Goal: Information Seeking & Learning: Learn about a topic

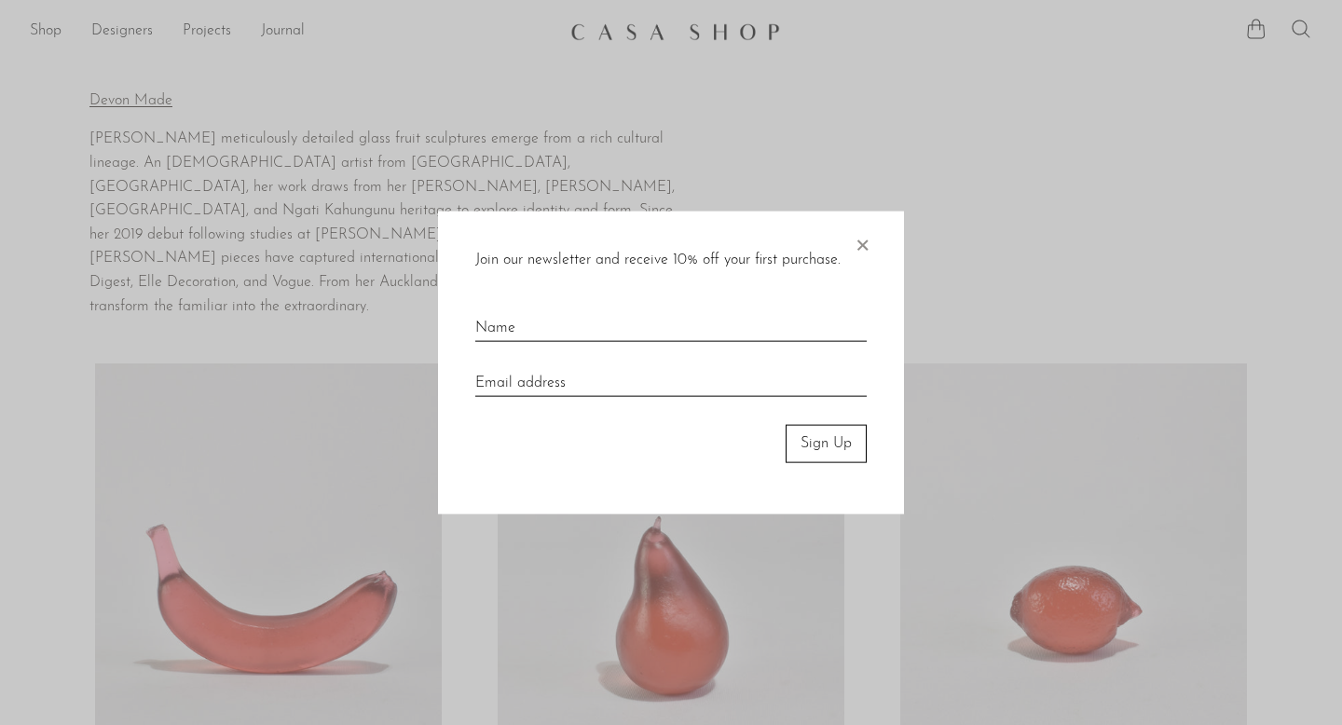
click at [863, 246] on span "×" at bounding box center [862, 242] width 19 height 60
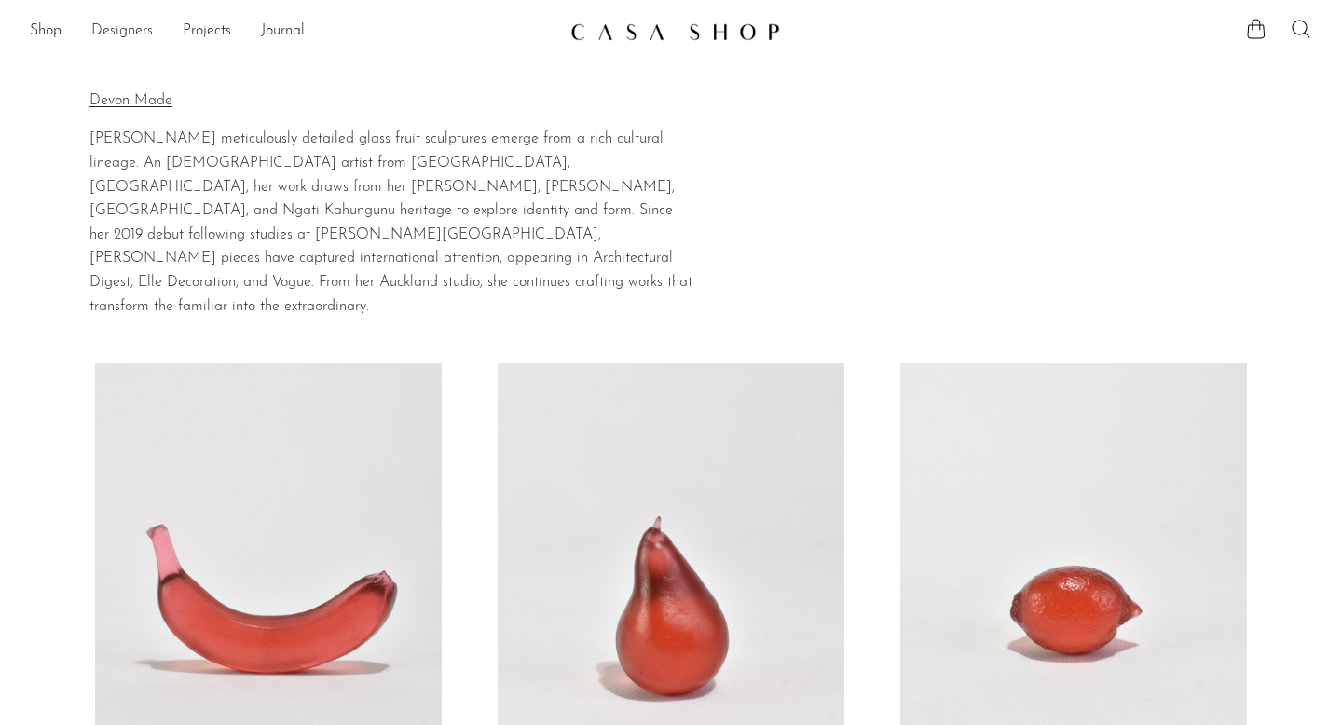
click at [96, 26] on link "Designers" at bounding box center [122, 32] width 62 height 24
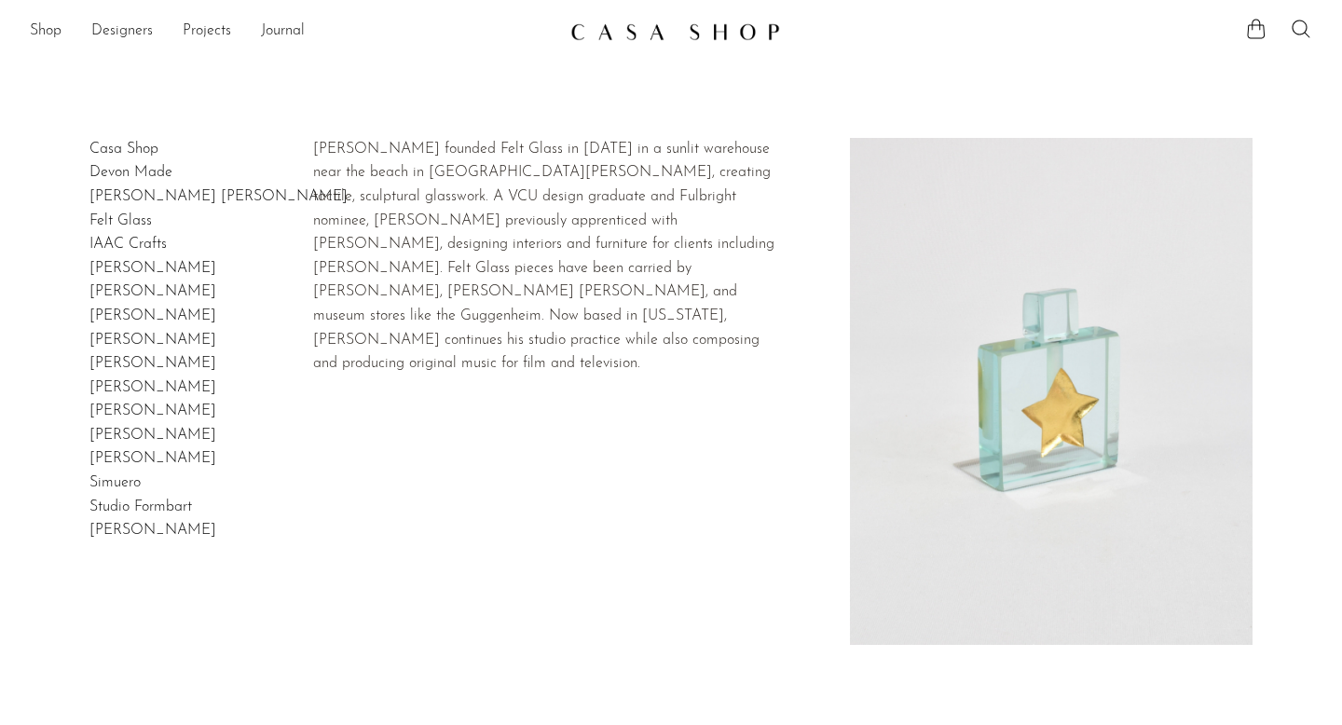
click at [118, 216] on link "Felt Glass" at bounding box center [120, 220] width 62 height 15
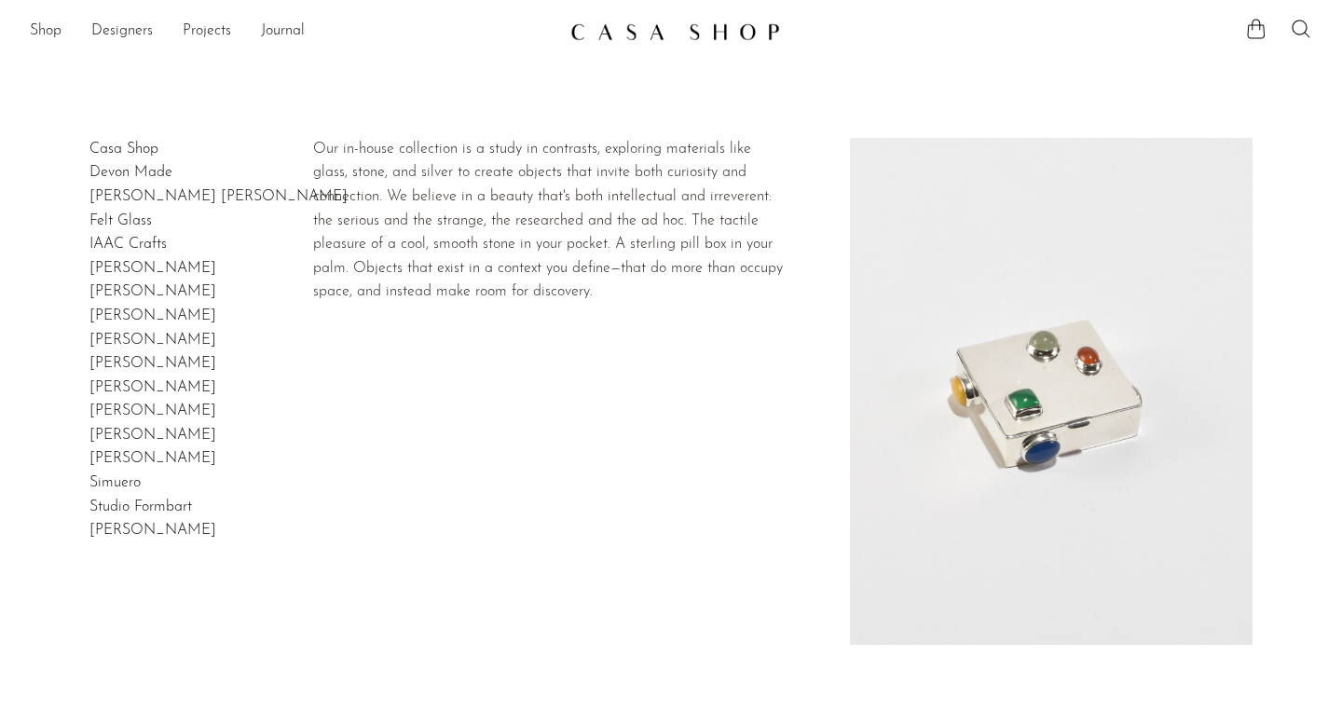
click at [131, 148] on link "Casa Shop" at bounding box center [123, 149] width 69 height 15
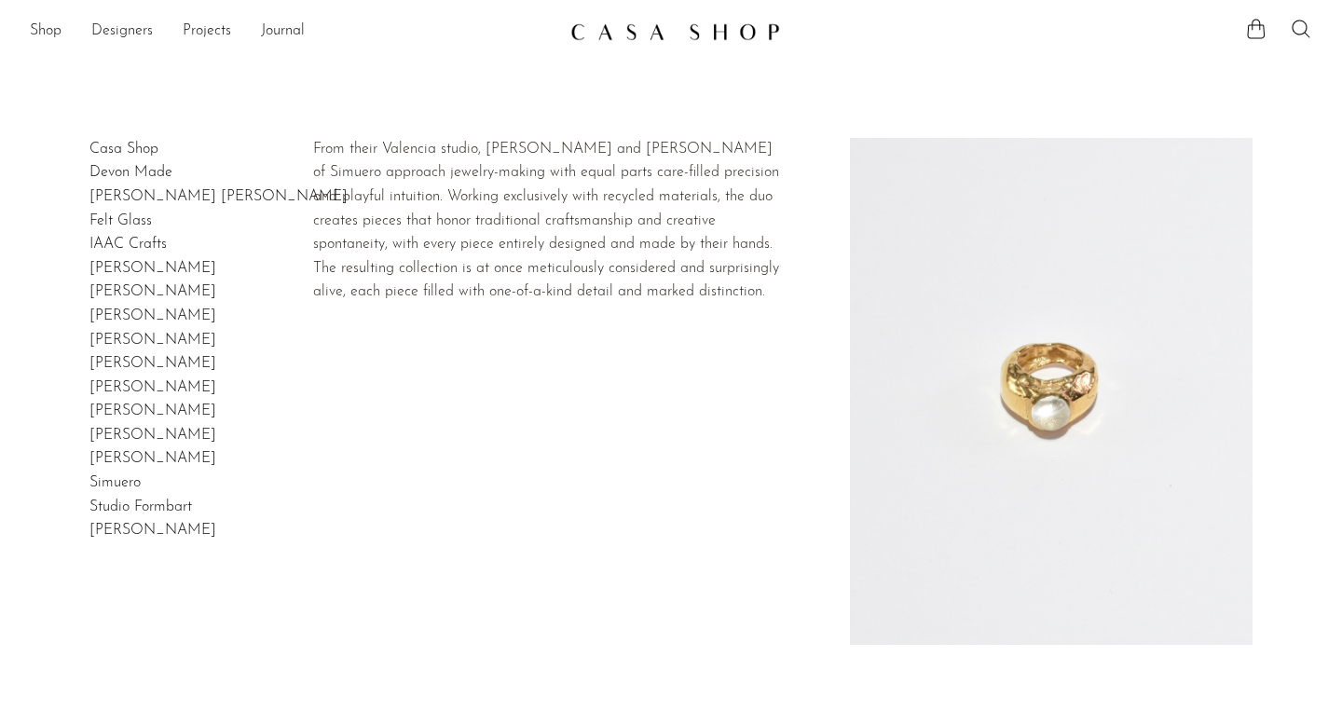
click at [125, 482] on link "Simuero" at bounding box center [114, 482] width 51 height 15
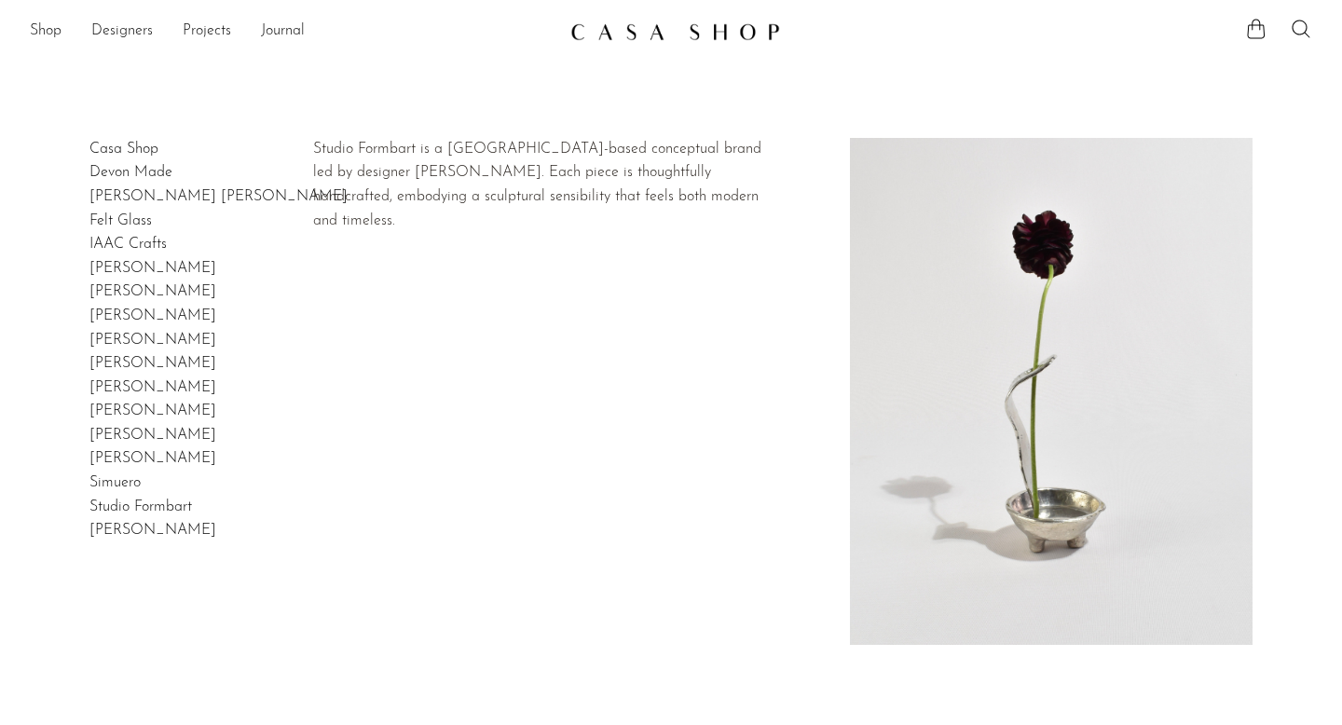
click at [156, 503] on link "Studio Formbart" at bounding box center [140, 507] width 103 height 15
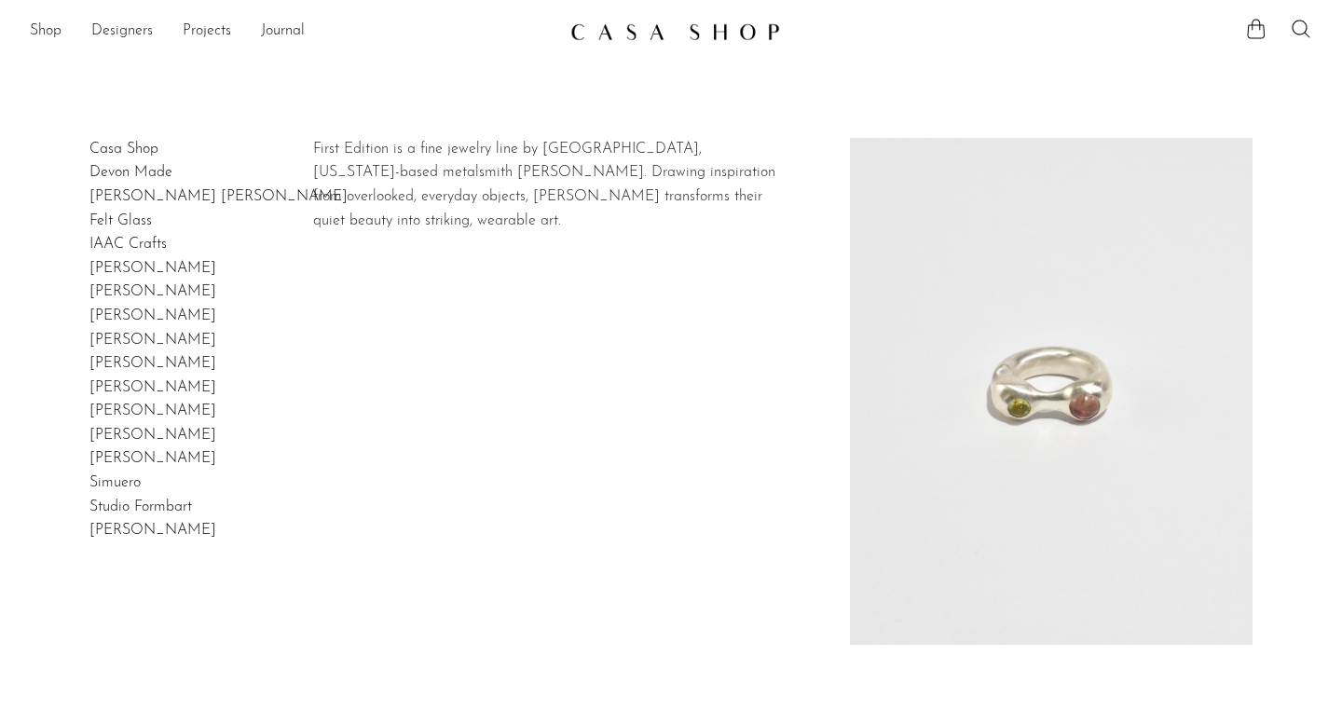
click at [124, 455] on link "Shauna Dunn" at bounding box center [152, 458] width 127 height 15
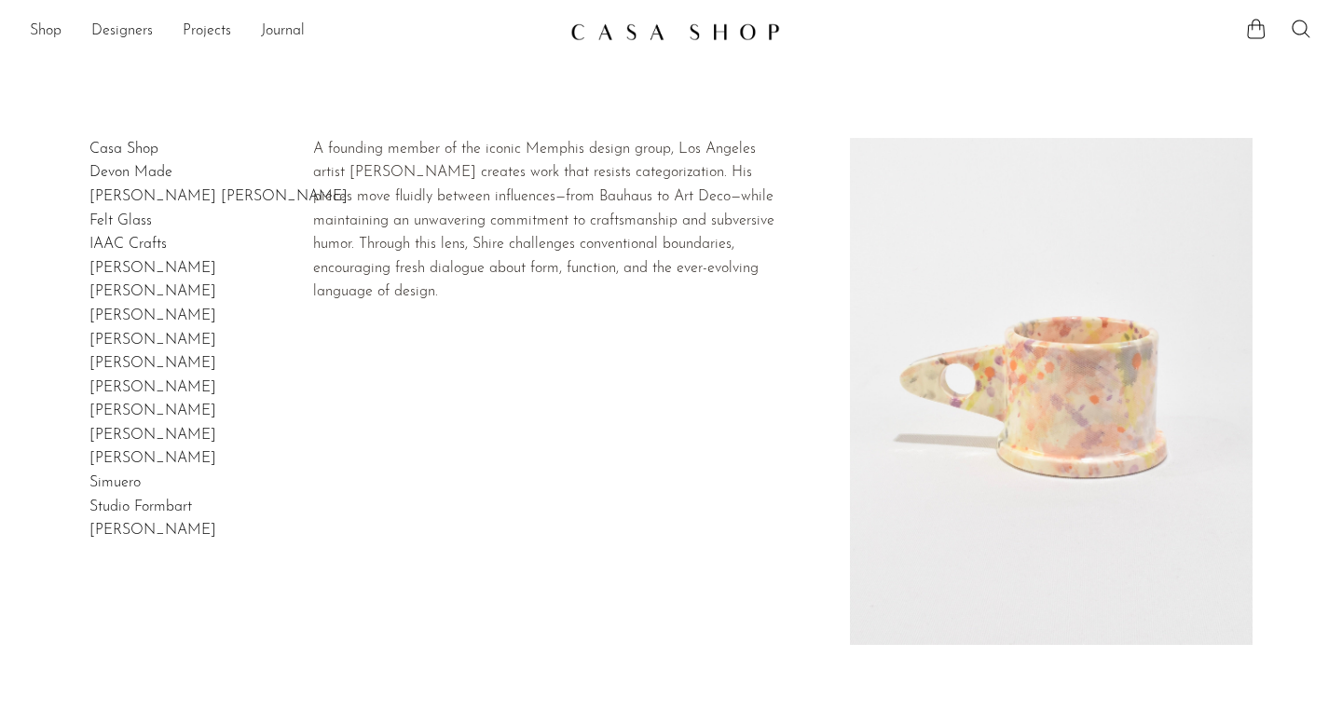
click at [124, 367] on link "Peter Shire" at bounding box center [152, 363] width 127 height 15
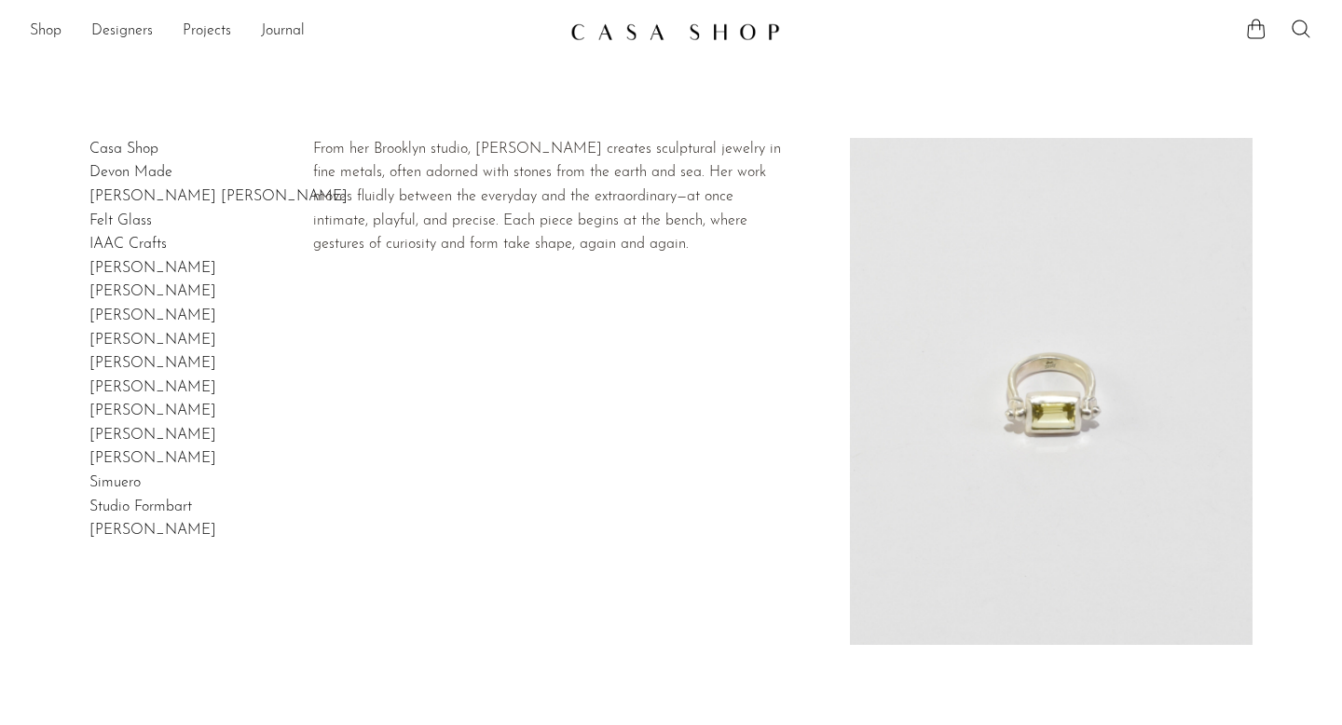
click at [139, 343] on link "Lizzie Ames" at bounding box center [152, 340] width 127 height 15
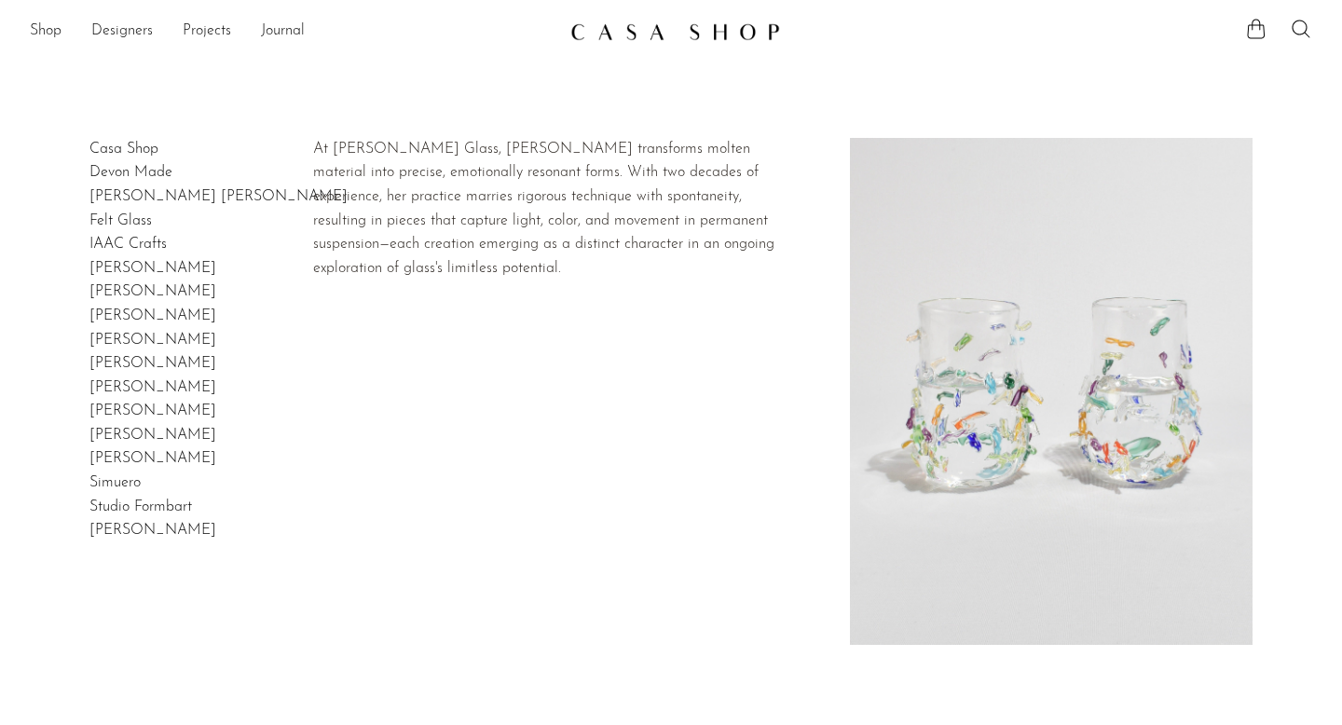
click at [142, 312] on link "Lisa Stover" at bounding box center [152, 316] width 127 height 15
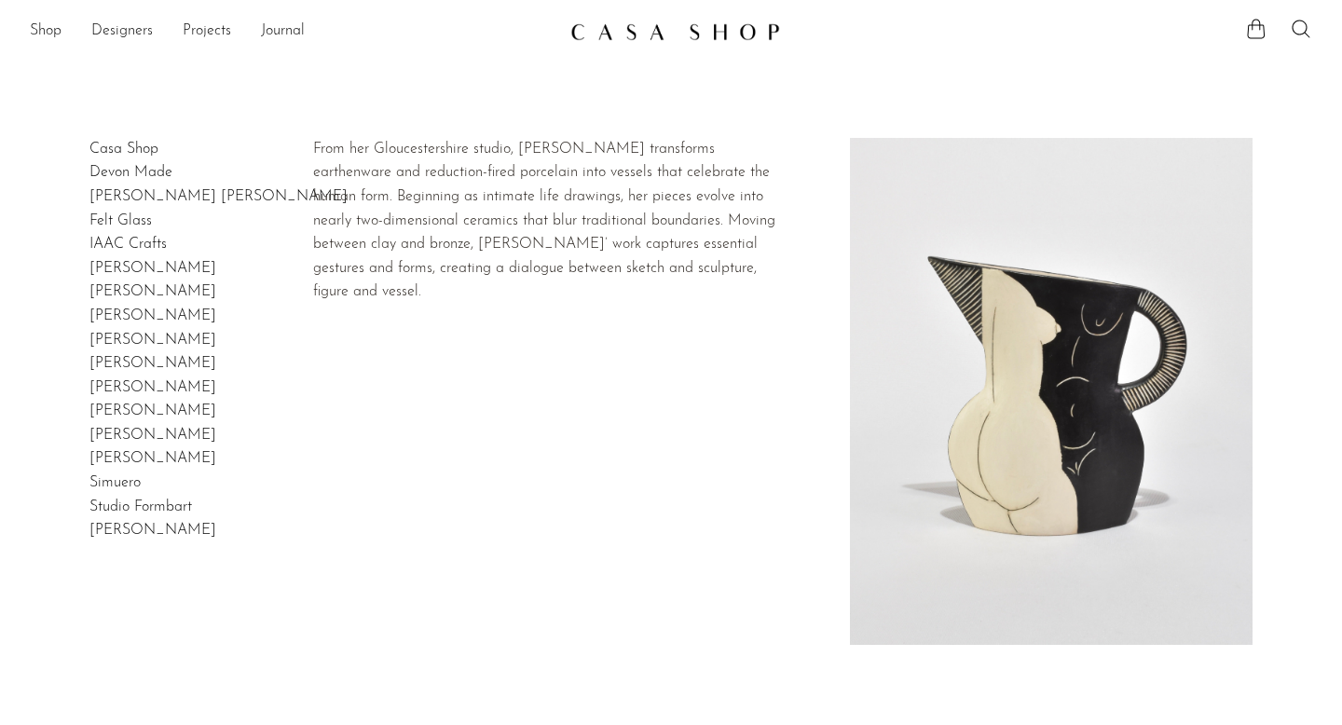
click at [127, 295] on link "Jude Jelfs" at bounding box center [152, 291] width 127 height 15
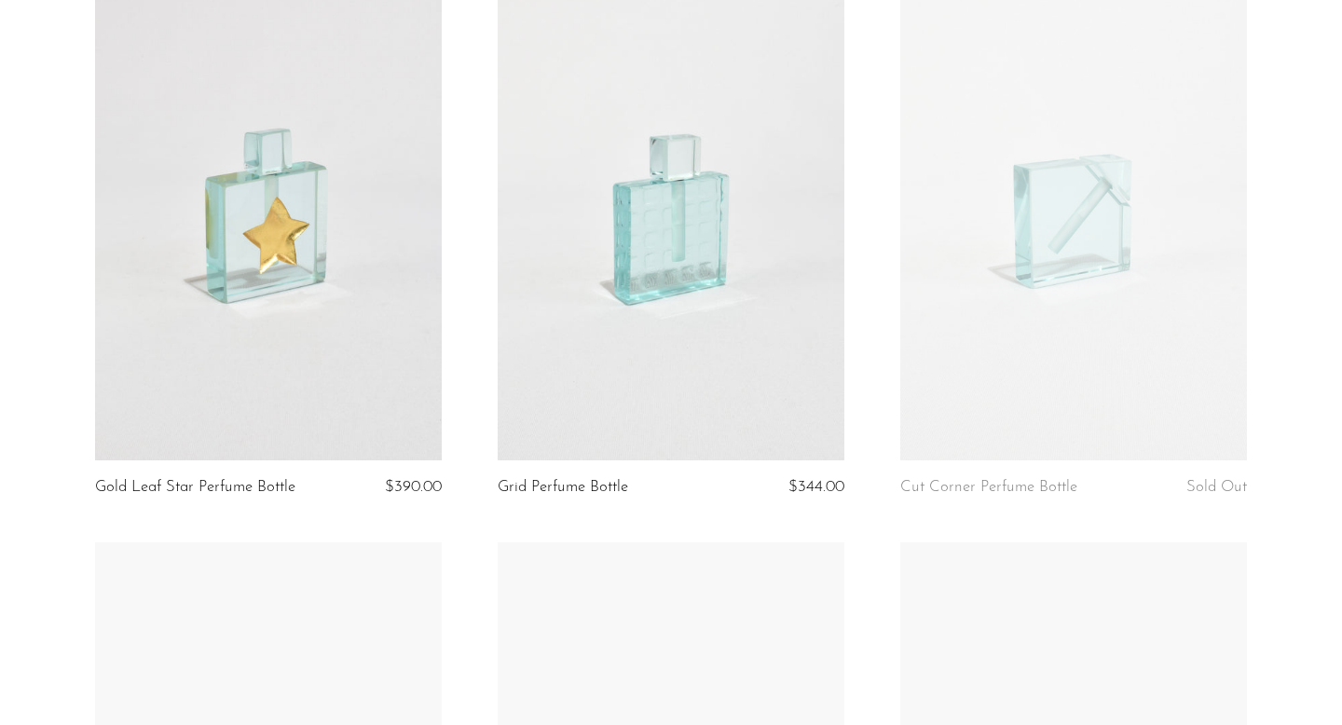
scroll to position [388, 0]
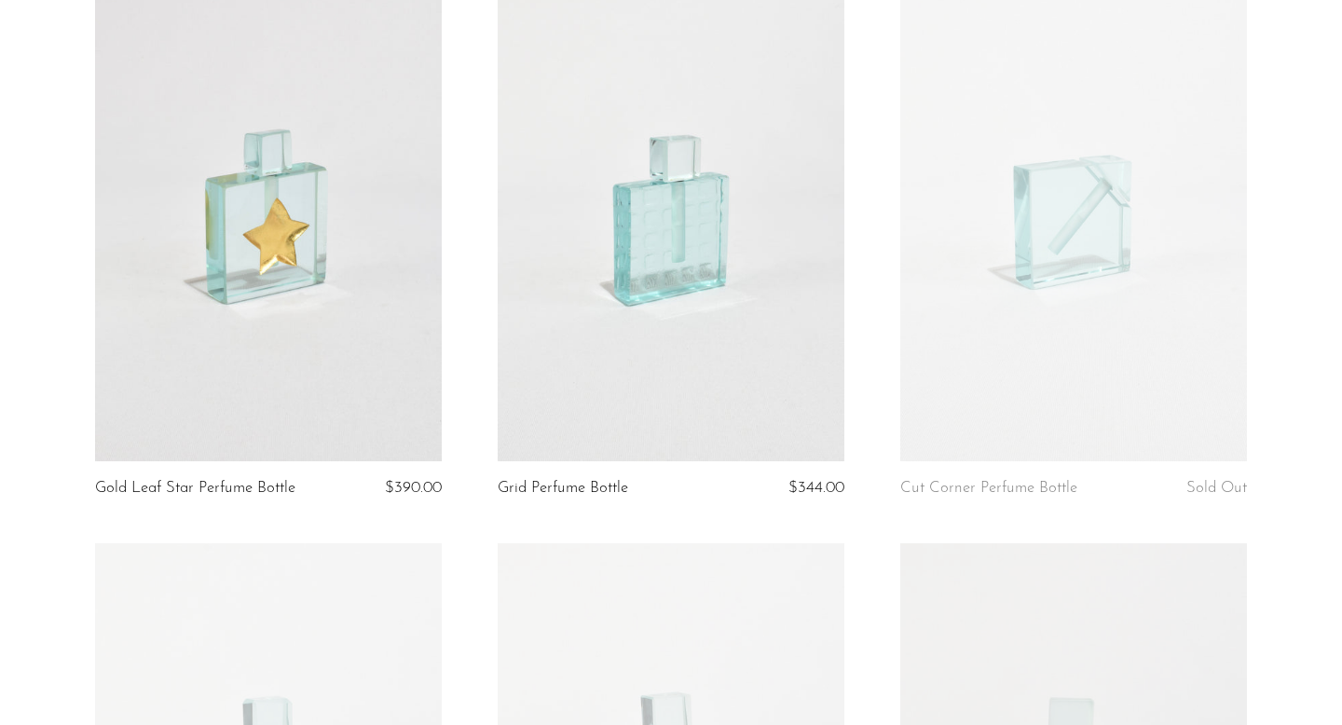
click at [284, 211] on link at bounding box center [268, 219] width 347 height 486
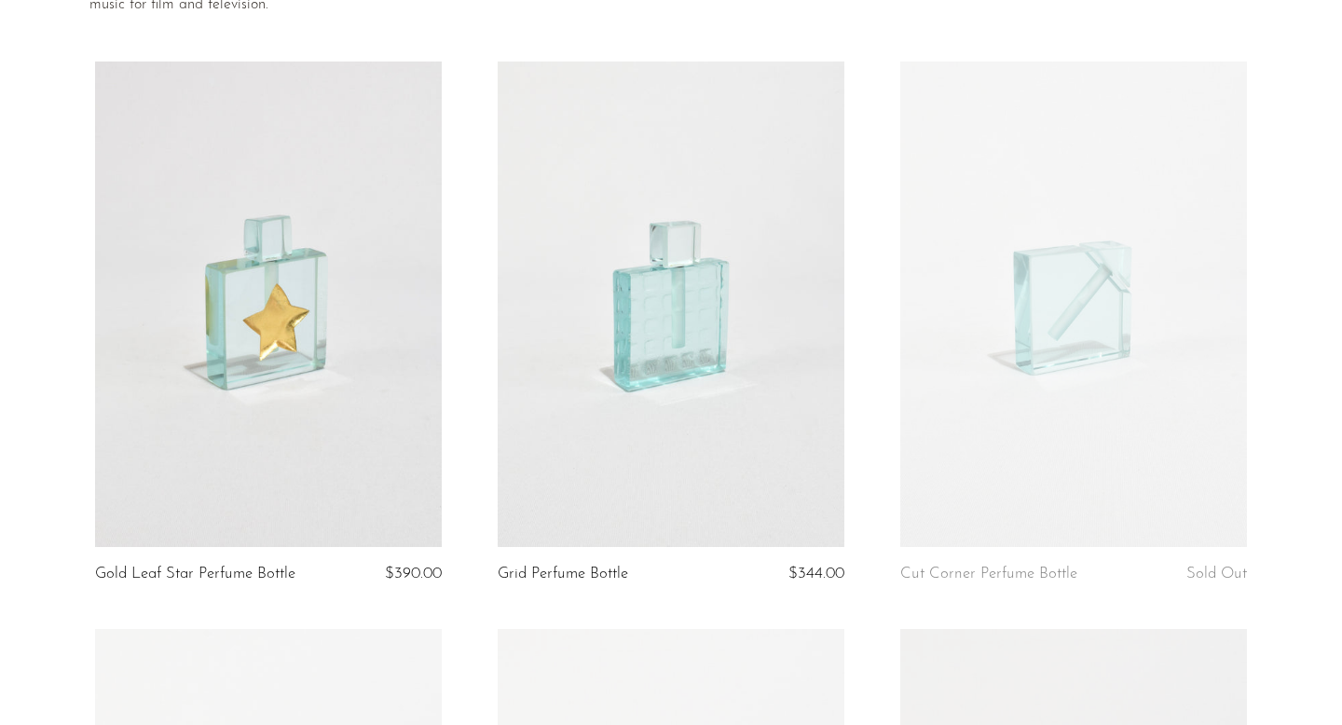
scroll to position [0, 0]
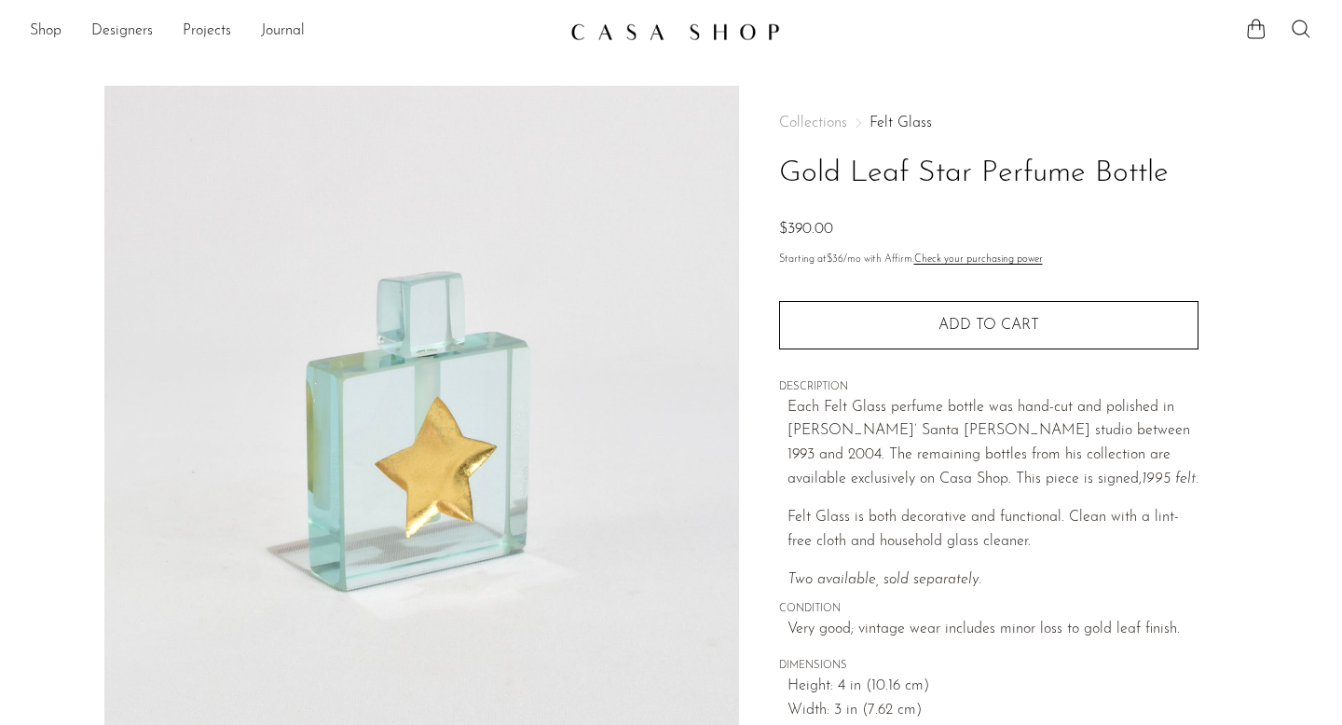
click at [457, 467] on img at bounding box center [421, 435] width 635 height 699
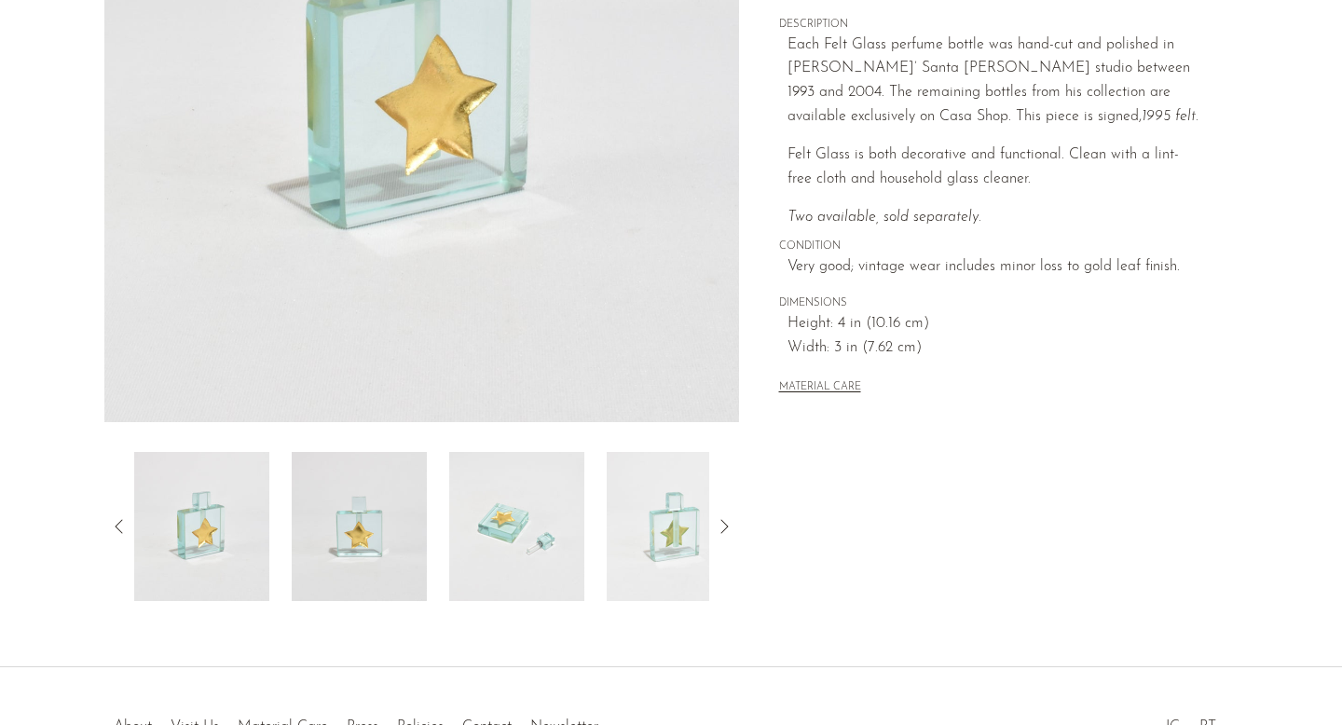
scroll to position [400, 0]
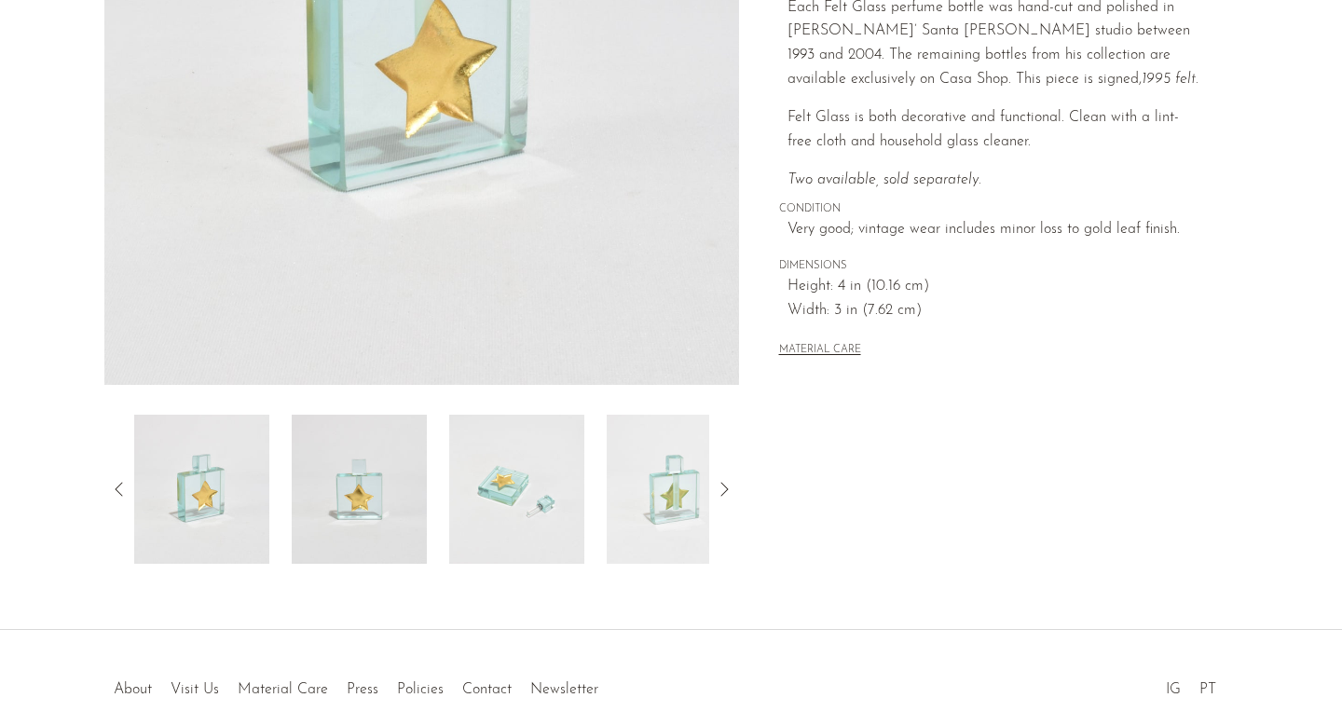
click at [503, 467] on img at bounding box center [516, 489] width 135 height 149
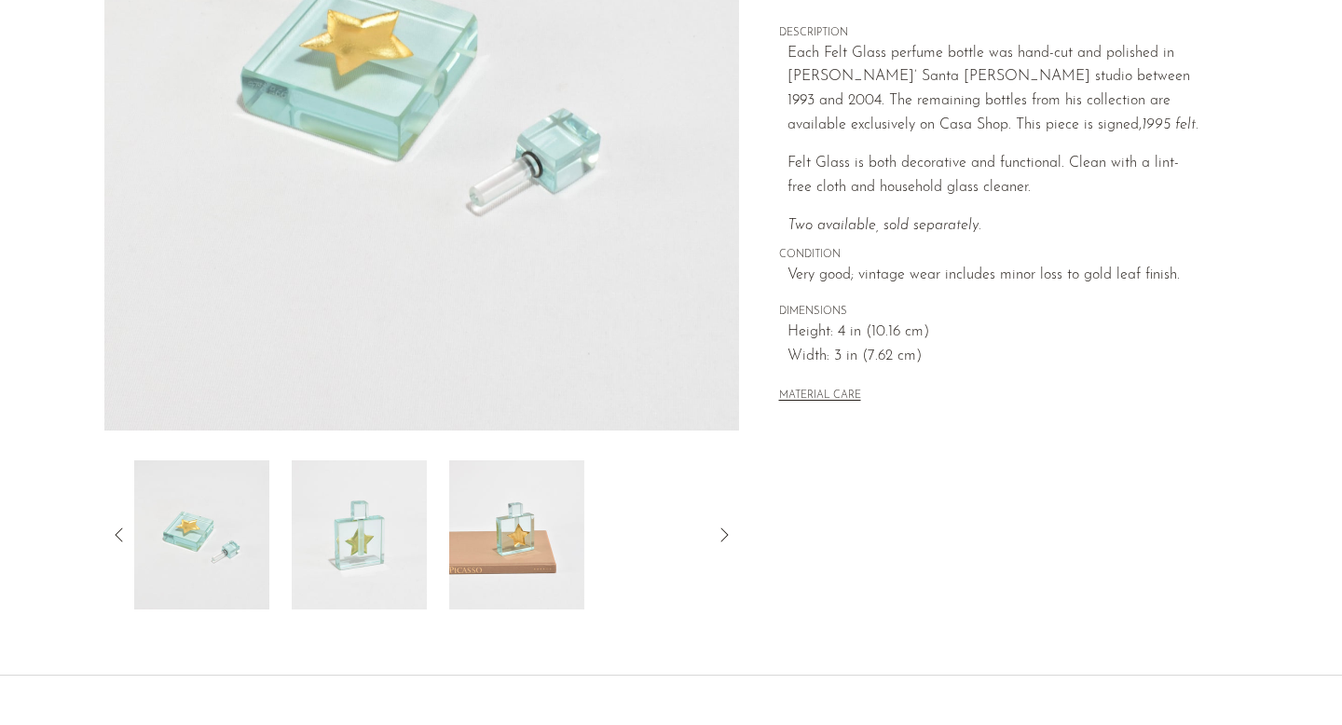
scroll to position [343, 0]
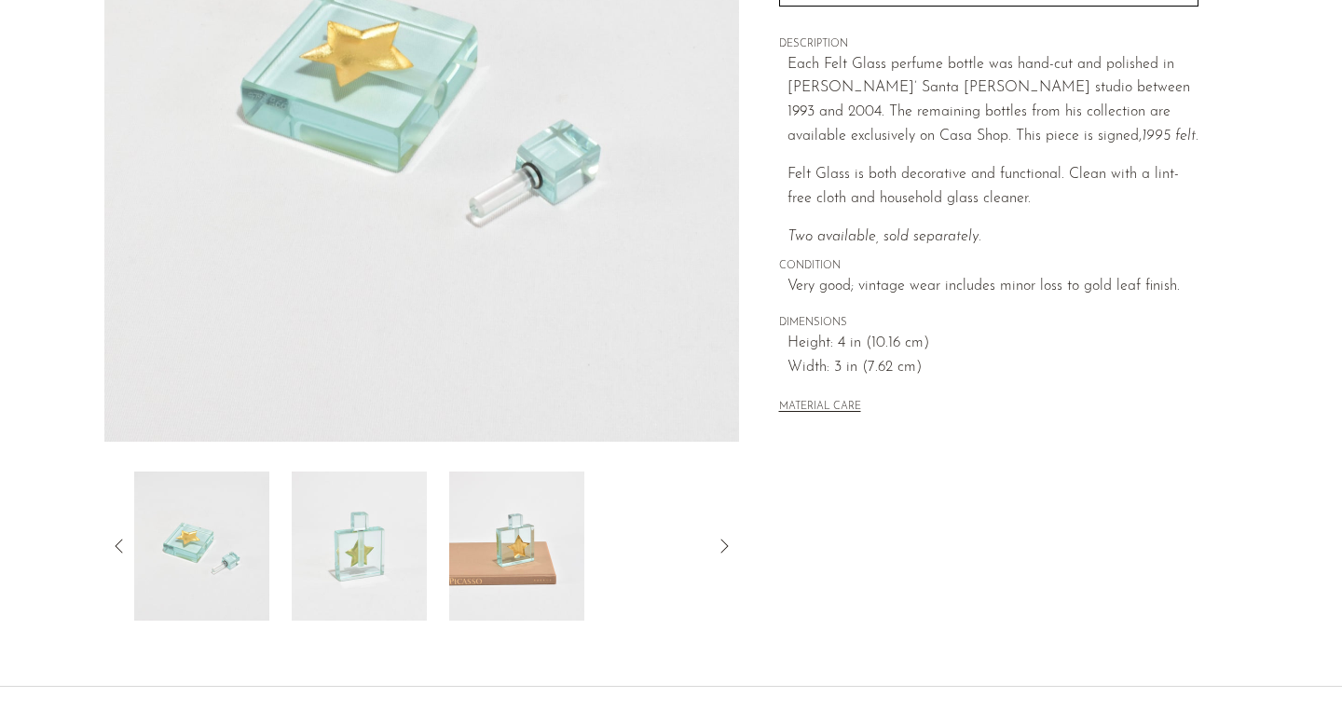
click at [544, 589] on img at bounding box center [516, 546] width 135 height 149
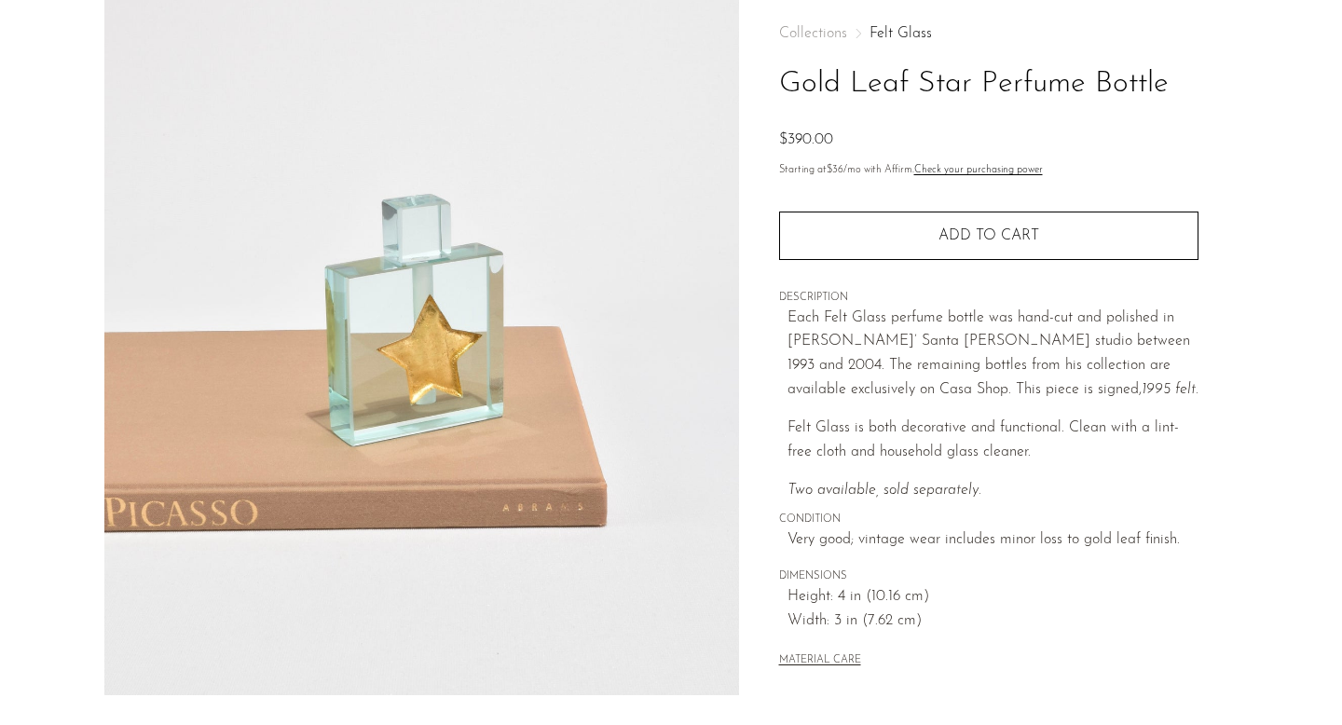
scroll to position [79, 0]
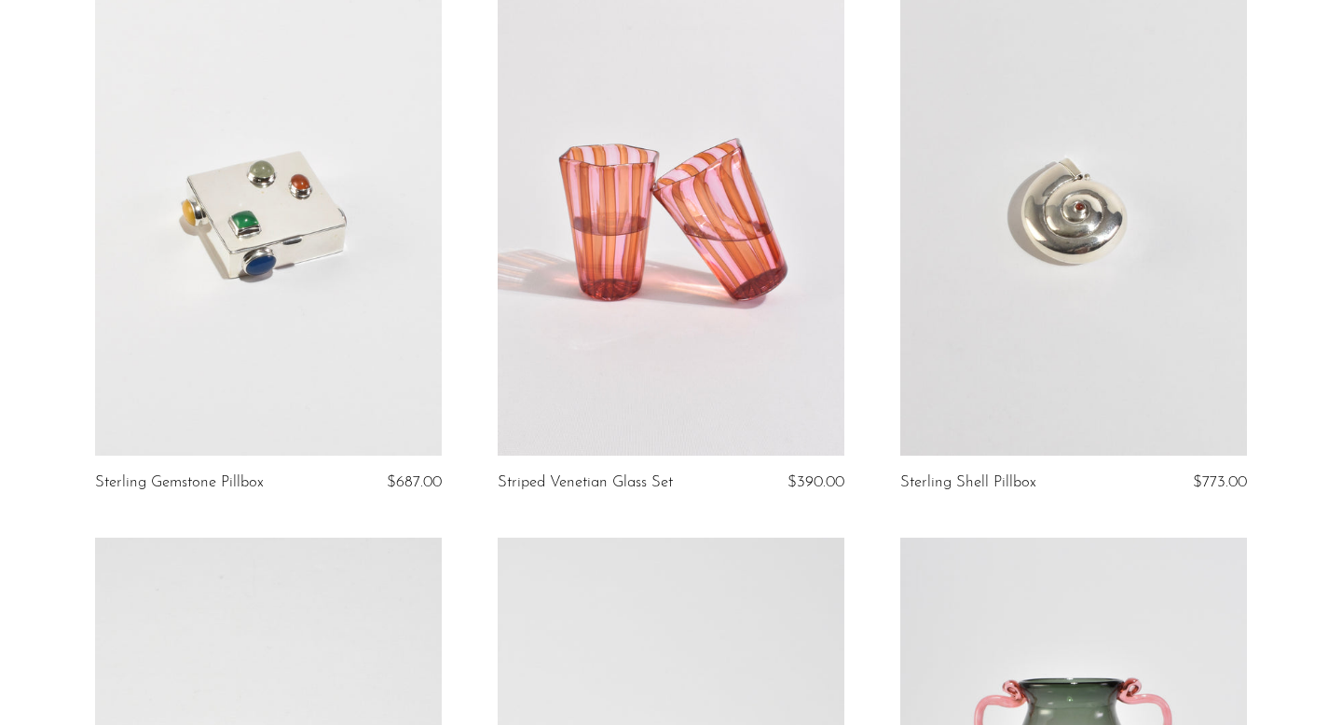
scroll to position [282, 0]
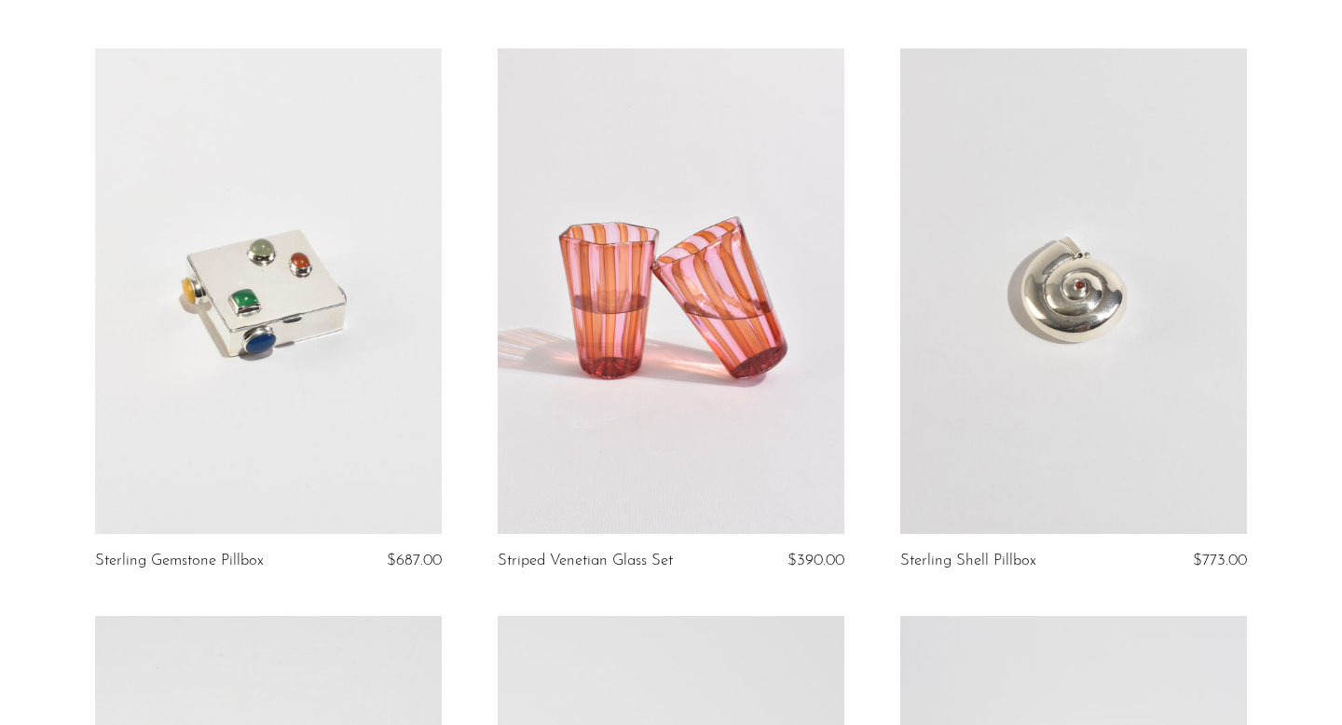
click at [247, 260] on link at bounding box center [268, 291] width 347 height 486
click at [1006, 302] on link at bounding box center [1074, 291] width 347 height 486
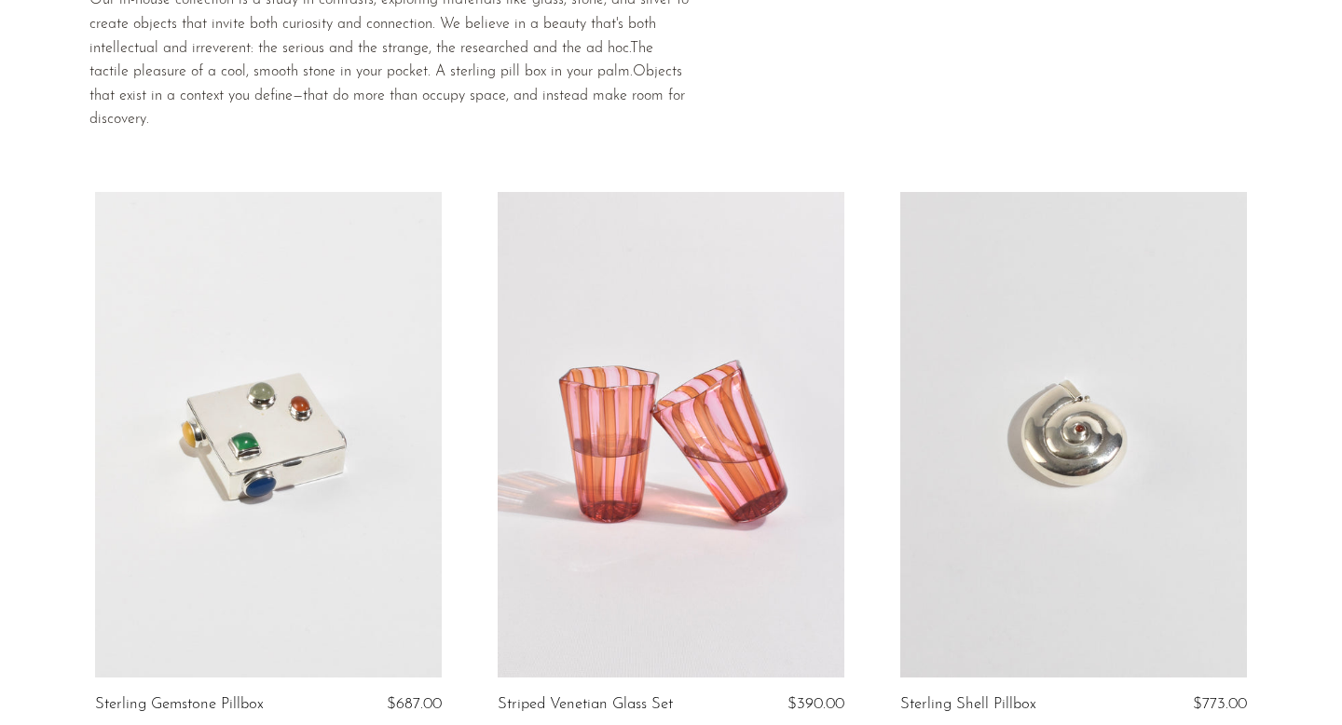
scroll to position [0, 0]
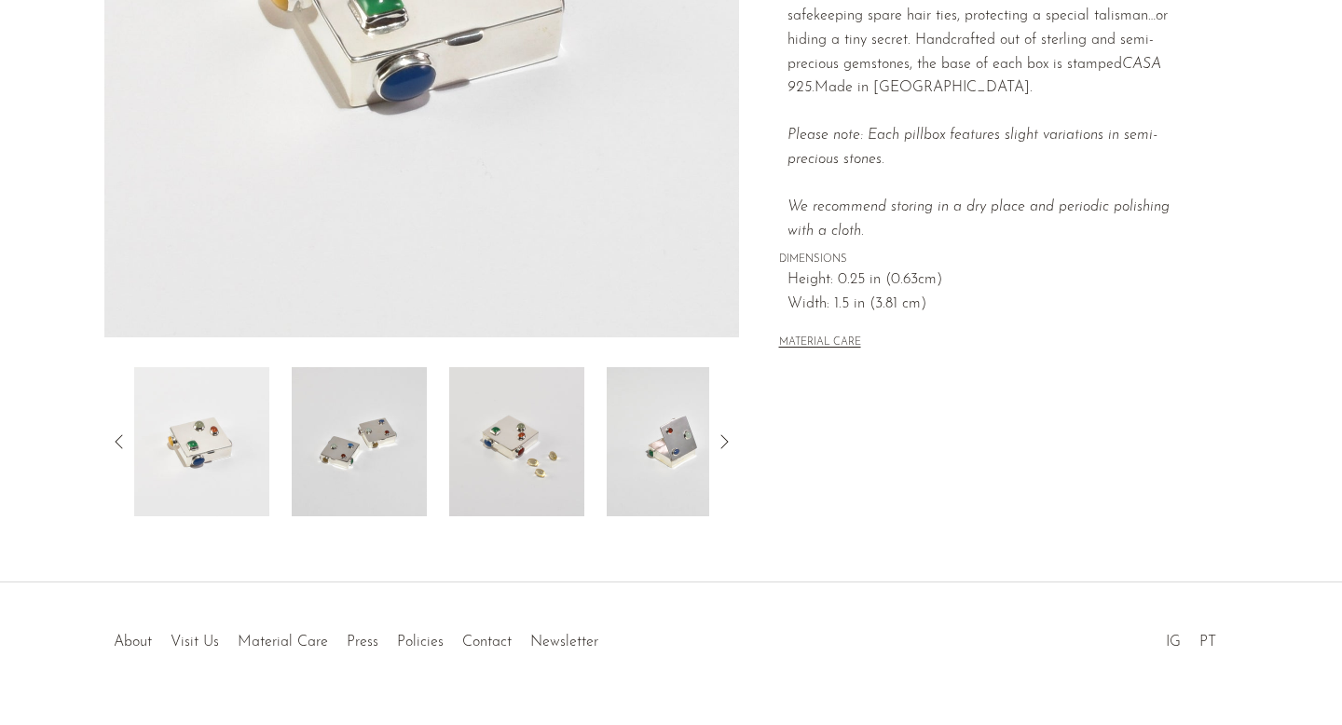
scroll to position [488, 0]
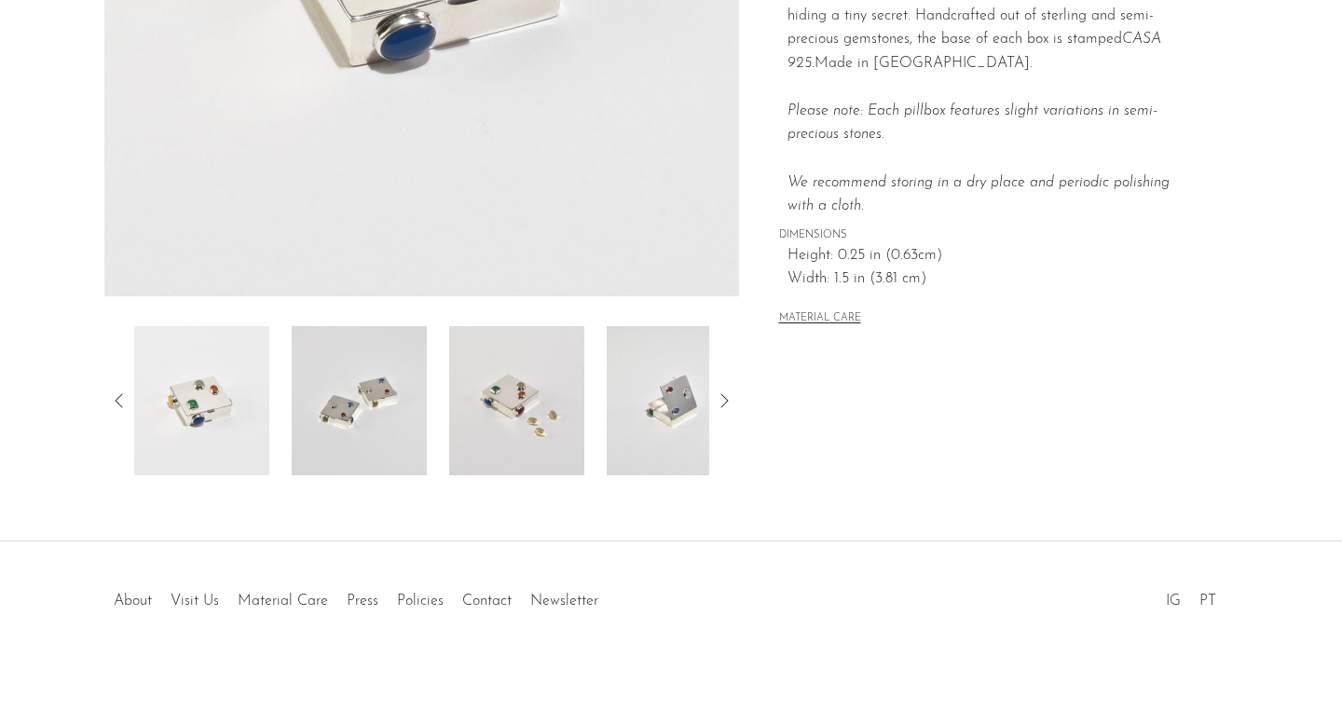
click at [506, 460] on img at bounding box center [516, 400] width 135 height 149
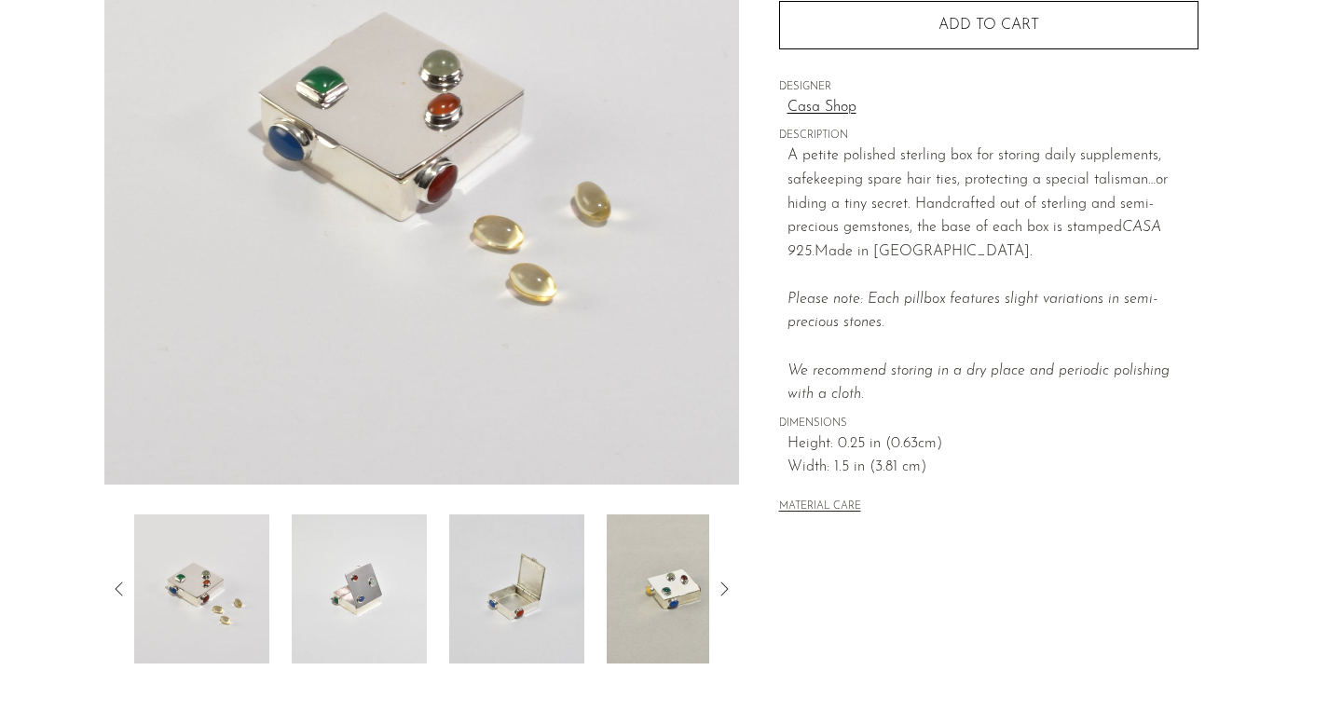
scroll to position [299, 0]
click at [698, 616] on img at bounding box center [674, 590] width 135 height 149
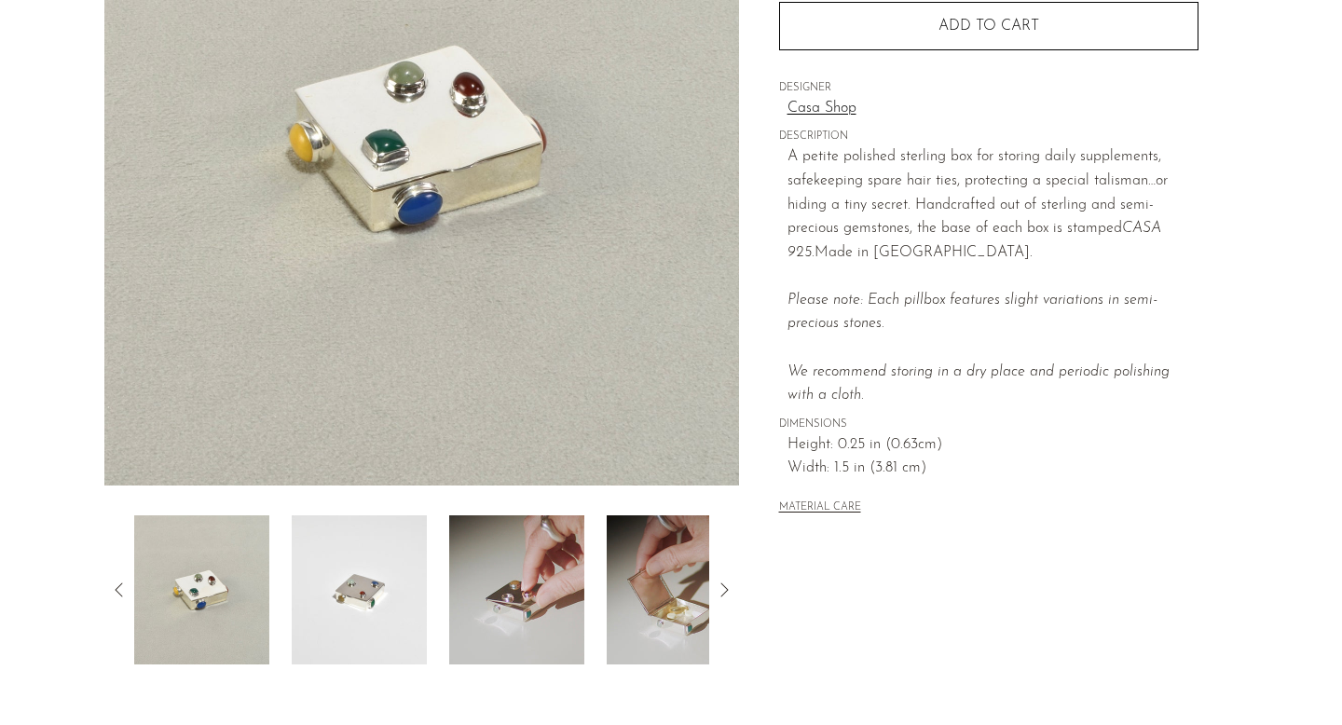
click at [729, 585] on icon at bounding box center [724, 590] width 22 height 22
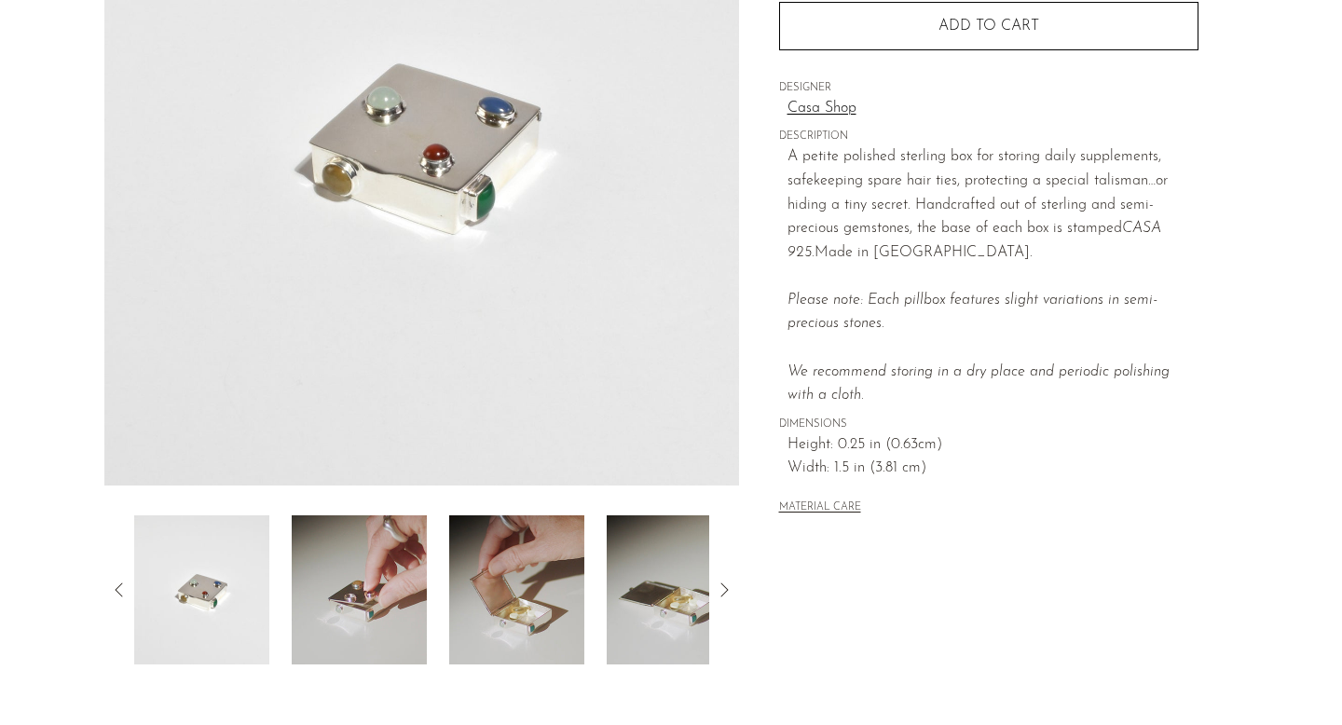
click at [509, 613] on img at bounding box center [516, 590] width 135 height 149
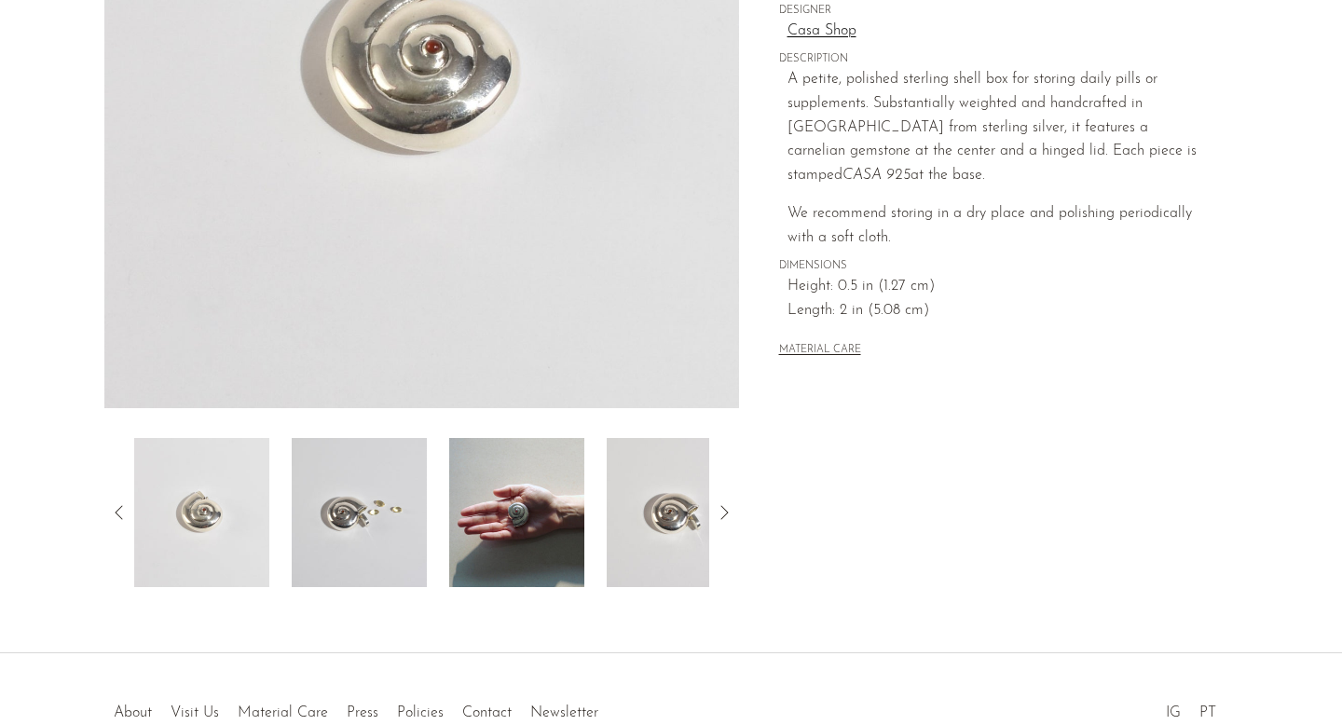
scroll to position [382, 0]
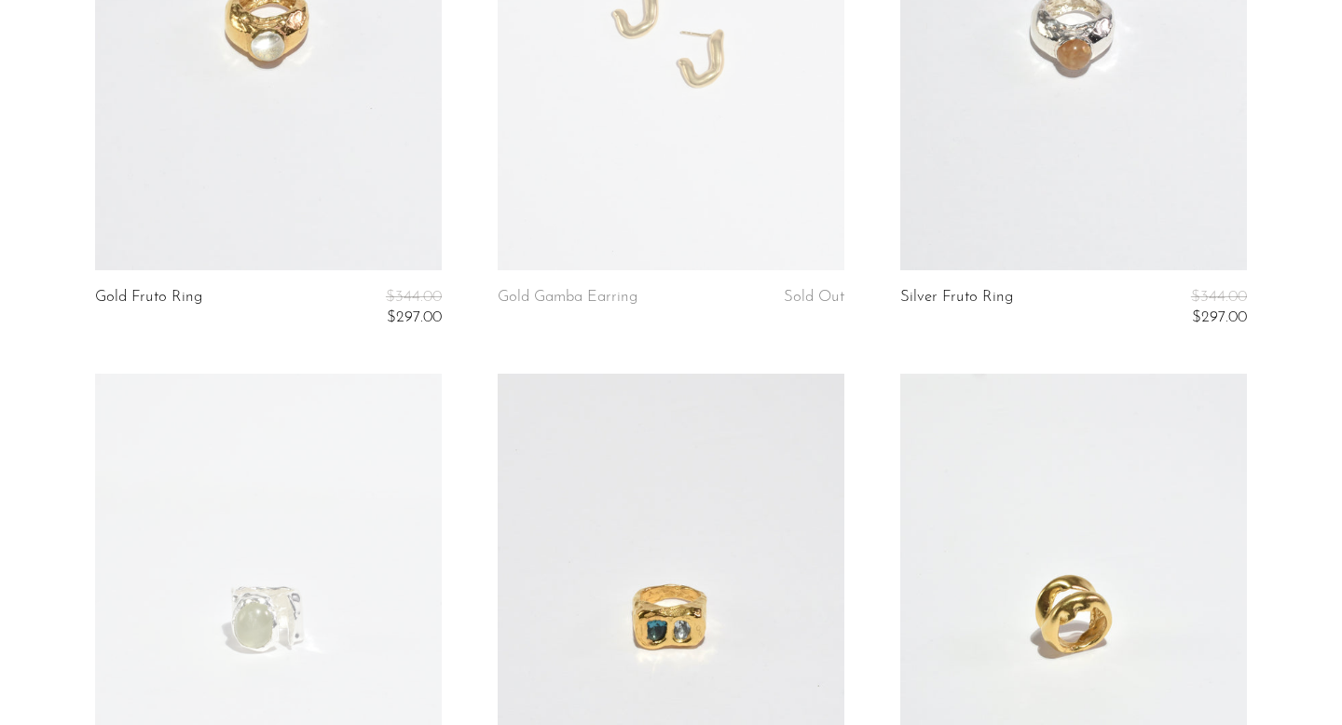
scroll to position [537, 0]
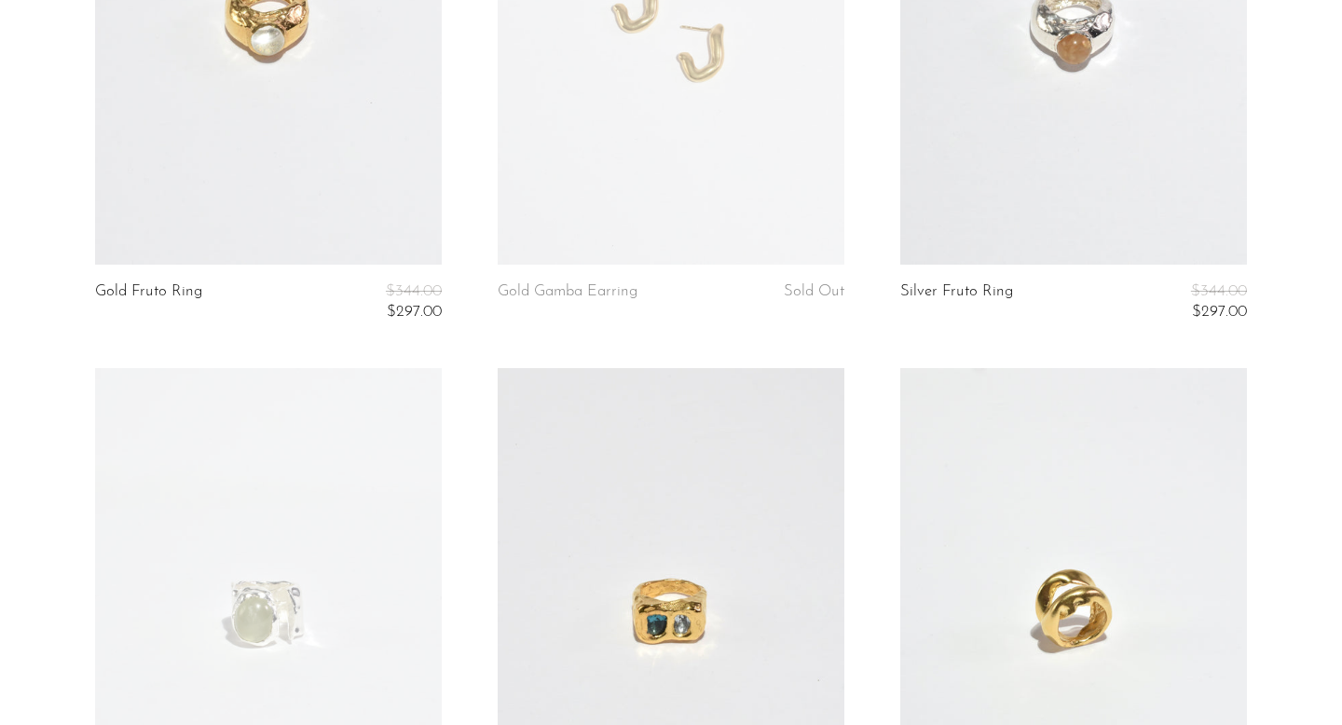
click at [677, 593] on link at bounding box center [671, 611] width 347 height 486
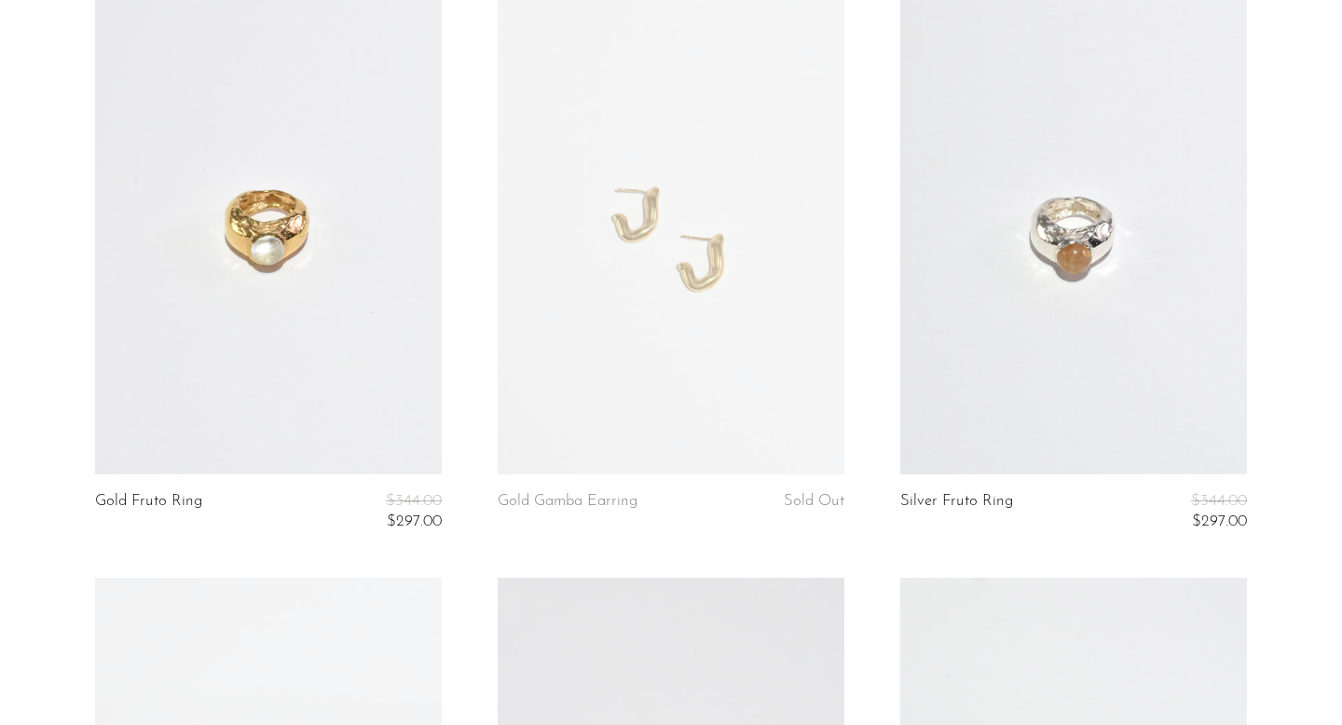
scroll to position [303, 0]
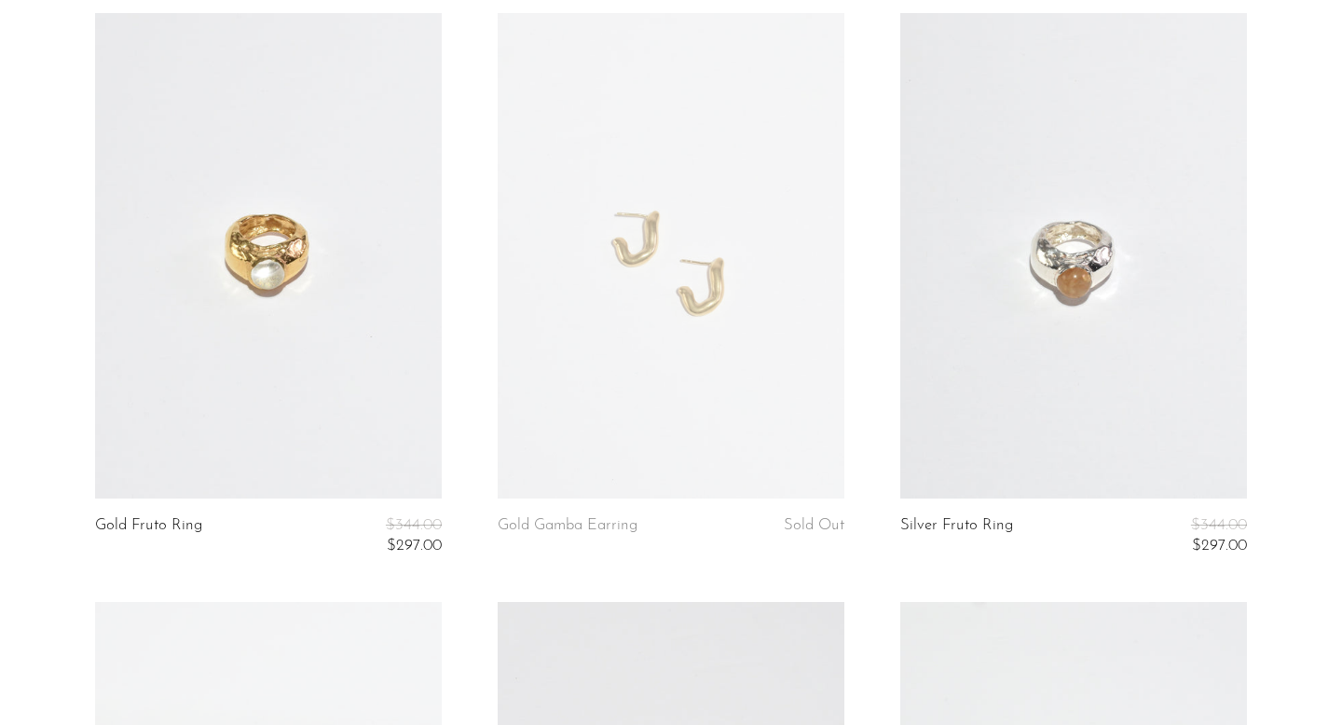
click at [1109, 296] on link at bounding box center [1074, 256] width 347 height 486
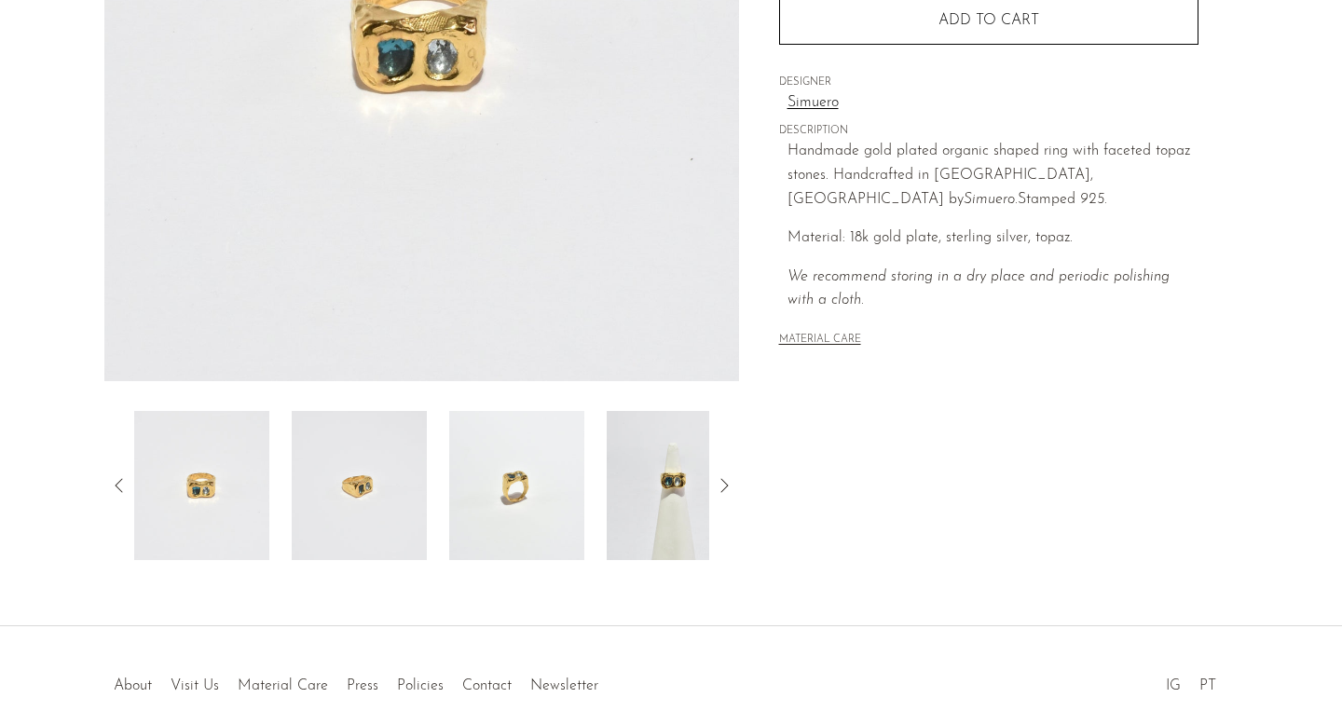
scroll to position [488, 0]
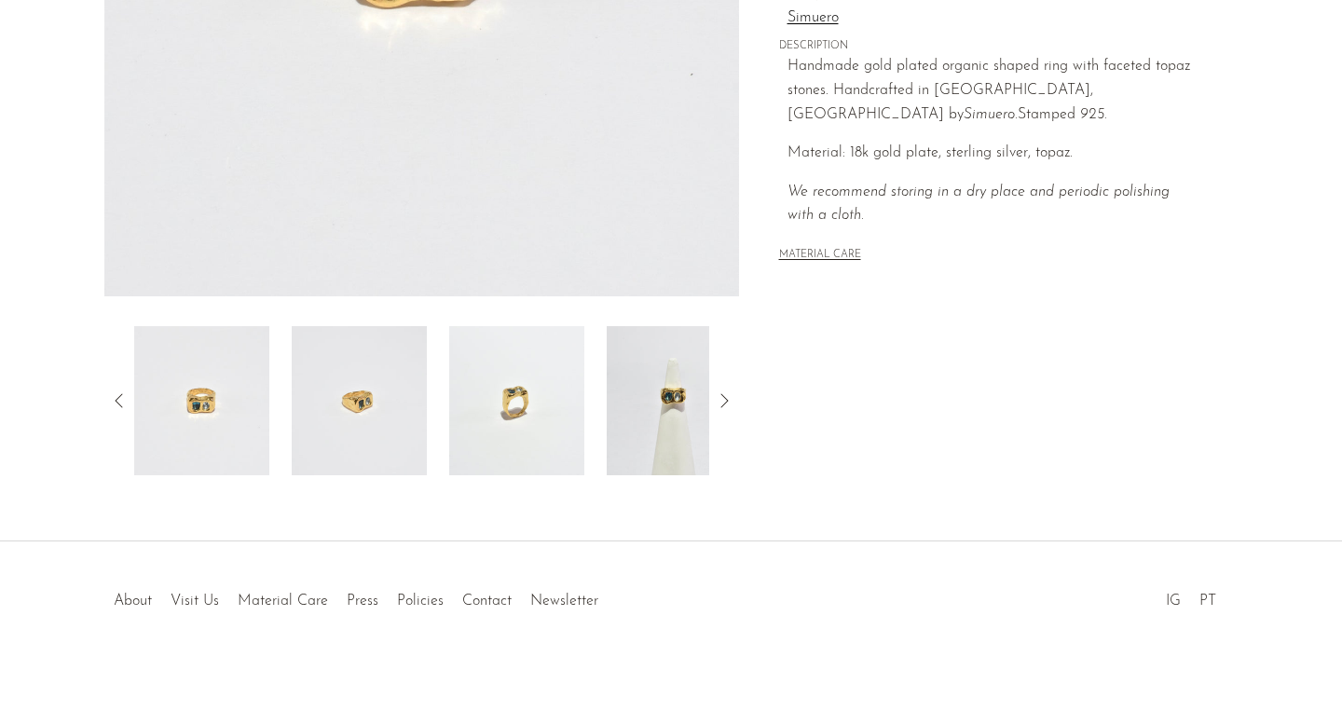
click at [679, 403] on img at bounding box center [674, 400] width 135 height 149
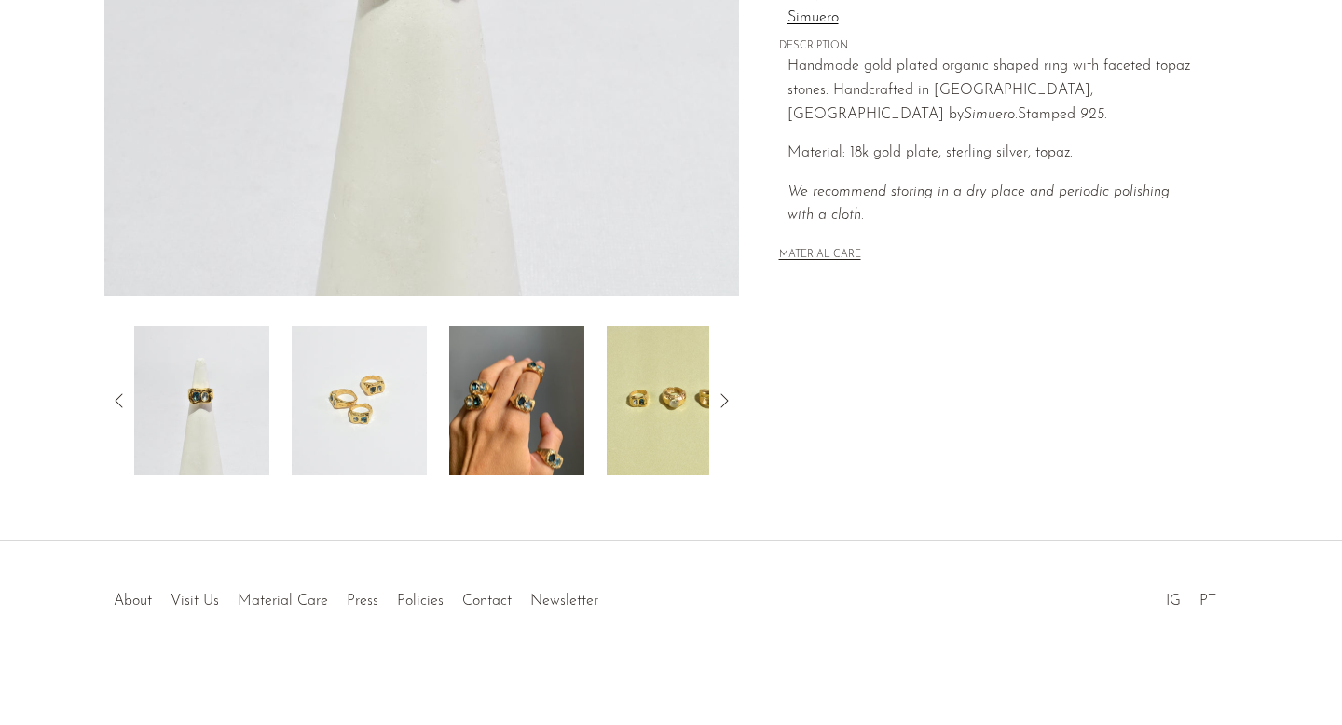
click at [502, 397] on img at bounding box center [516, 400] width 135 height 149
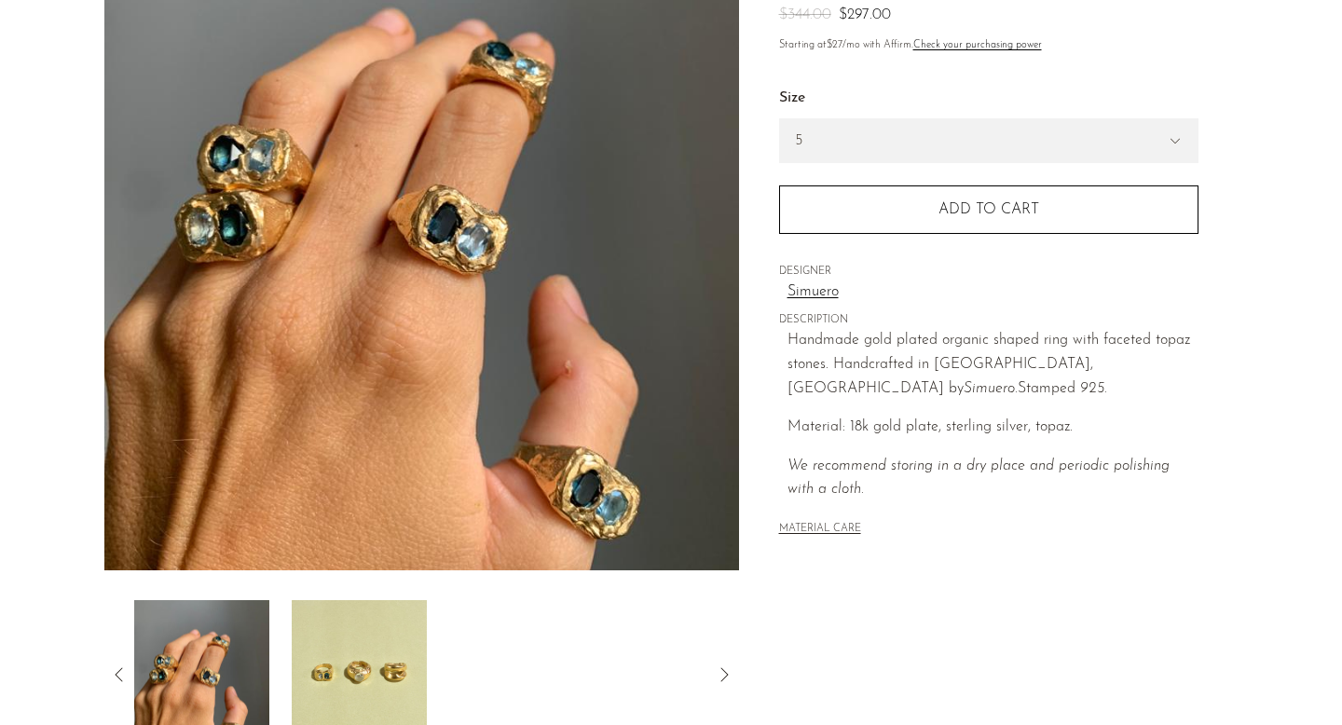
scroll to position [213, 0]
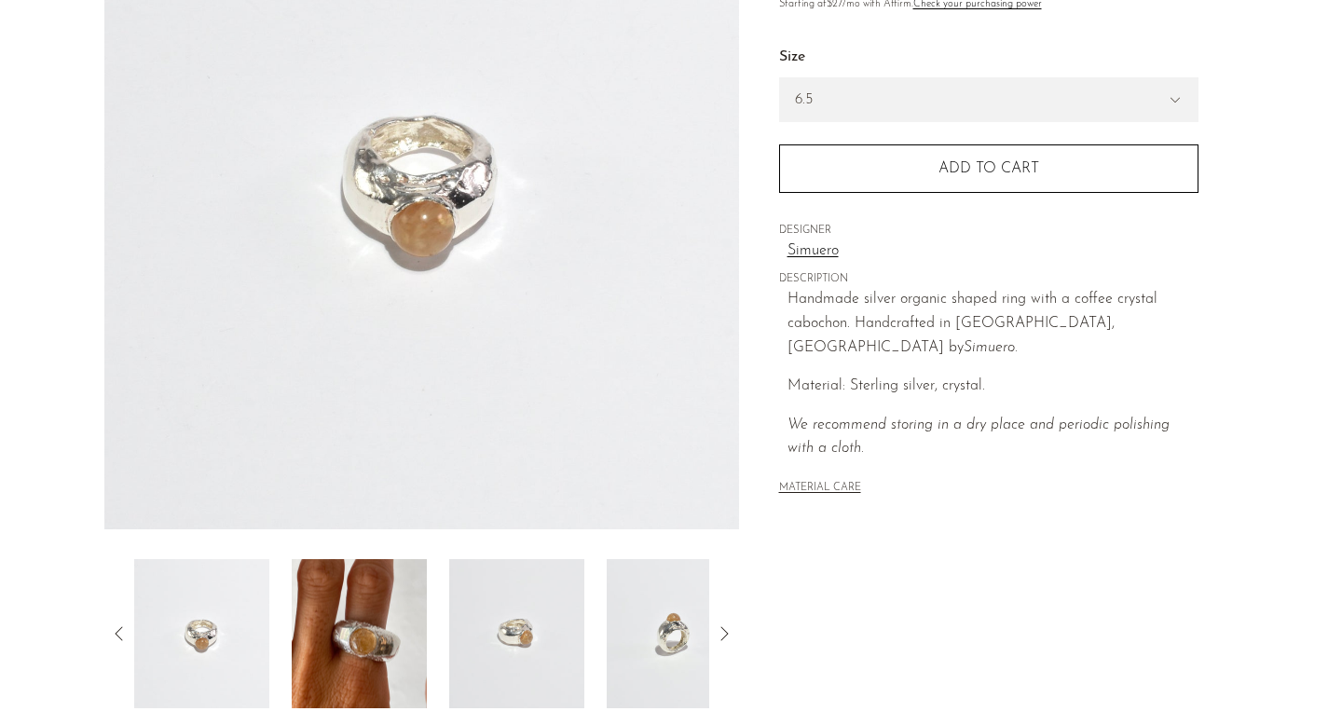
scroll to position [257, 0]
click at [339, 702] on img at bounding box center [359, 631] width 135 height 149
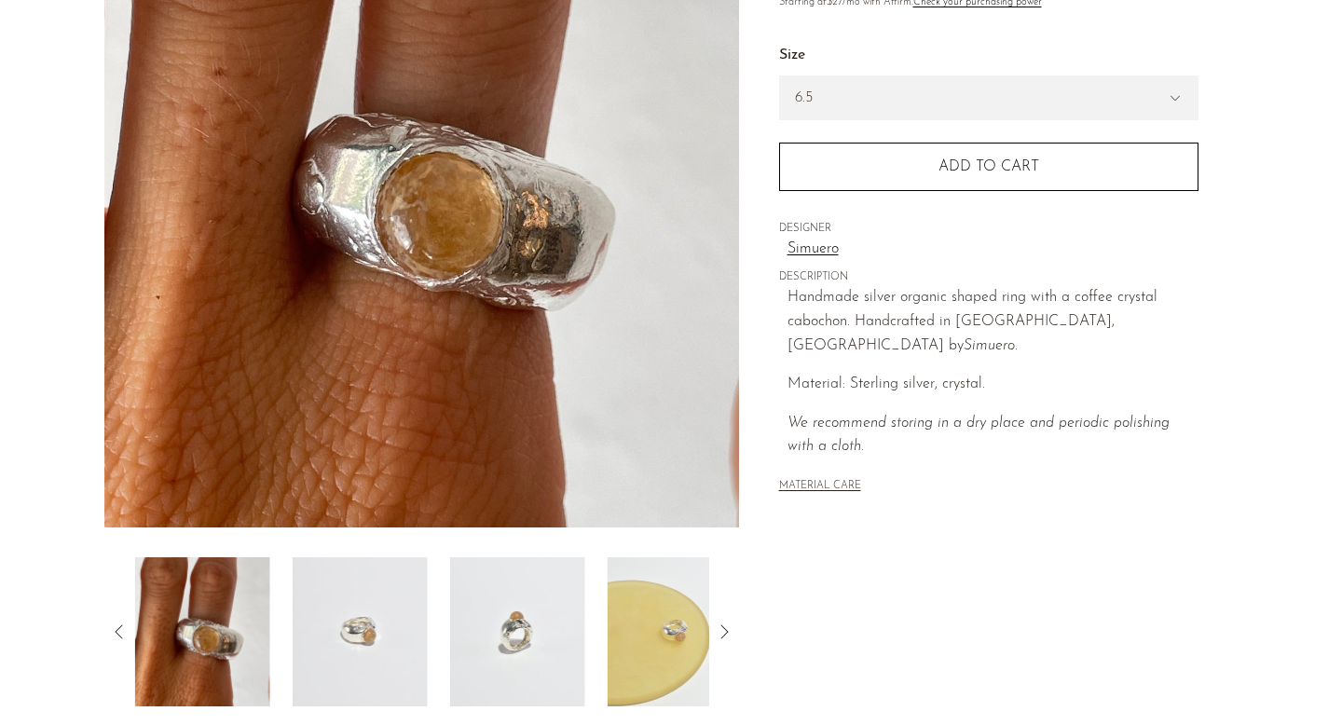
scroll to position [0, 0]
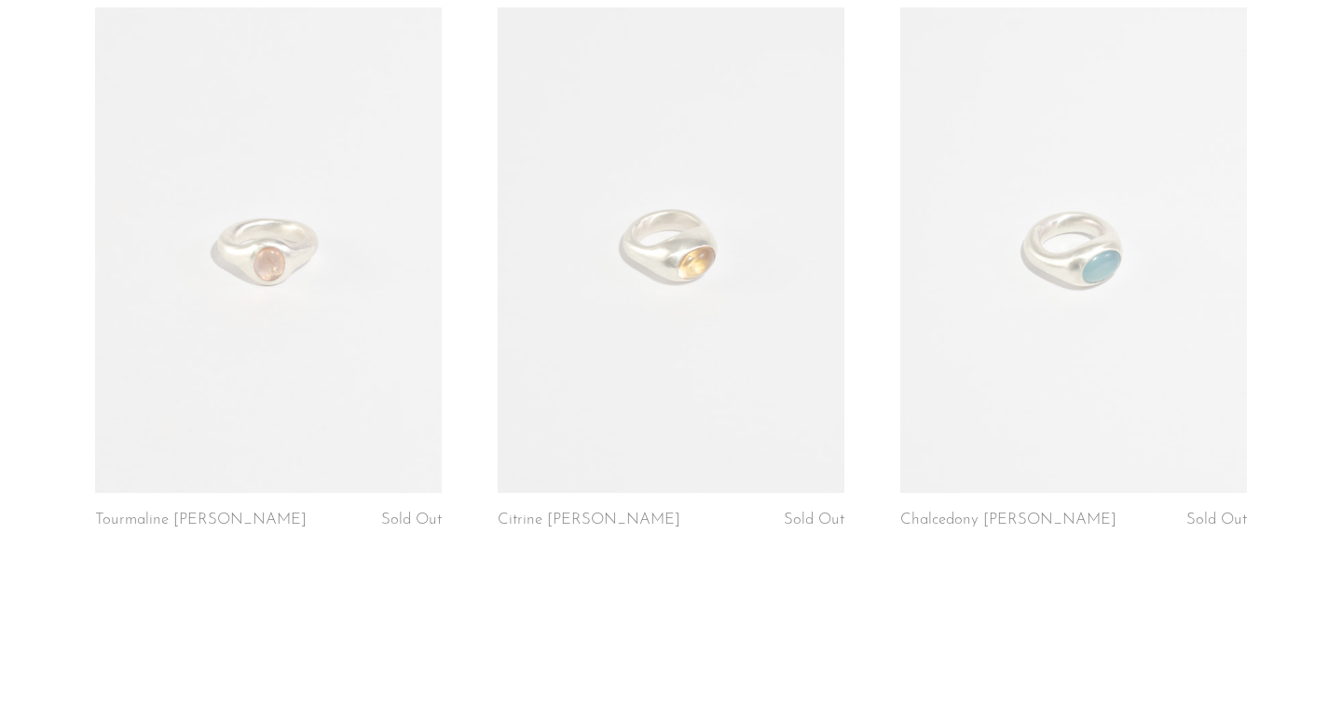
scroll to position [824, 0]
click at [642, 388] on link at bounding box center [671, 249] width 347 height 486
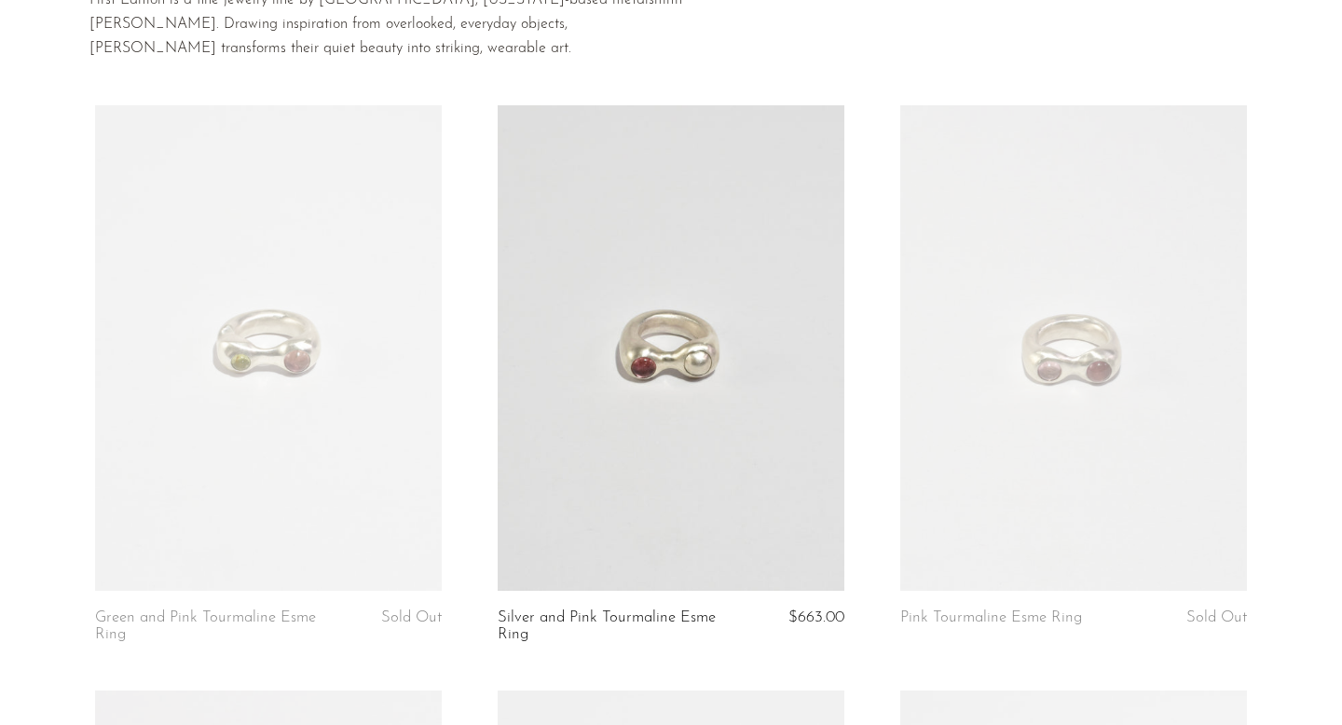
scroll to position [0, 0]
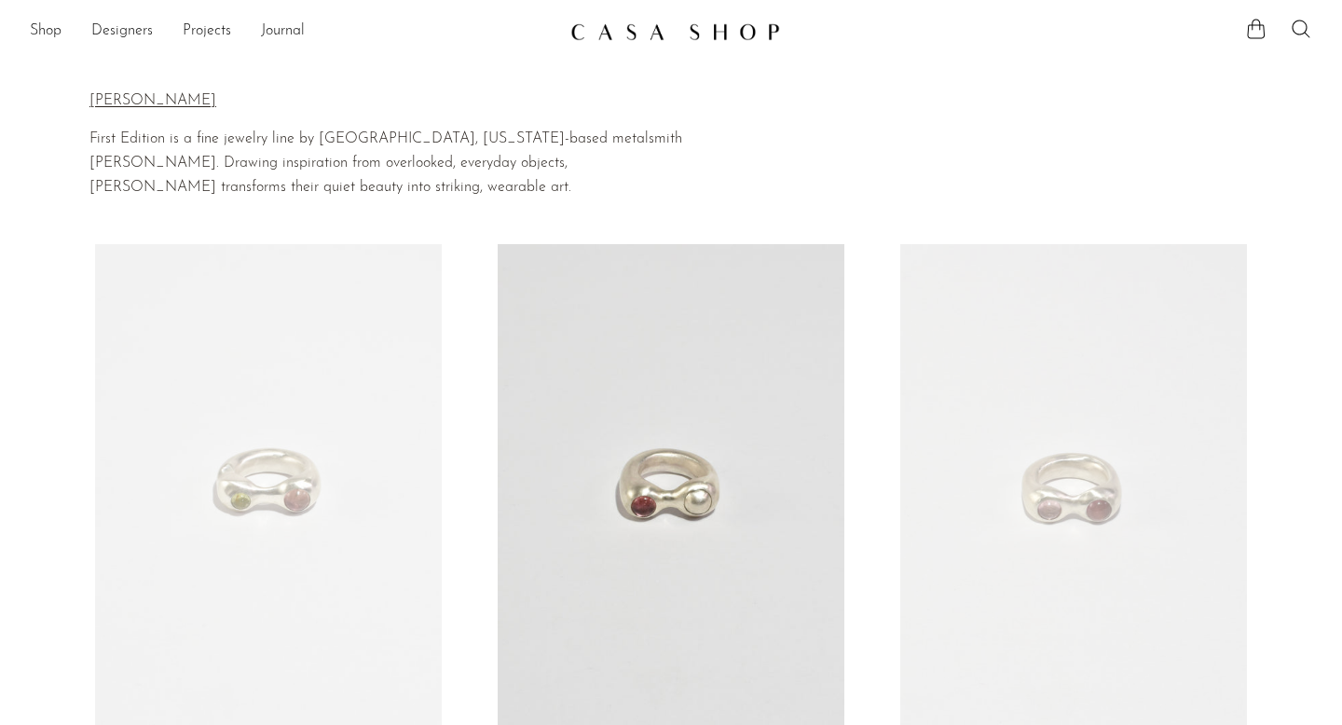
click at [279, 497] on link at bounding box center [268, 487] width 347 height 486
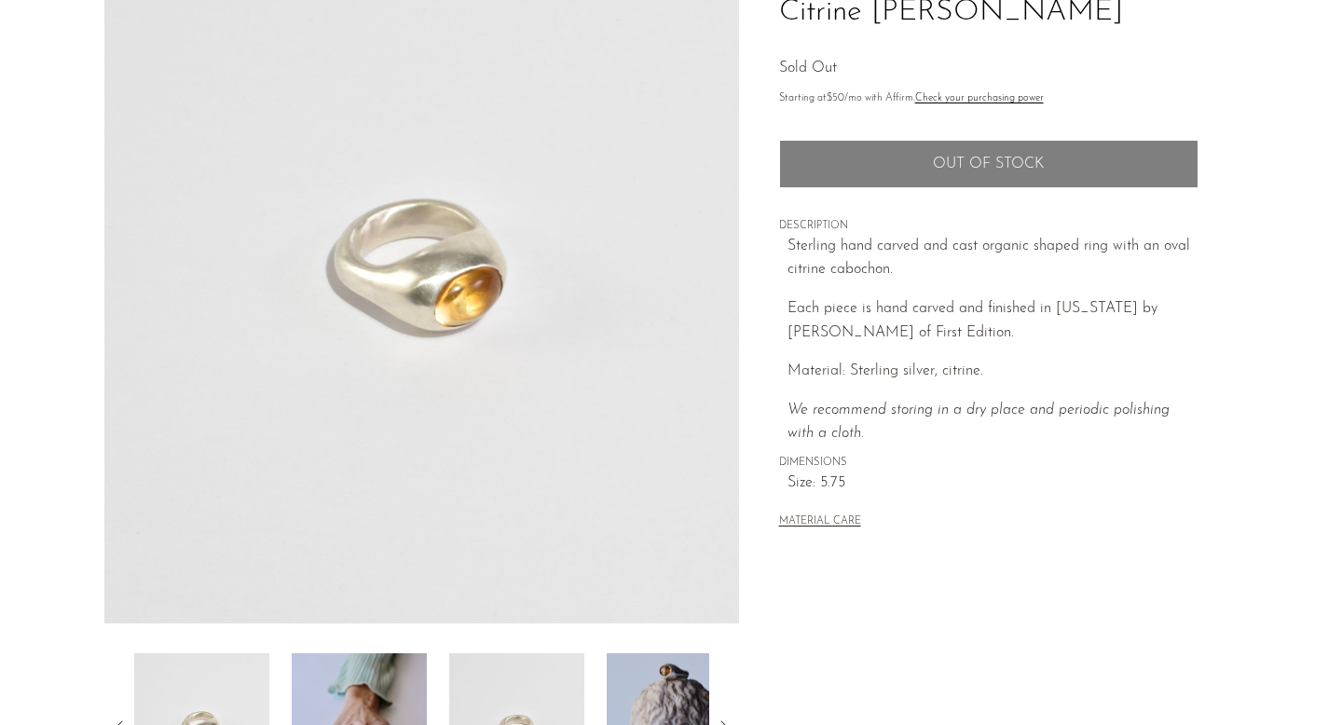
scroll to position [261, 0]
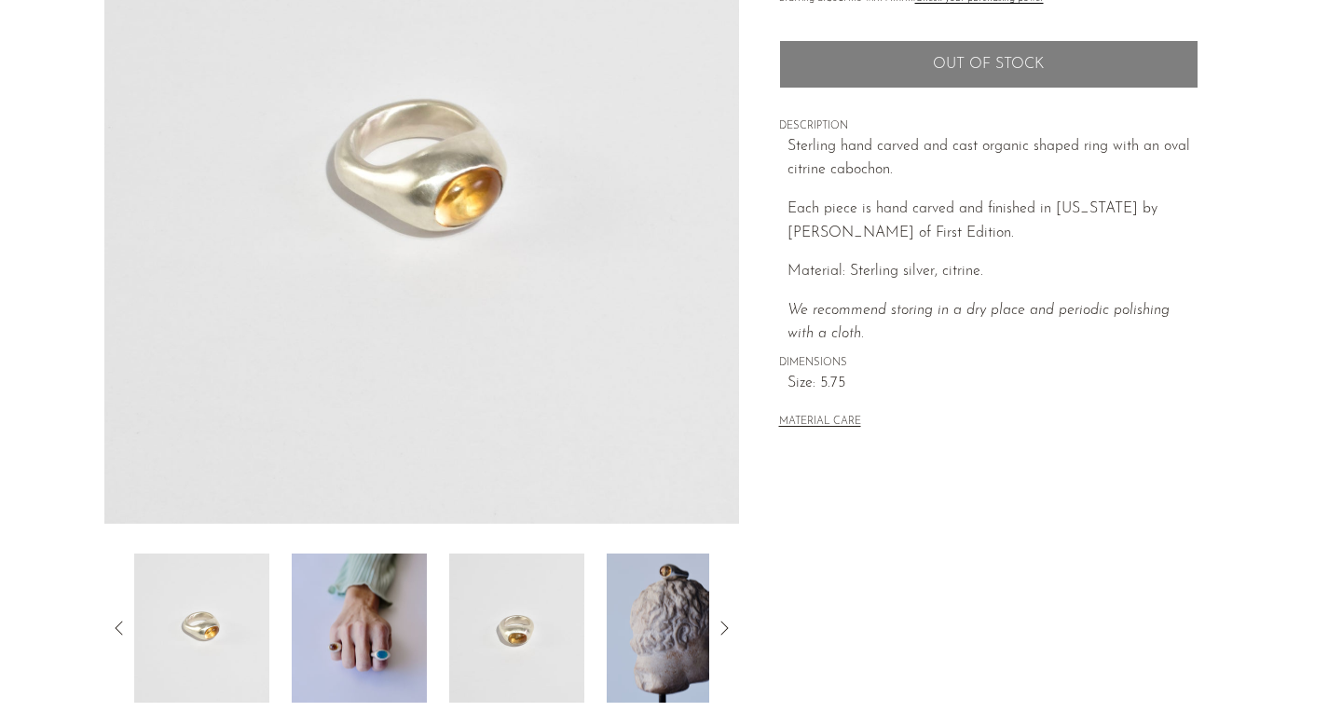
click at [369, 697] on img at bounding box center [359, 628] width 135 height 149
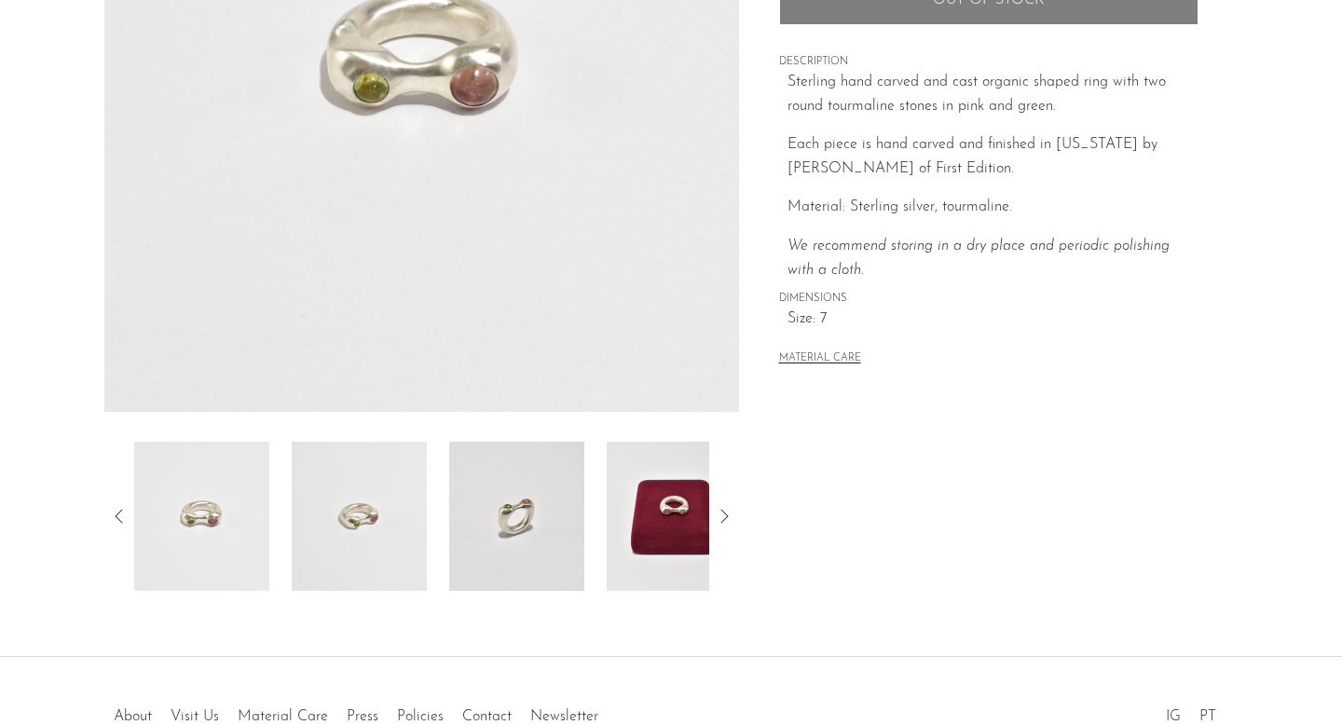
scroll to position [388, 0]
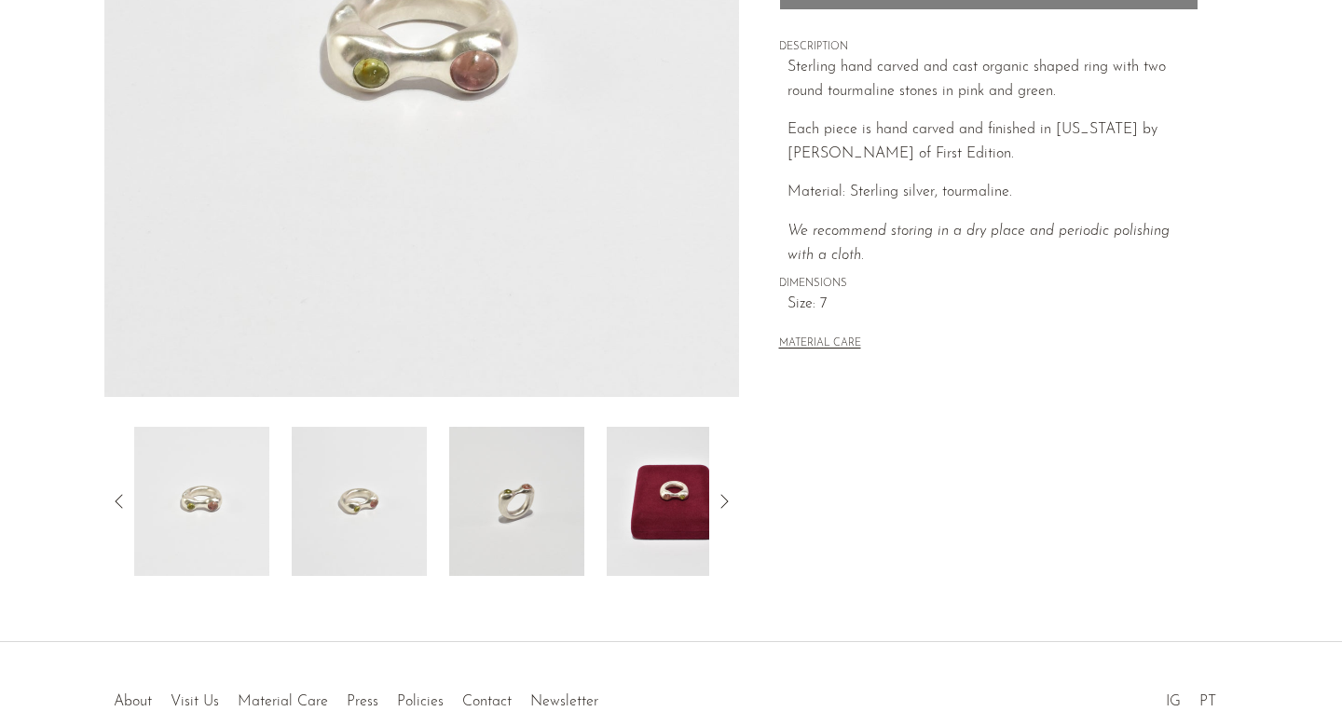
click at [724, 504] on icon at bounding box center [724, 501] width 7 height 14
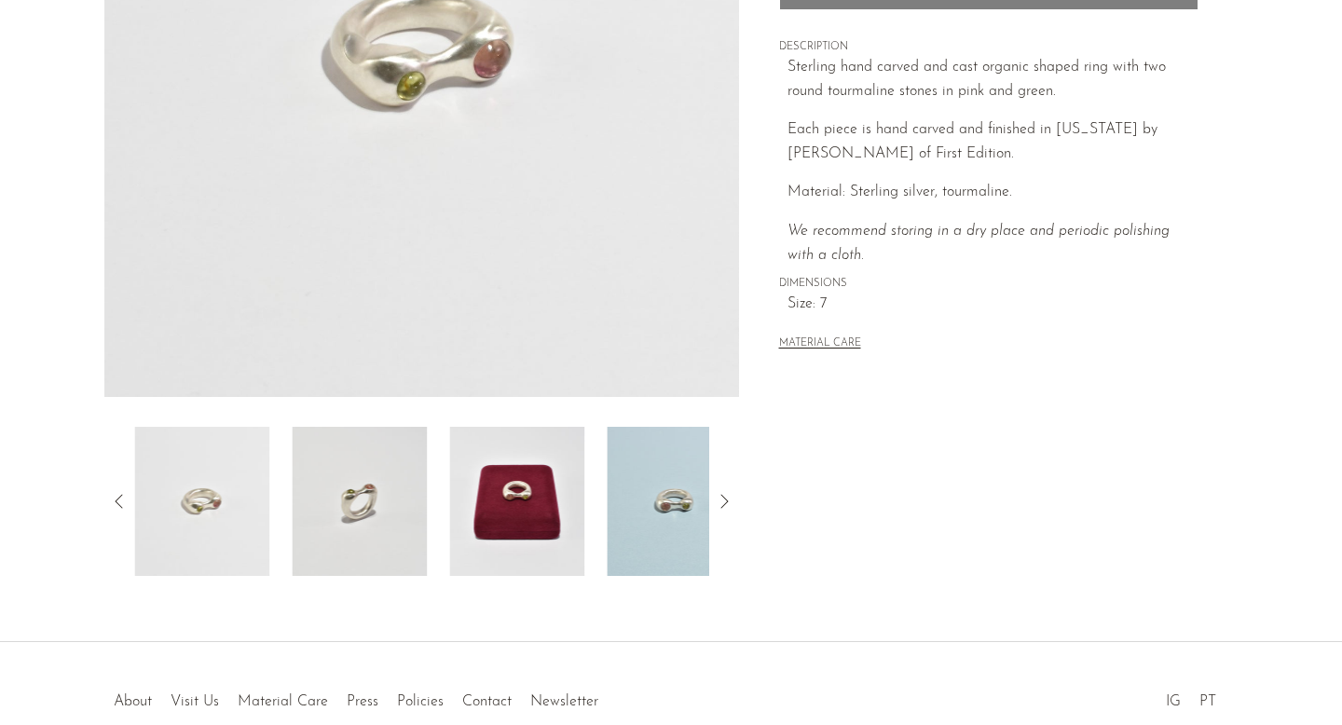
click at [723, 504] on icon at bounding box center [724, 501] width 7 height 14
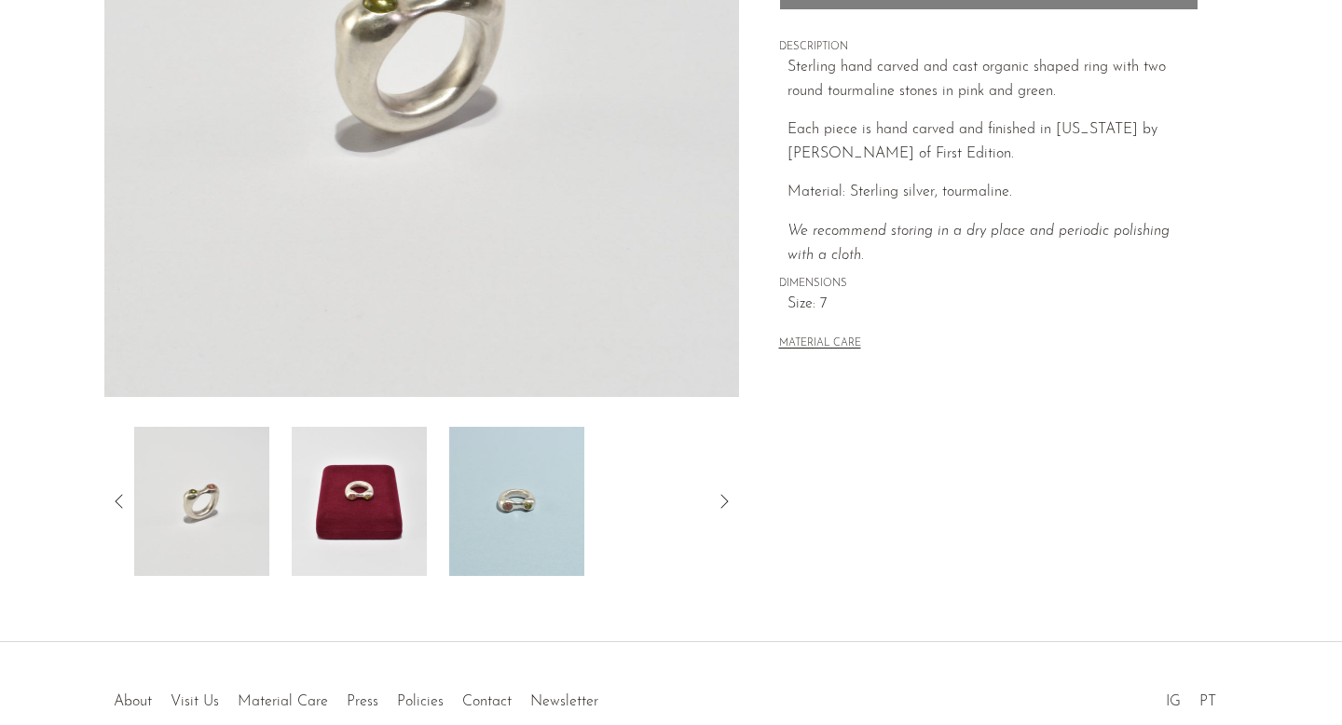
click at [723, 504] on icon at bounding box center [724, 501] width 7 height 14
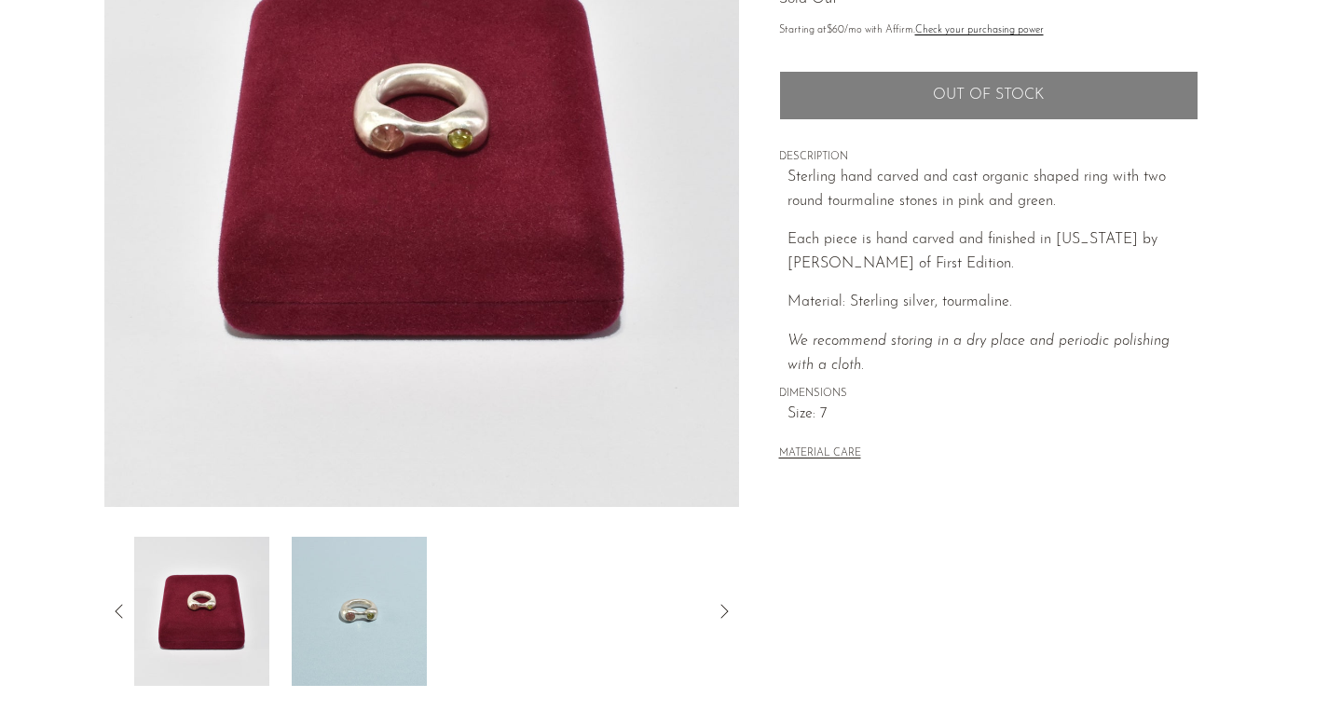
scroll to position [231, 0]
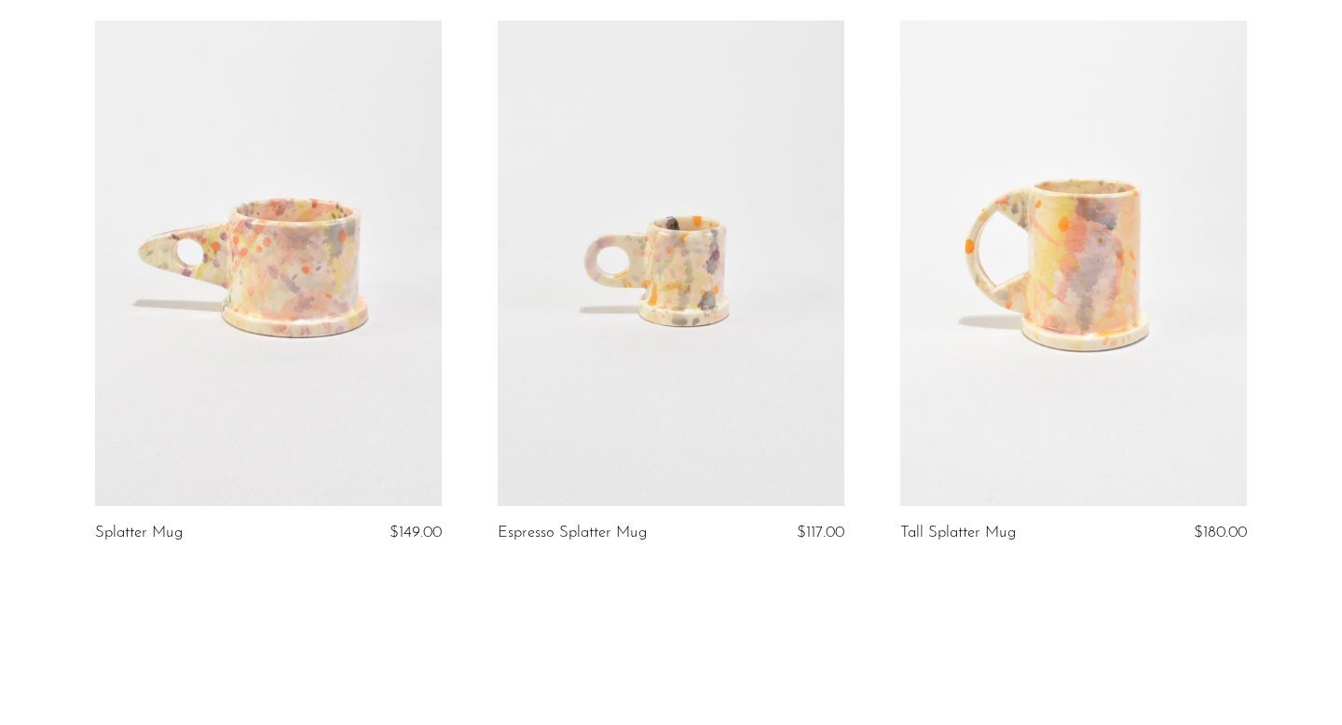
scroll to position [305, 0]
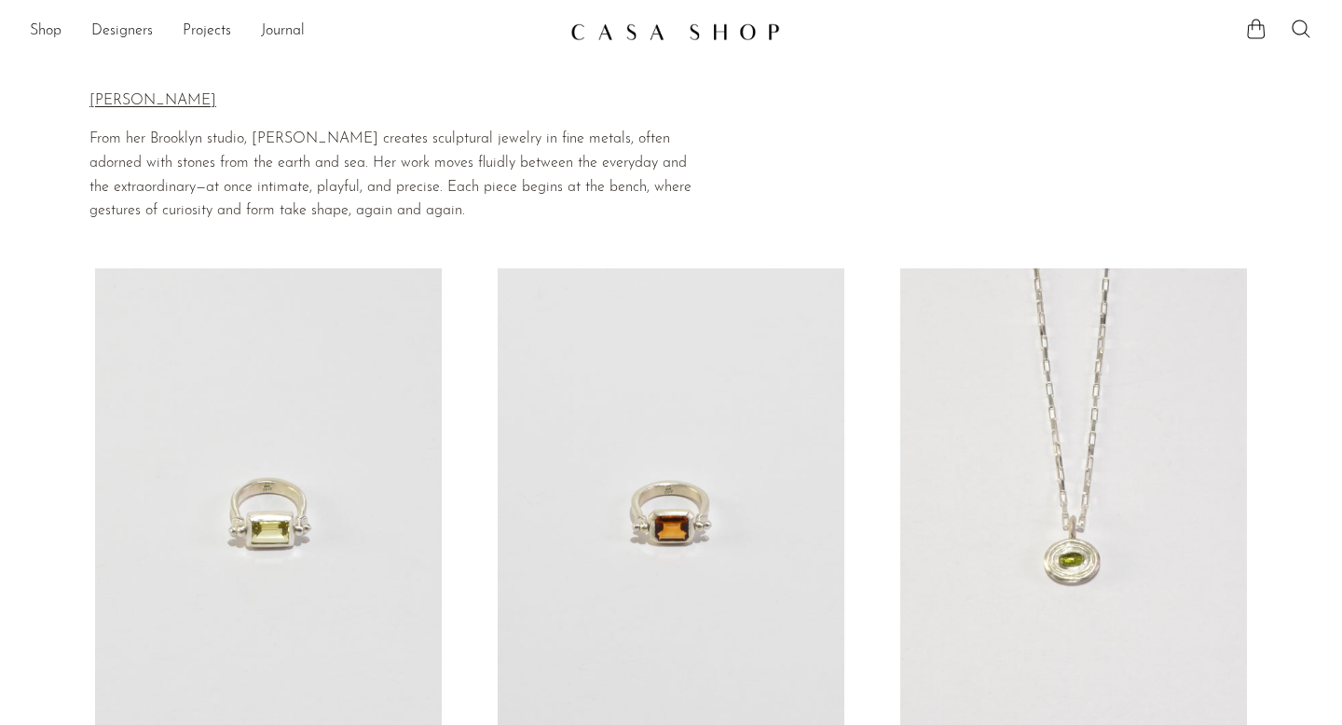
click at [281, 507] on link at bounding box center [268, 511] width 347 height 486
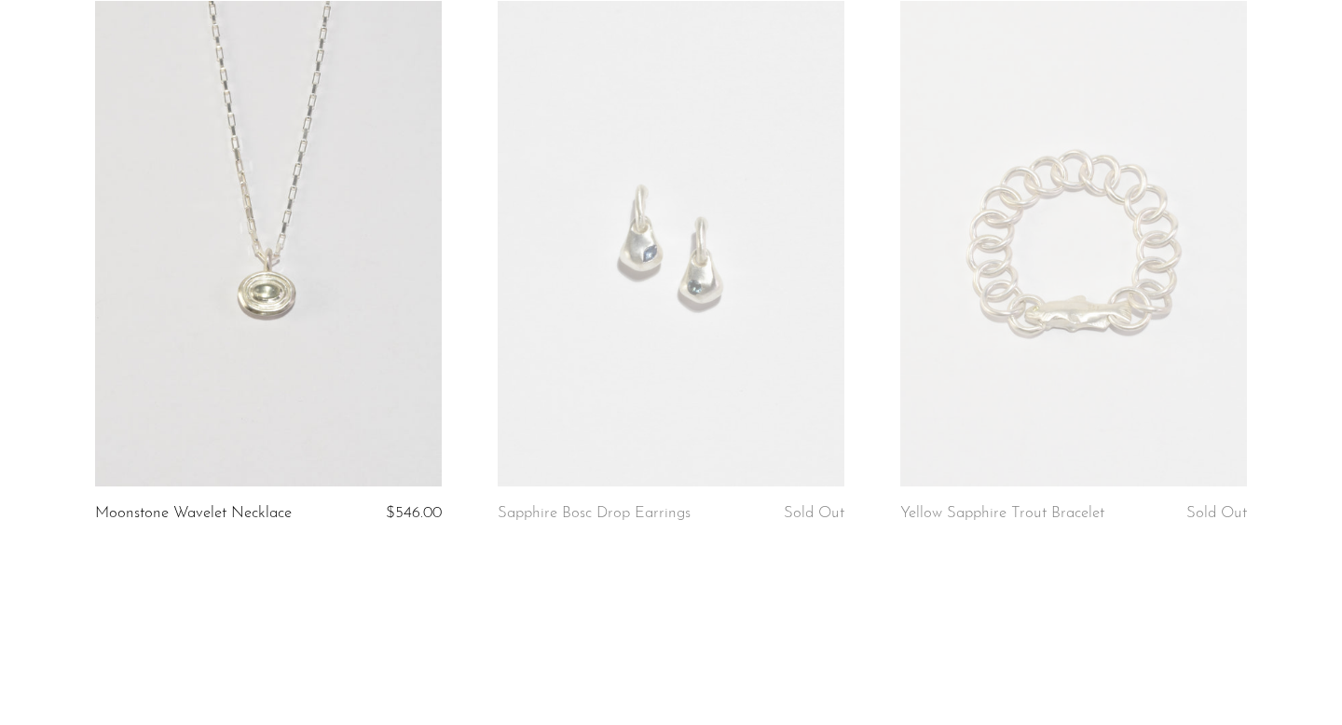
scroll to position [849, 0]
click at [1131, 301] on link at bounding box center [1074, 247] width 347 height 486
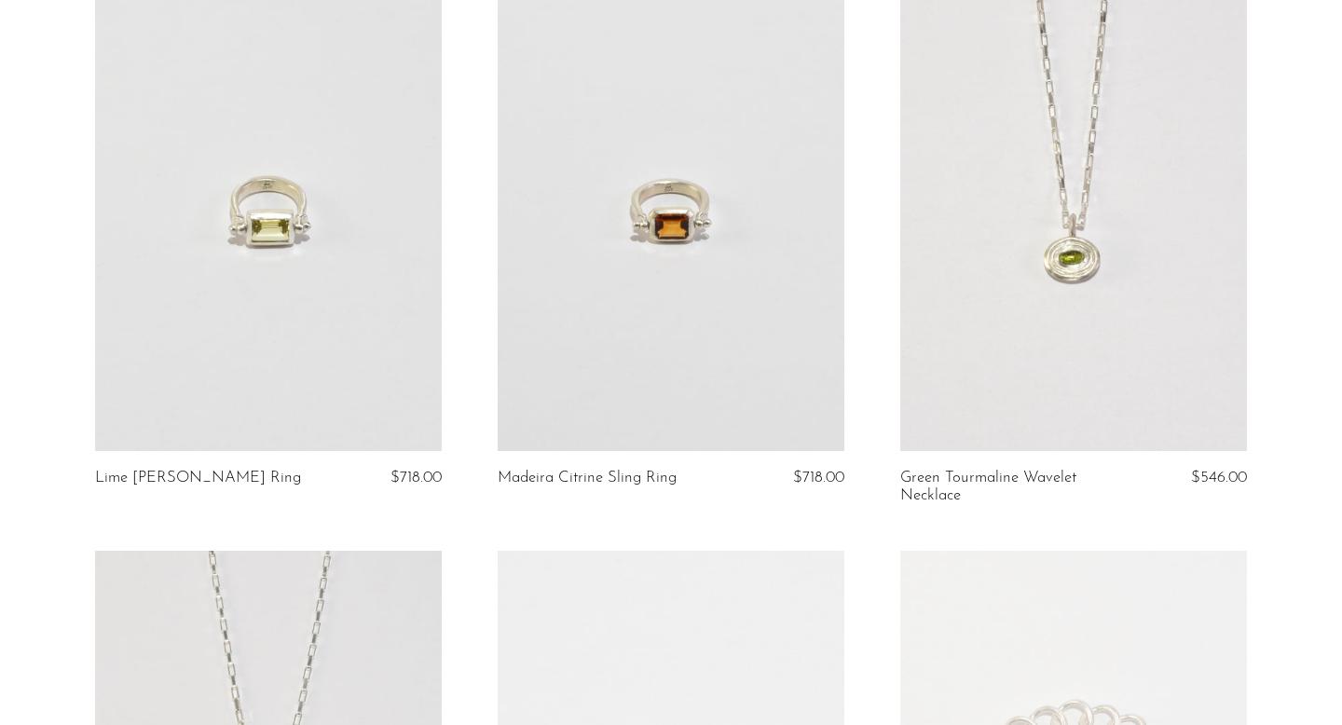
scroll to position [24, 0]
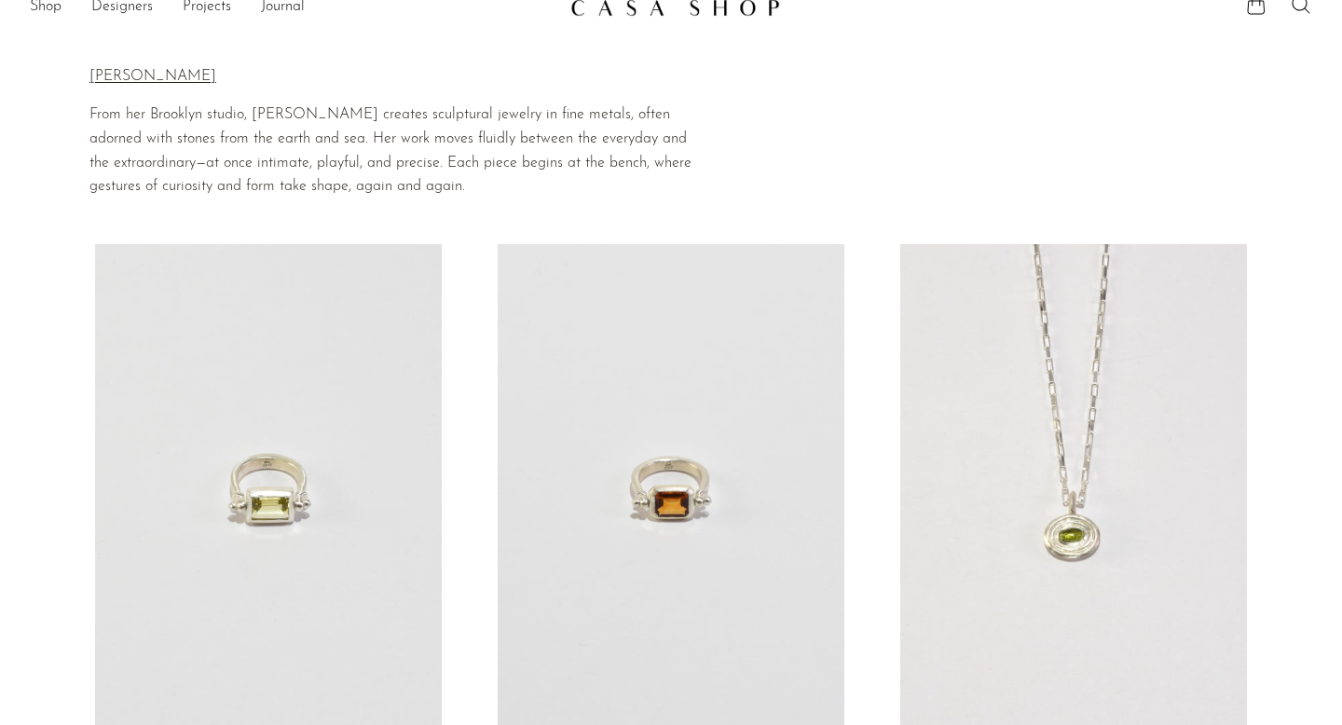
click at [1086, 531] on link at bounding box center [1074, 487] width 347 height 486
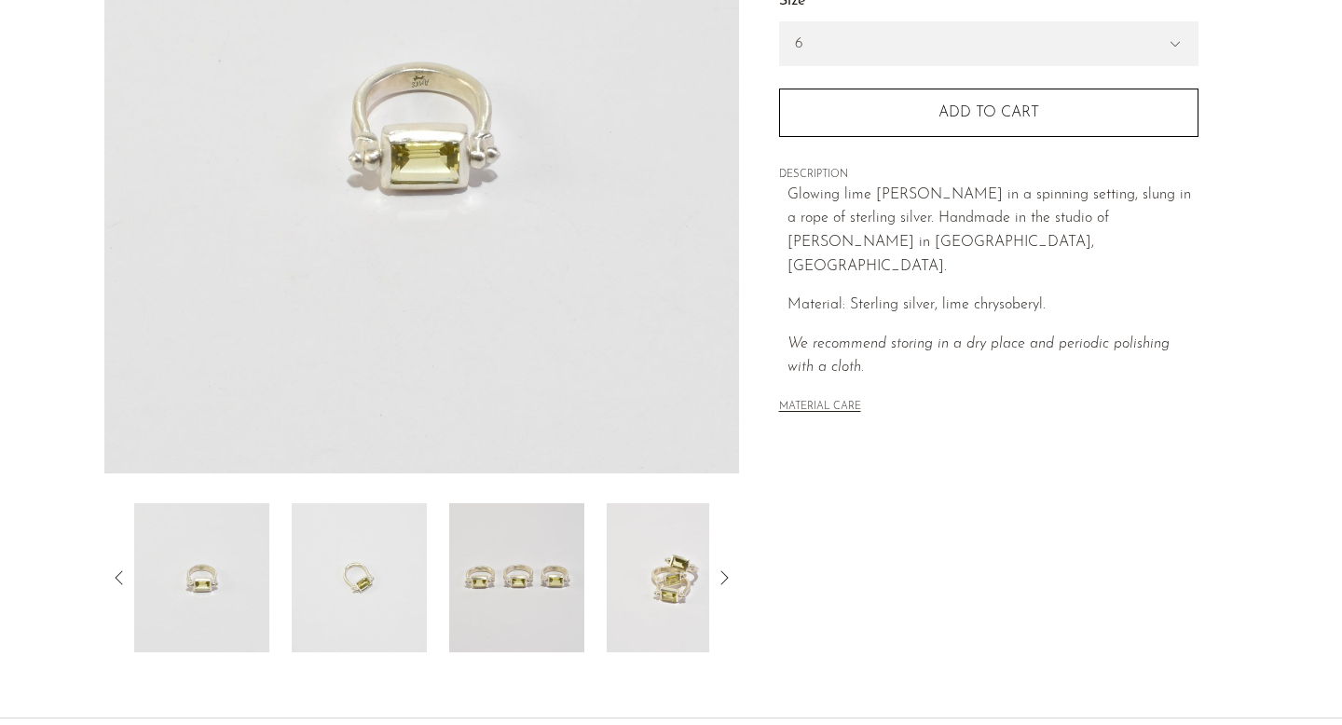
scroll to position [317, 0]
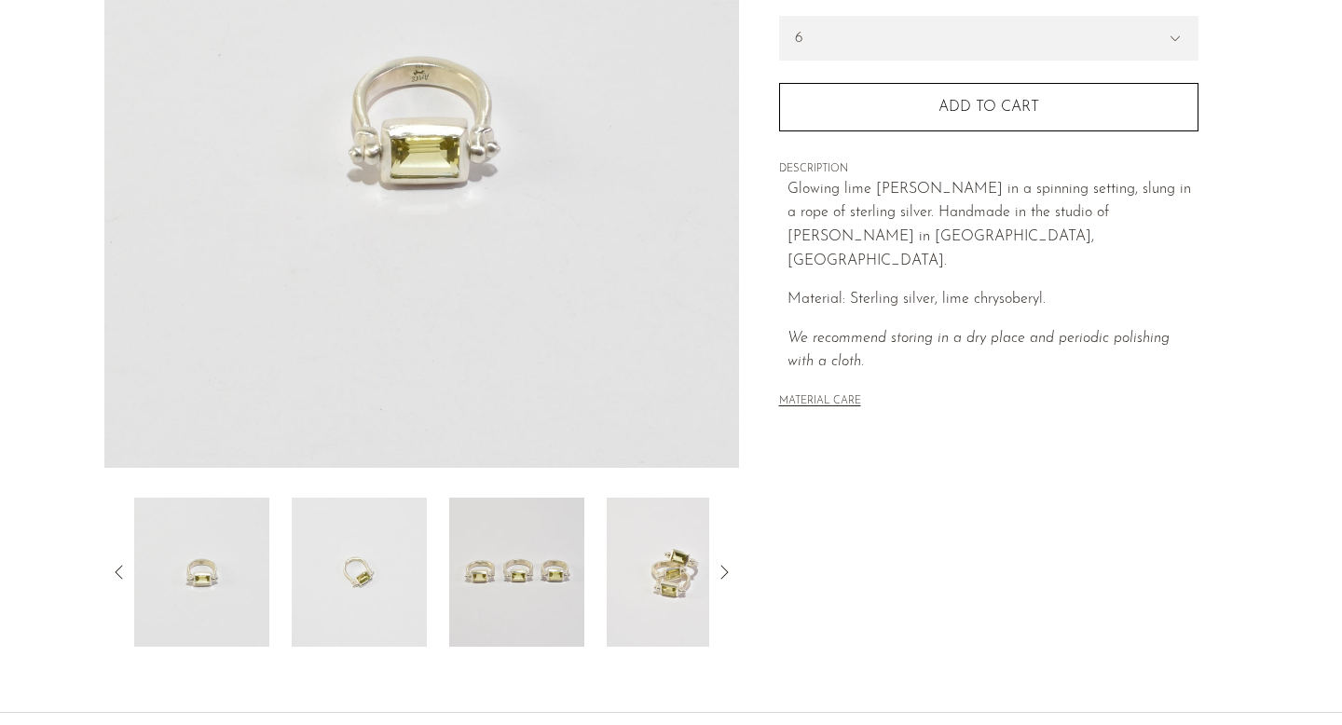
click at [681, 604] on img at bounding box center [674, 572] width 135 height 149
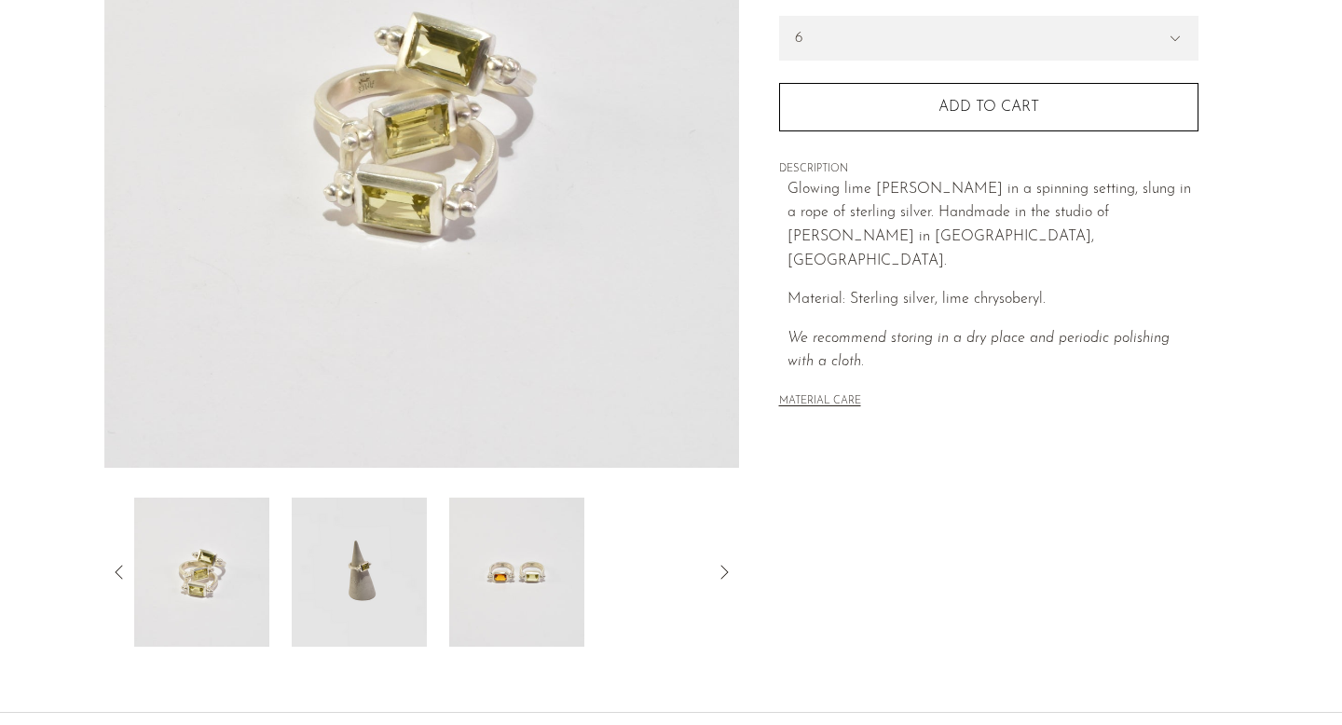
click at [645, 597] on div at bounding box center [421, 572] width 575 height 149
click at [539, 576] on img at bounding box center [516, 572] width 135 height 149
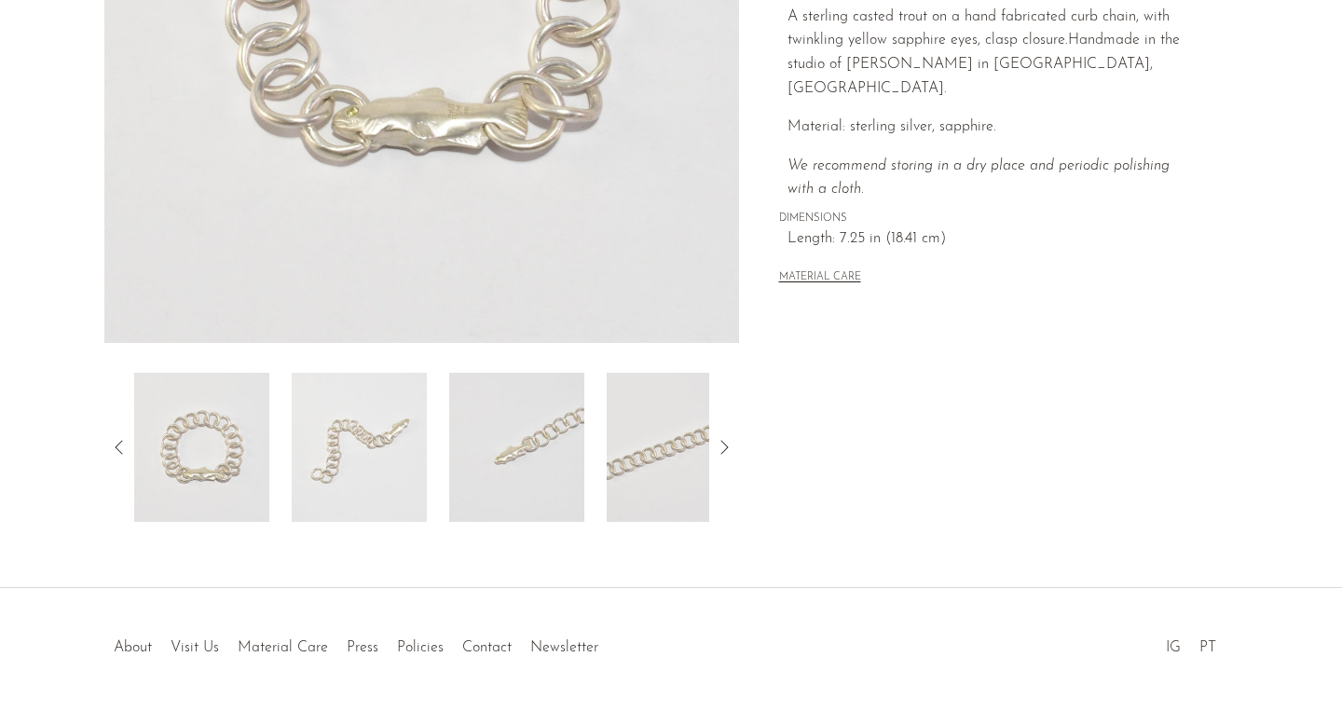
scroll to position [488, 0]
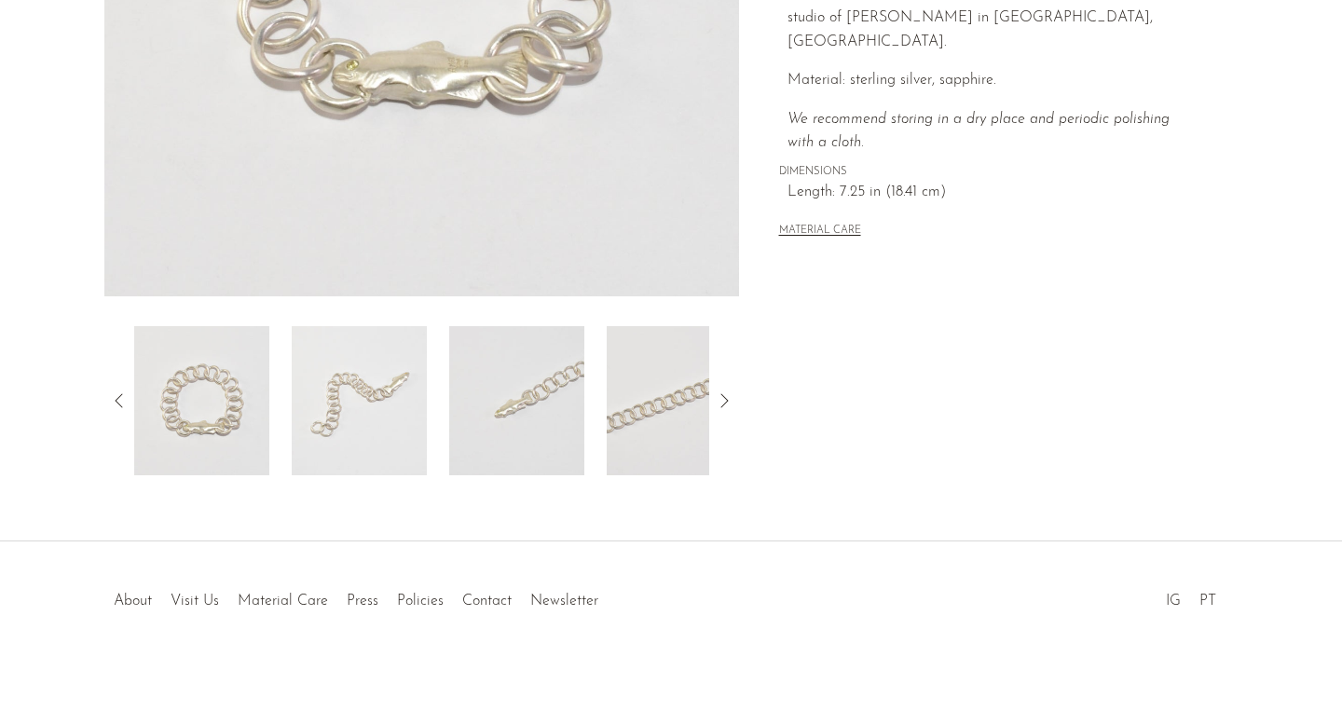
click at [718, 401] on icon at bounding box center [724, 401] width 22 height 22
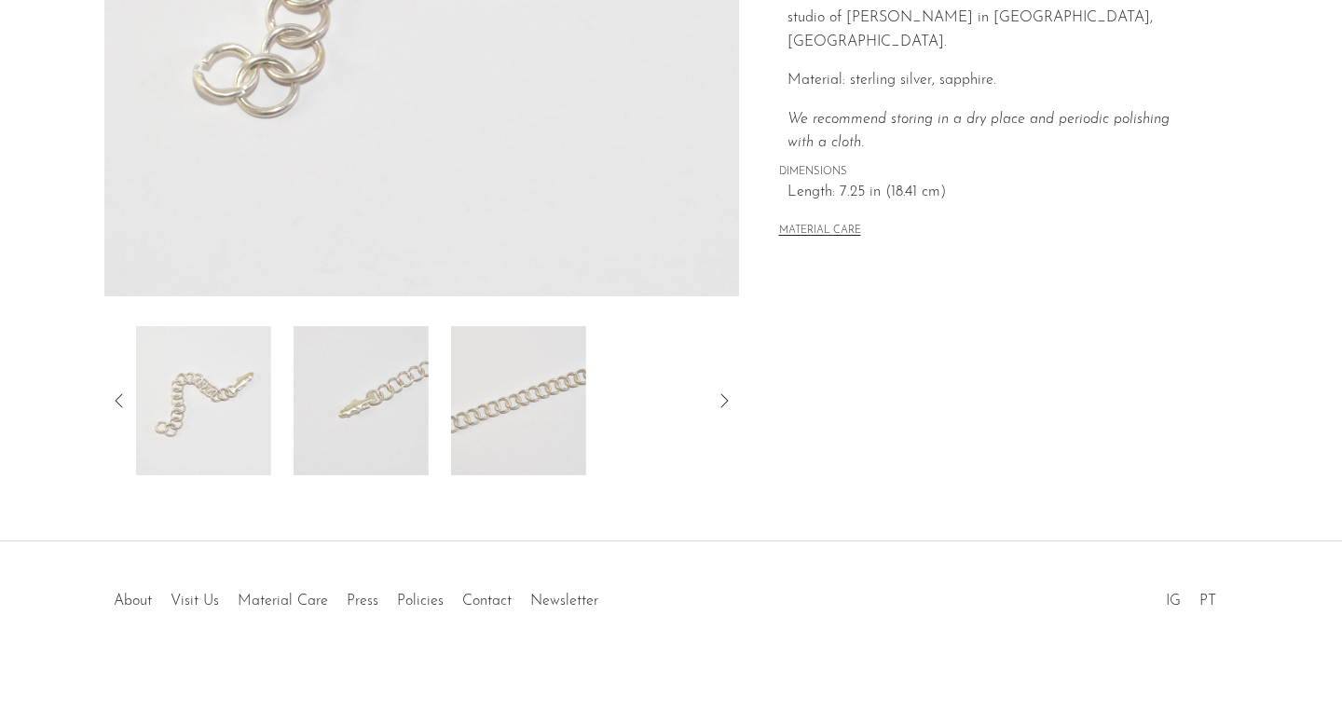
click at [718, 401] on icon at bounding box center [724, 401] width 22 height 22
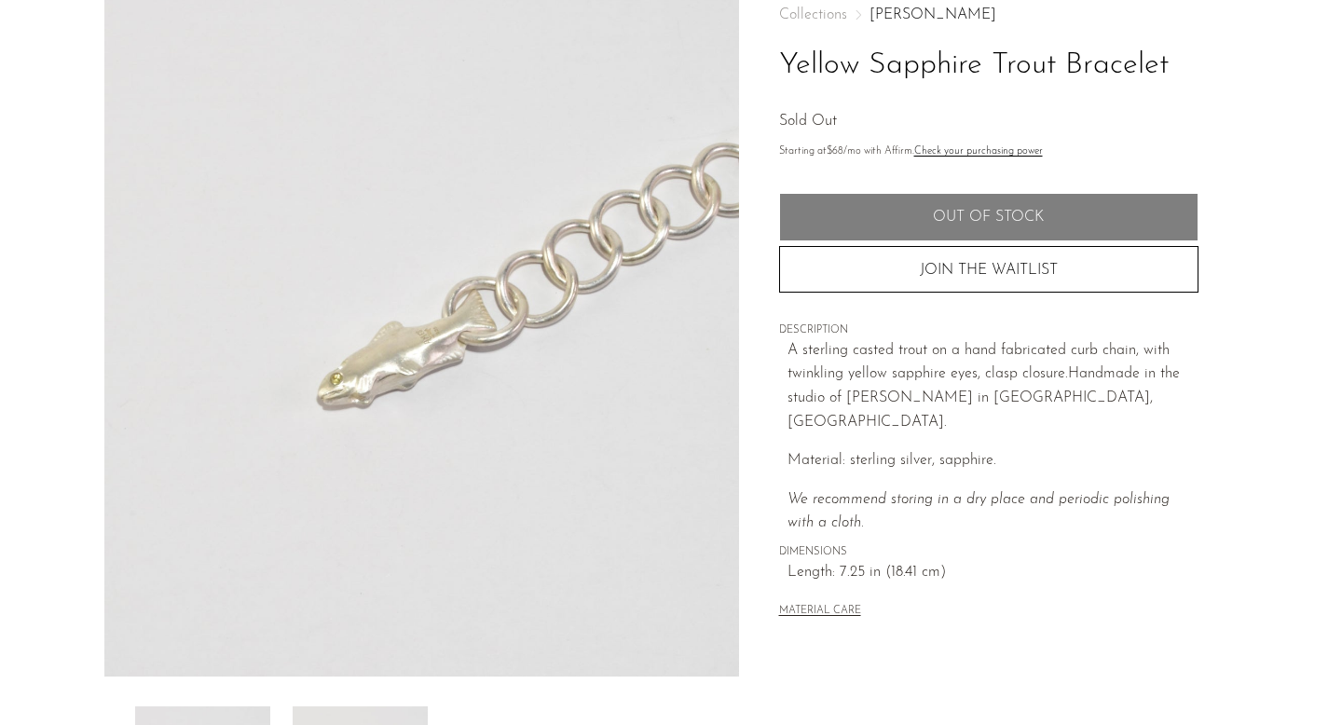
scroll to position [0, 0]
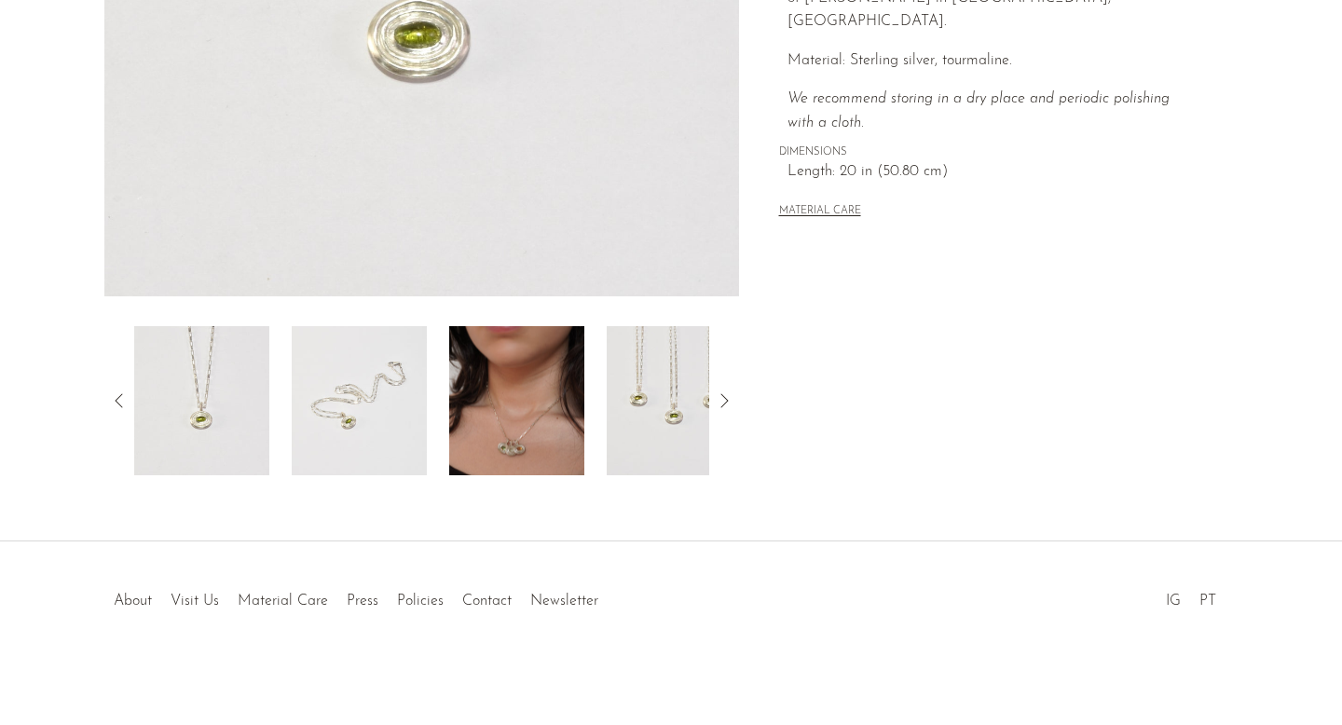
scroll to position [488, 0]
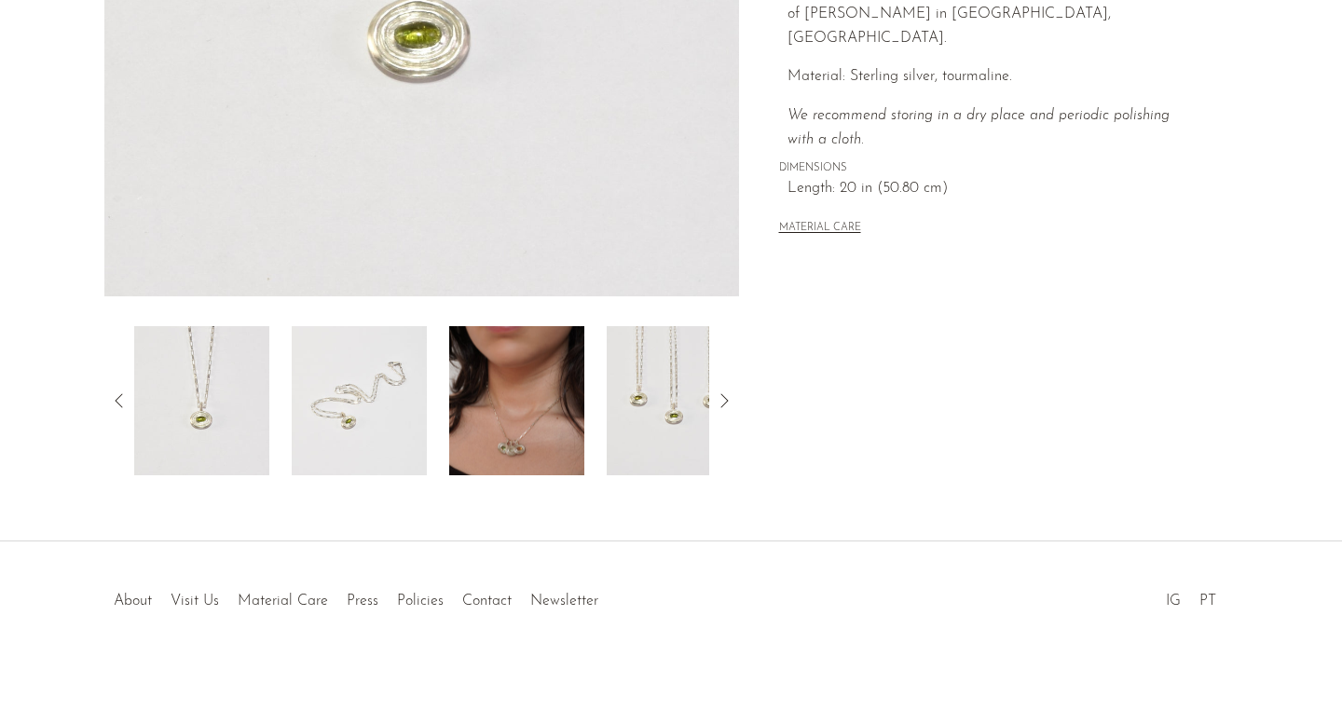
click at [557, 459] on img at bounding box center [516, 400] width 135 height 149
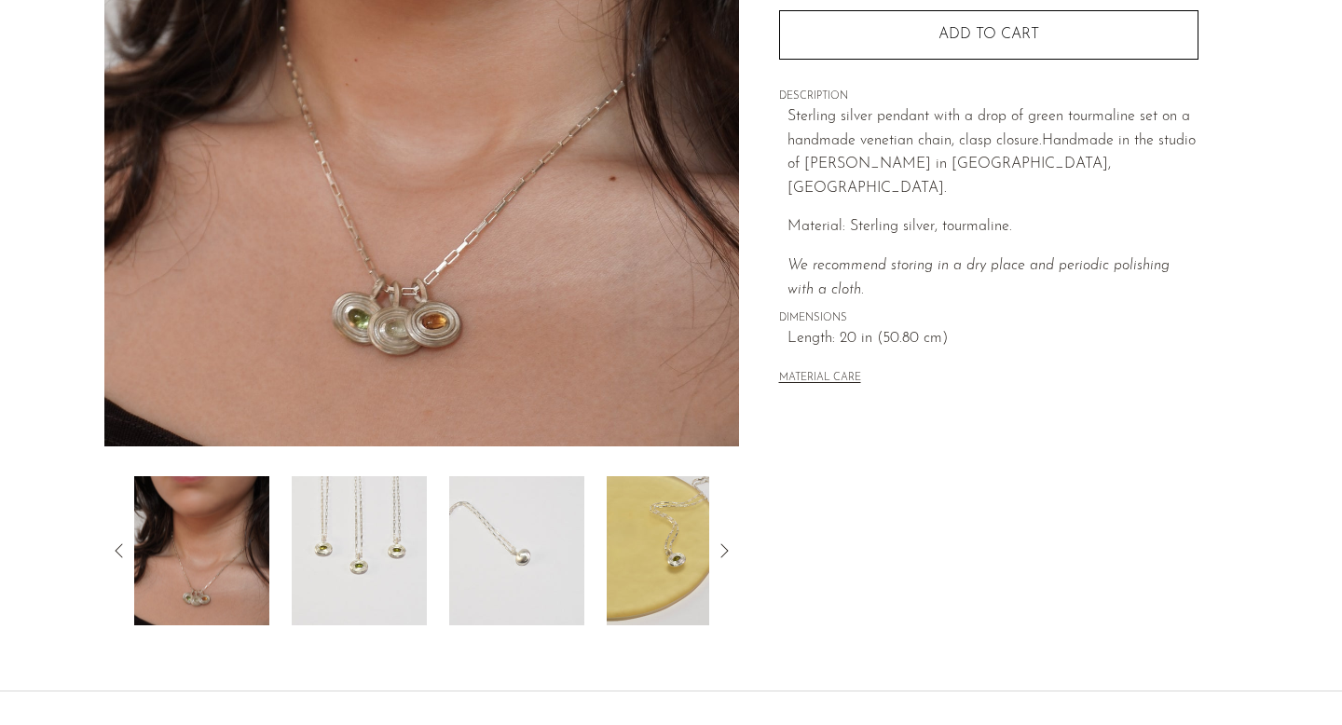
scroll to position [334, 0]
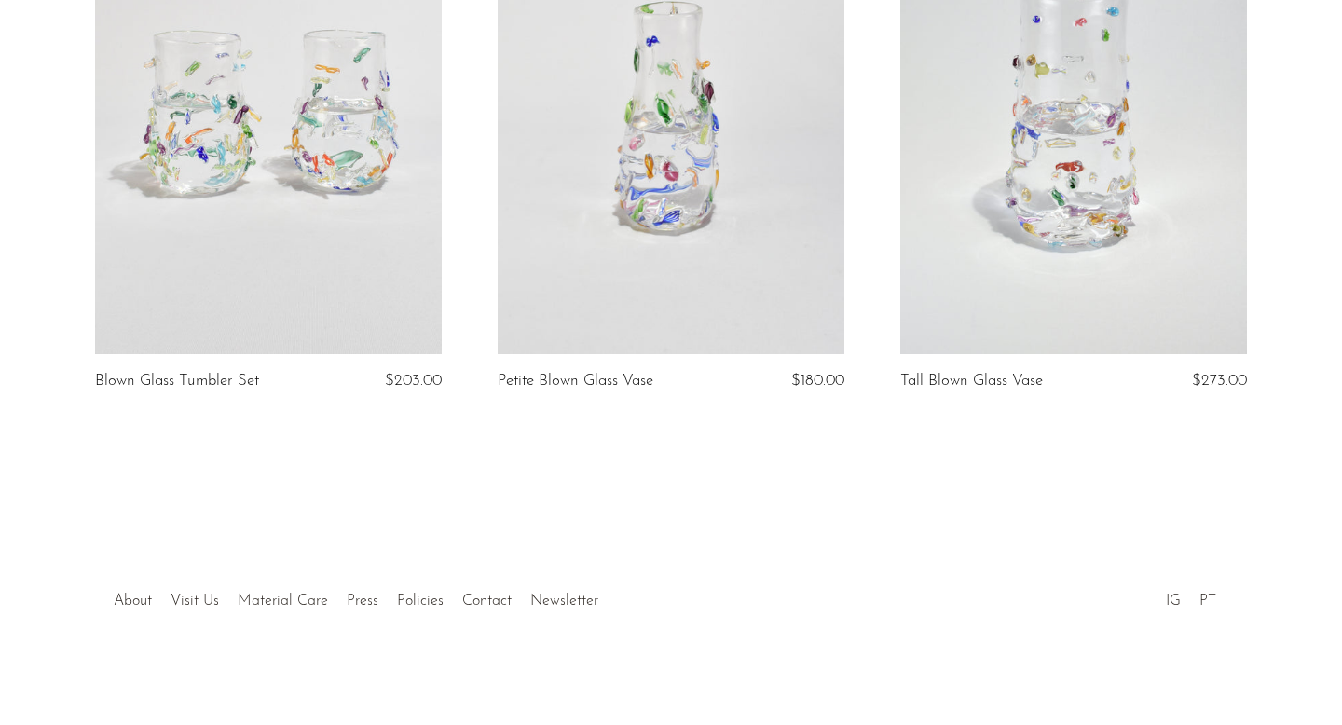
scroll to position [423, 0]
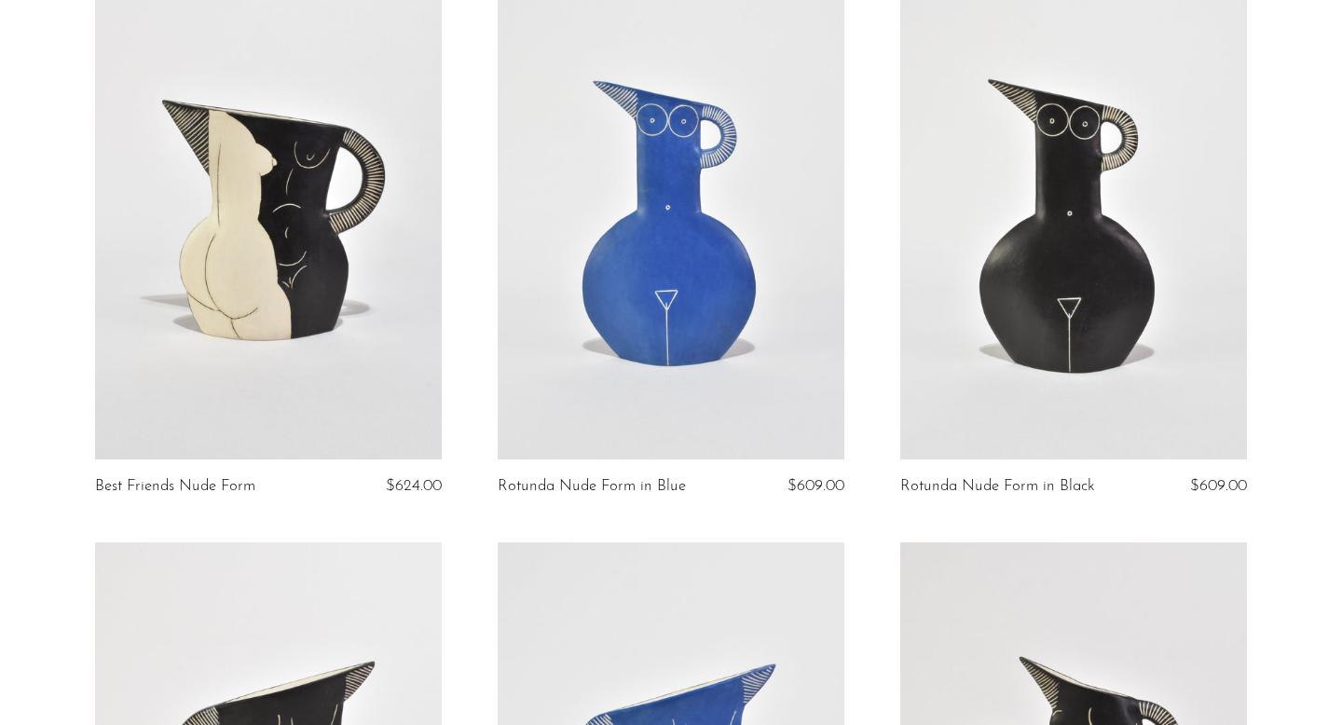
scroll to position [349, 0]
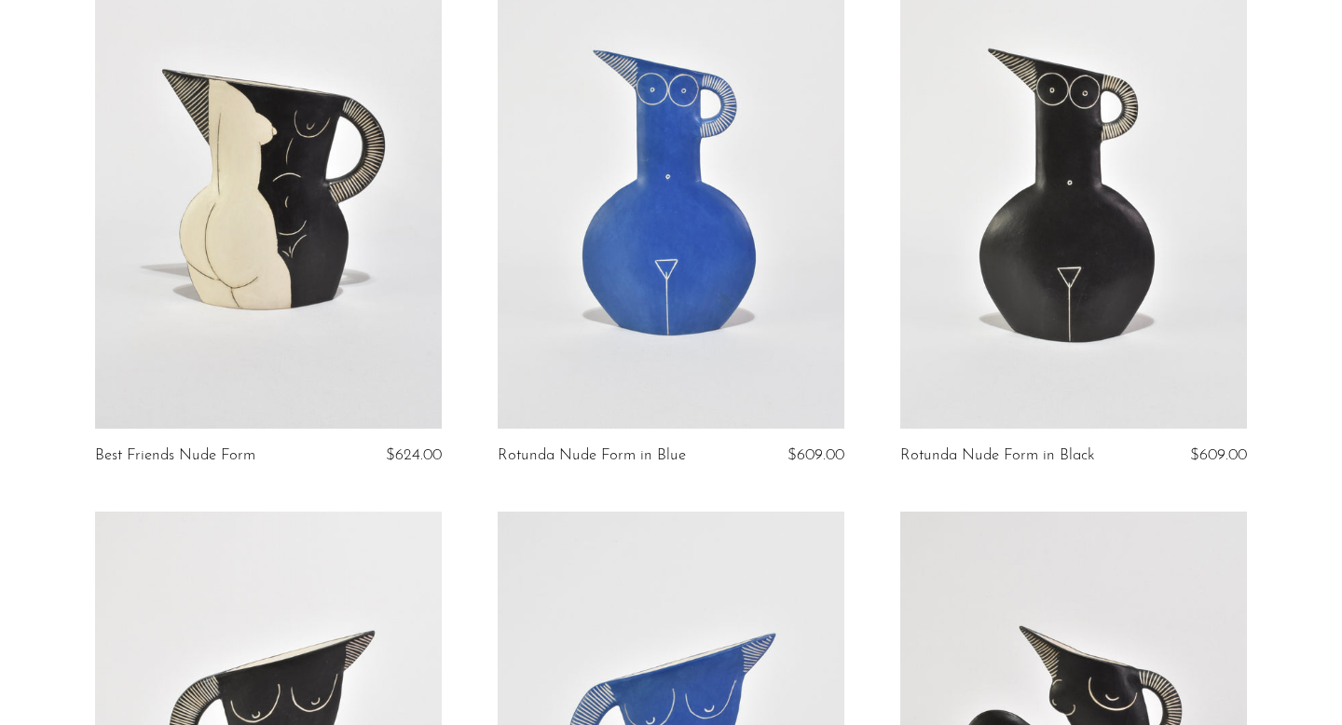
click at [698, 323] on link at bounding box center [671, 186] width 347 height 486
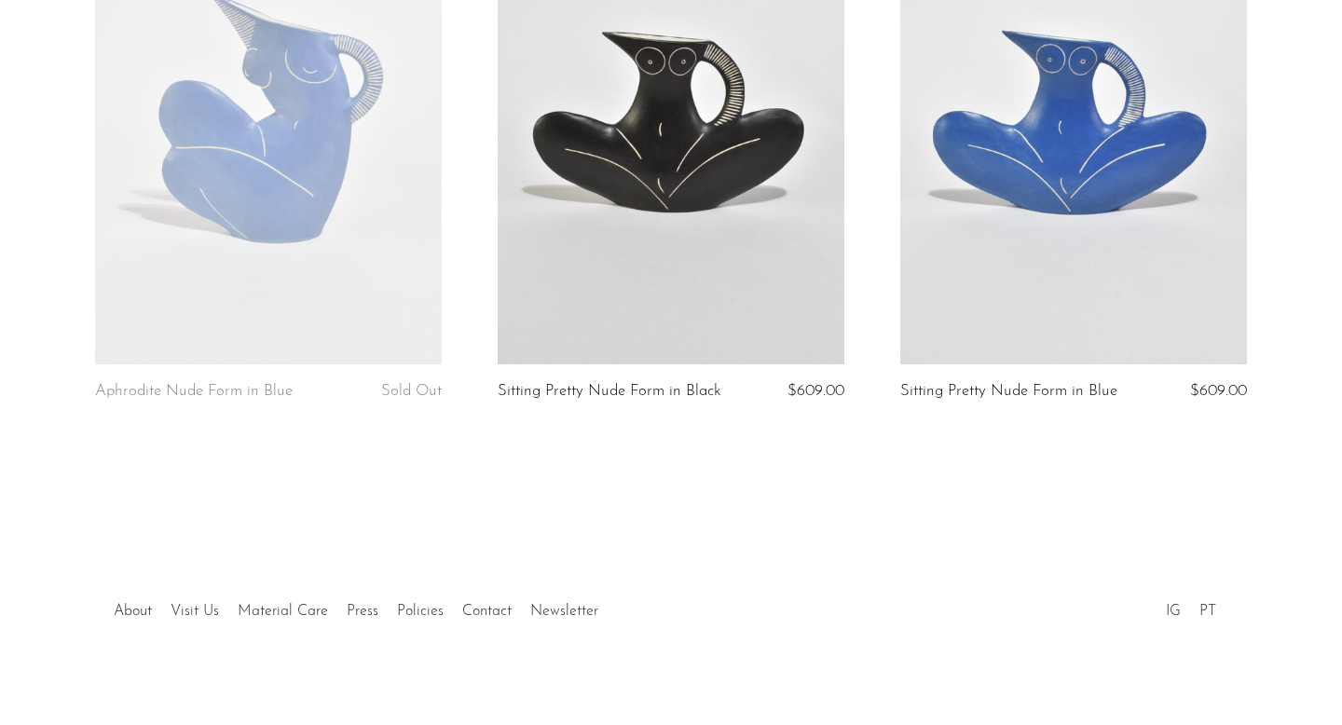
scroll to position [1553, 0]
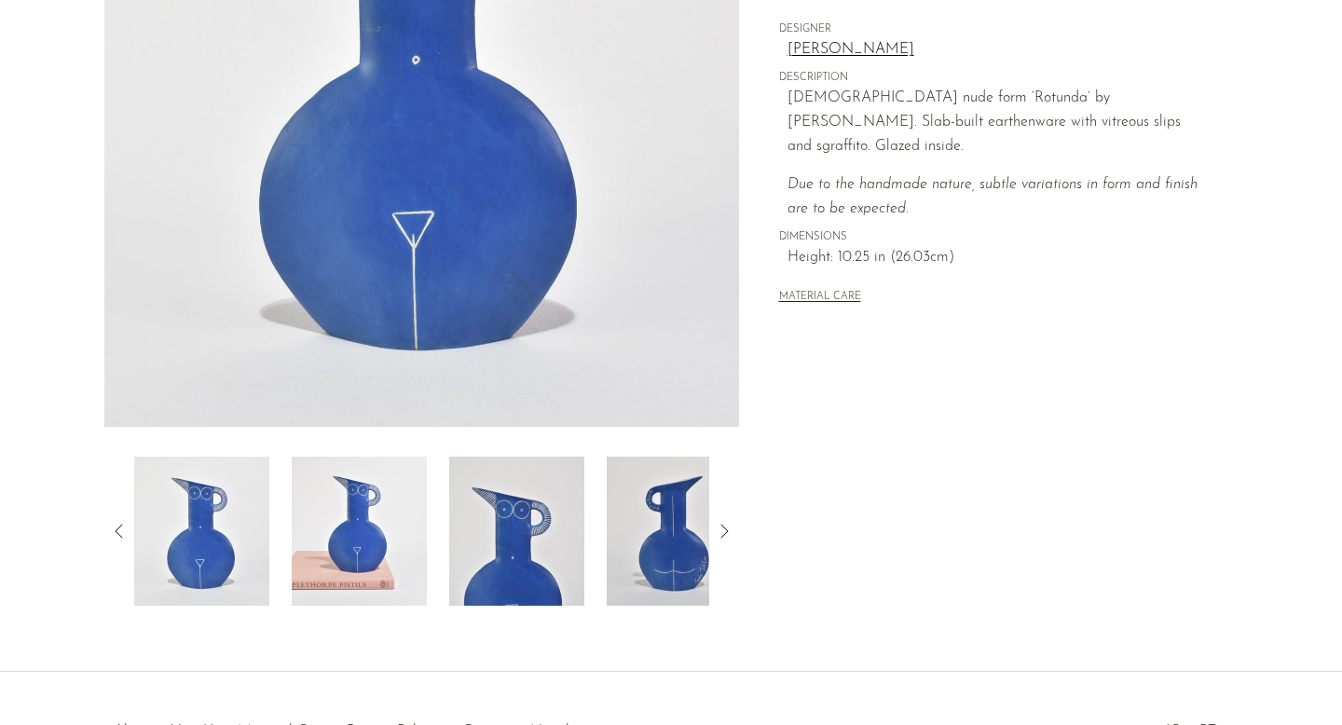
scroll to position [425, 0]
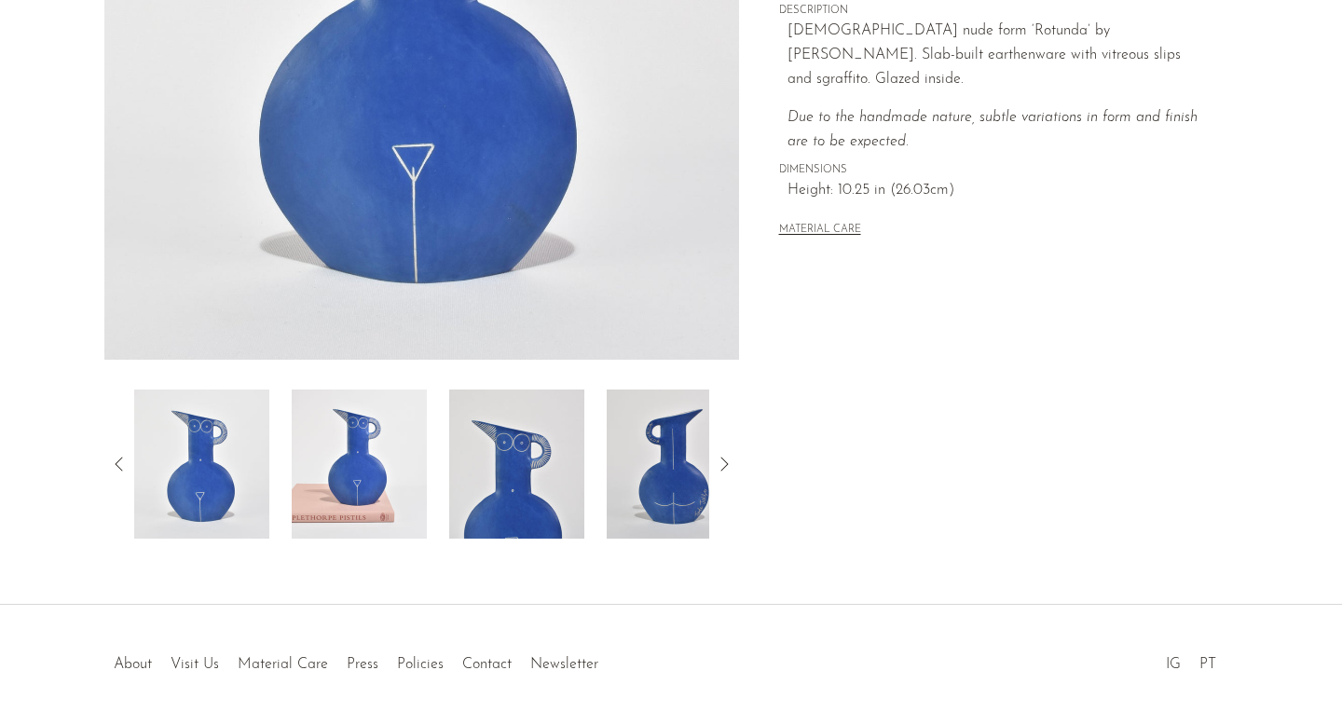
click at [723, 465] on icon at bounding box center [724, 464] width 22 height 22
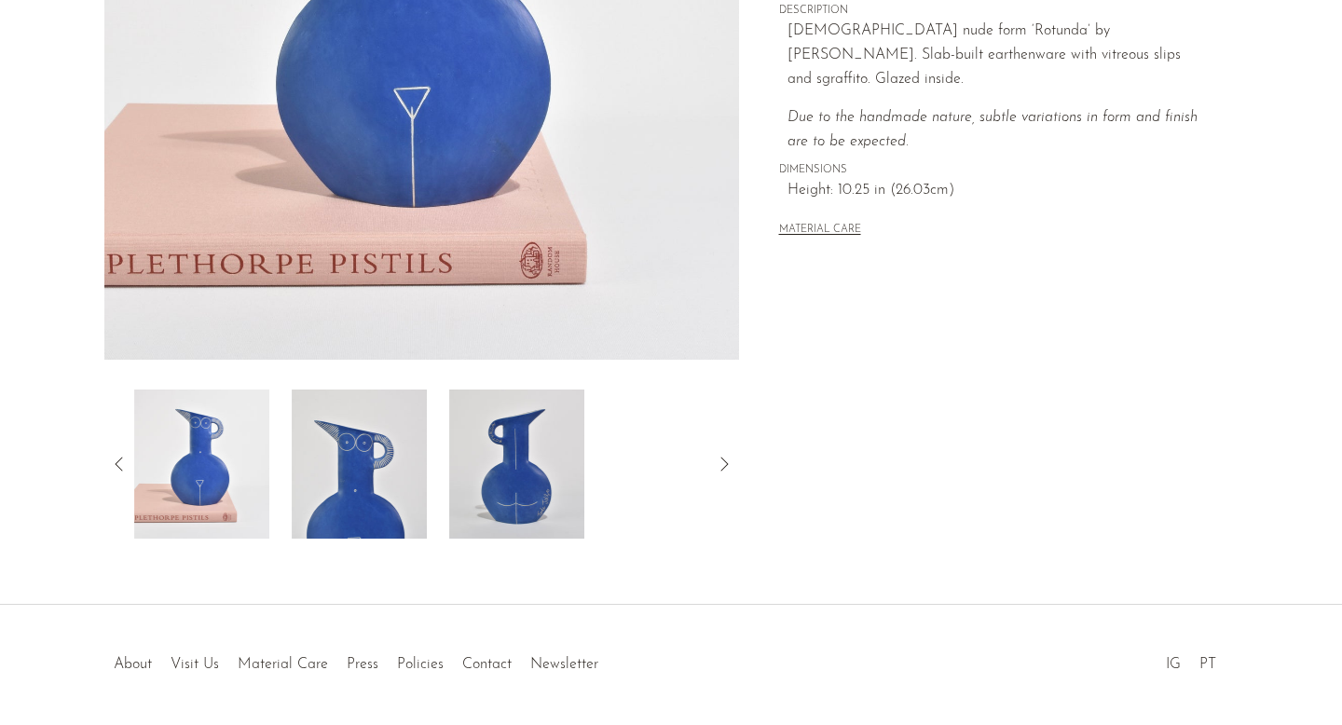
click at [723, 465] on icon at bounding box center [724, 464] width 22 height 22
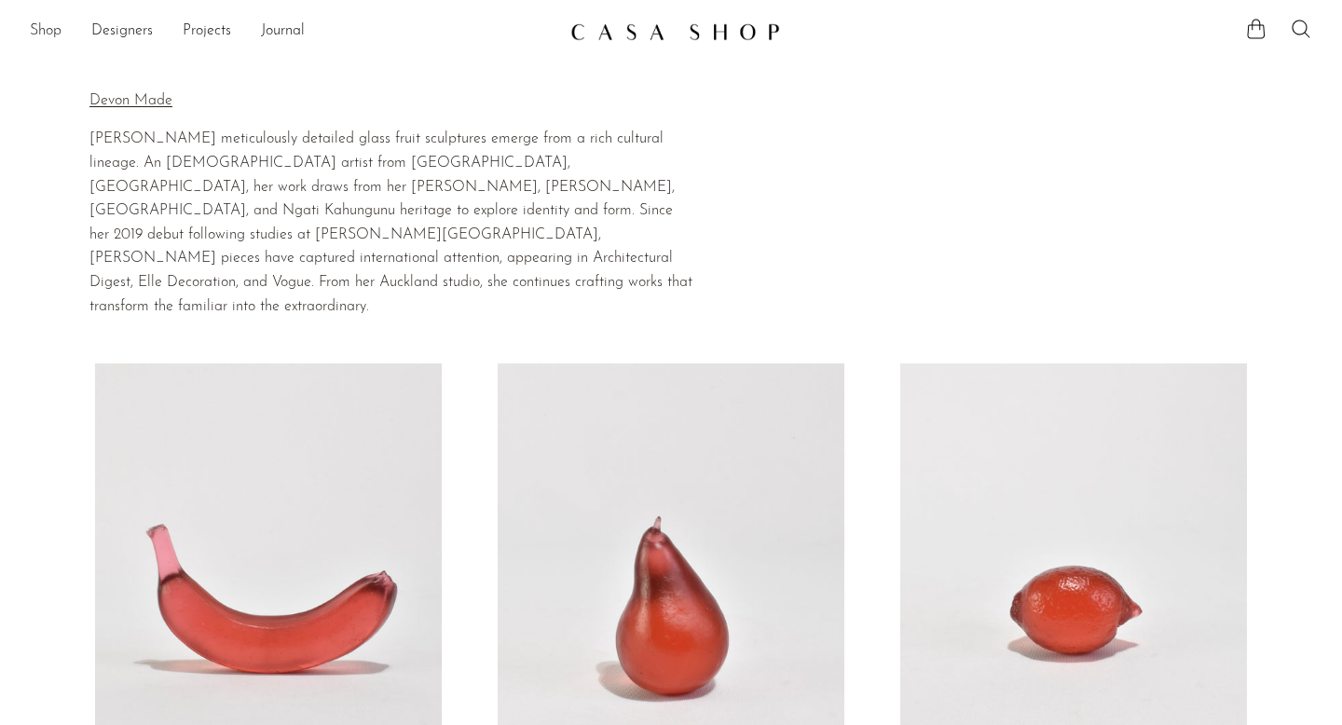
click at [53, 29] on link "Shop" at bounding box center [46, 32] width 32 height 24
click at [109, 28] on link "Designers" at bounding box center [122, 32] width 62 height 24
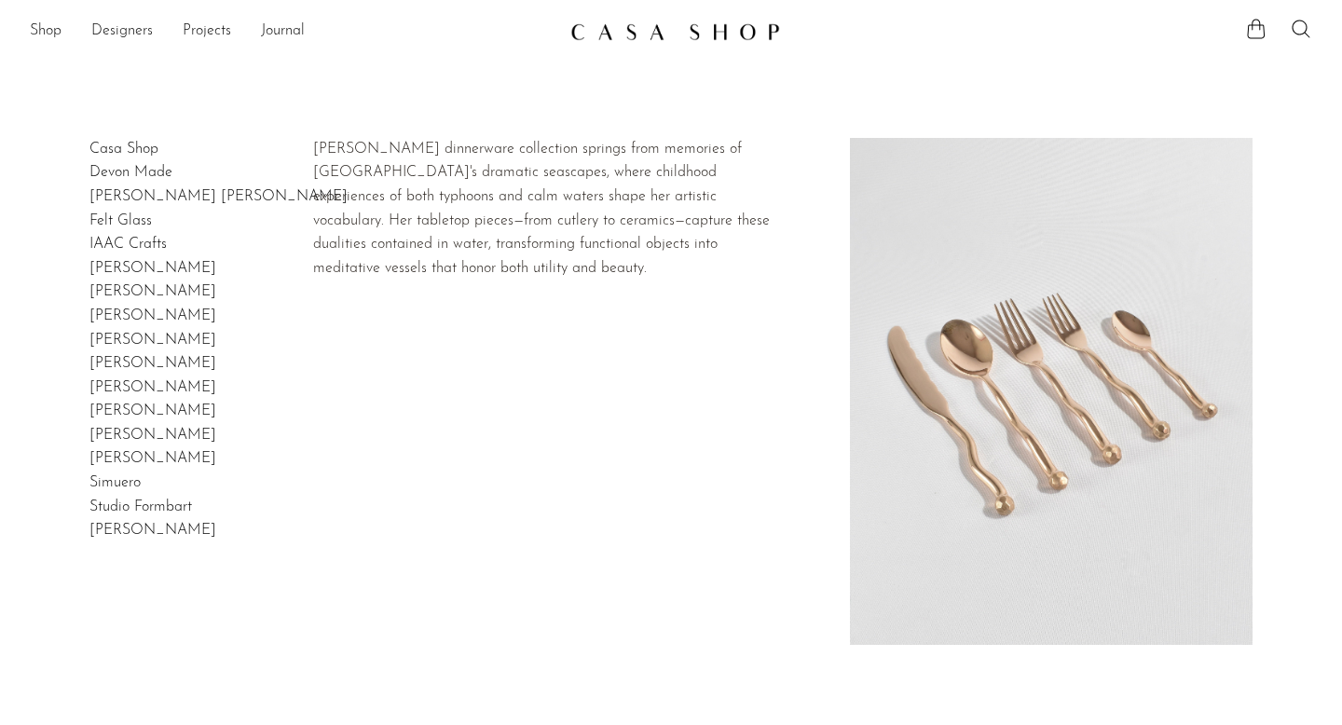
click at [125, 265] on link "[PERSON_NAME]" at bounding box center [152, 268] width 127 height 15
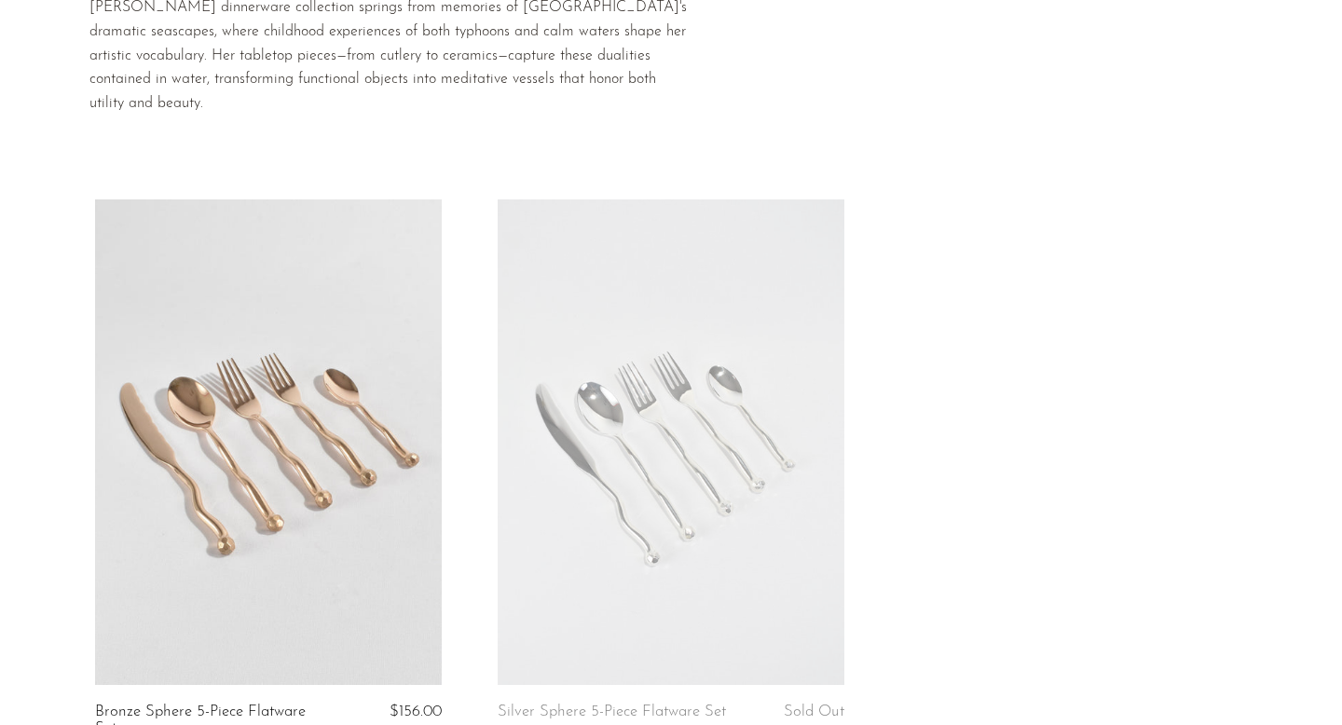
scroll to position [130, 0]
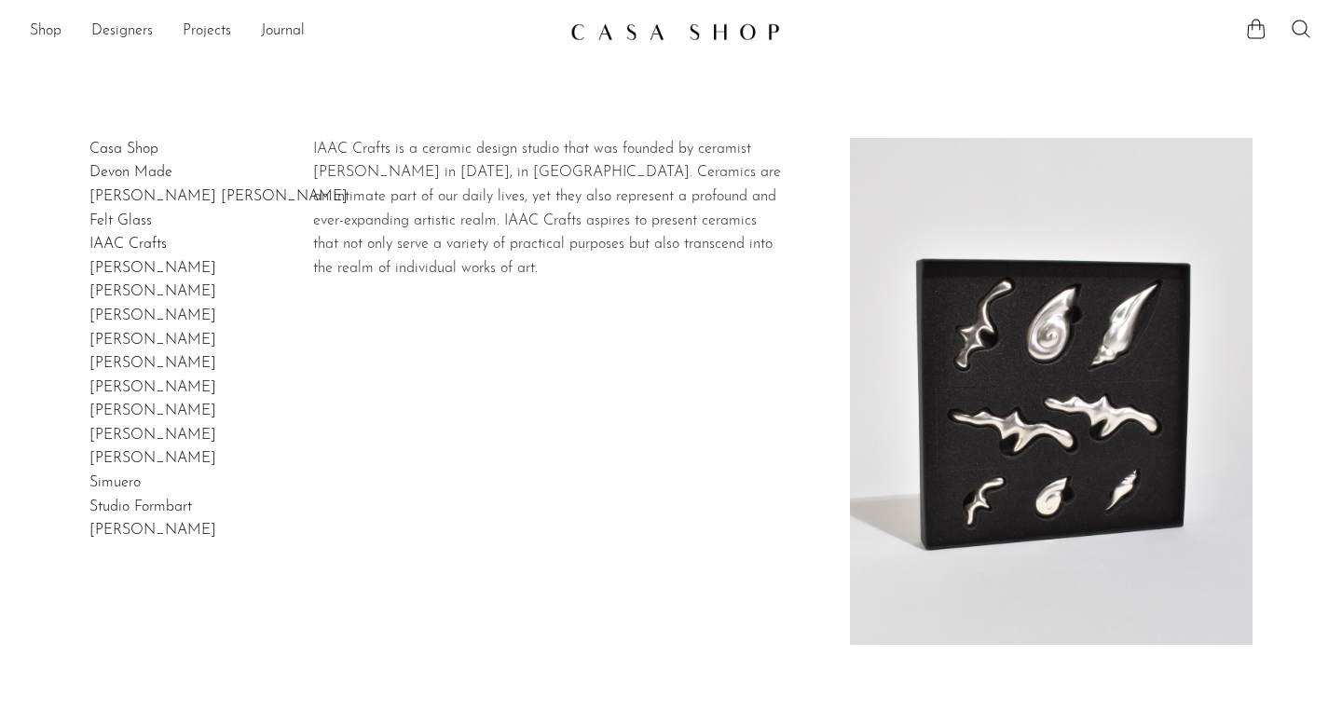
click at [125, 248] on link "IAAC Crafts" at bounding box center [127, 244] width 77 height 15
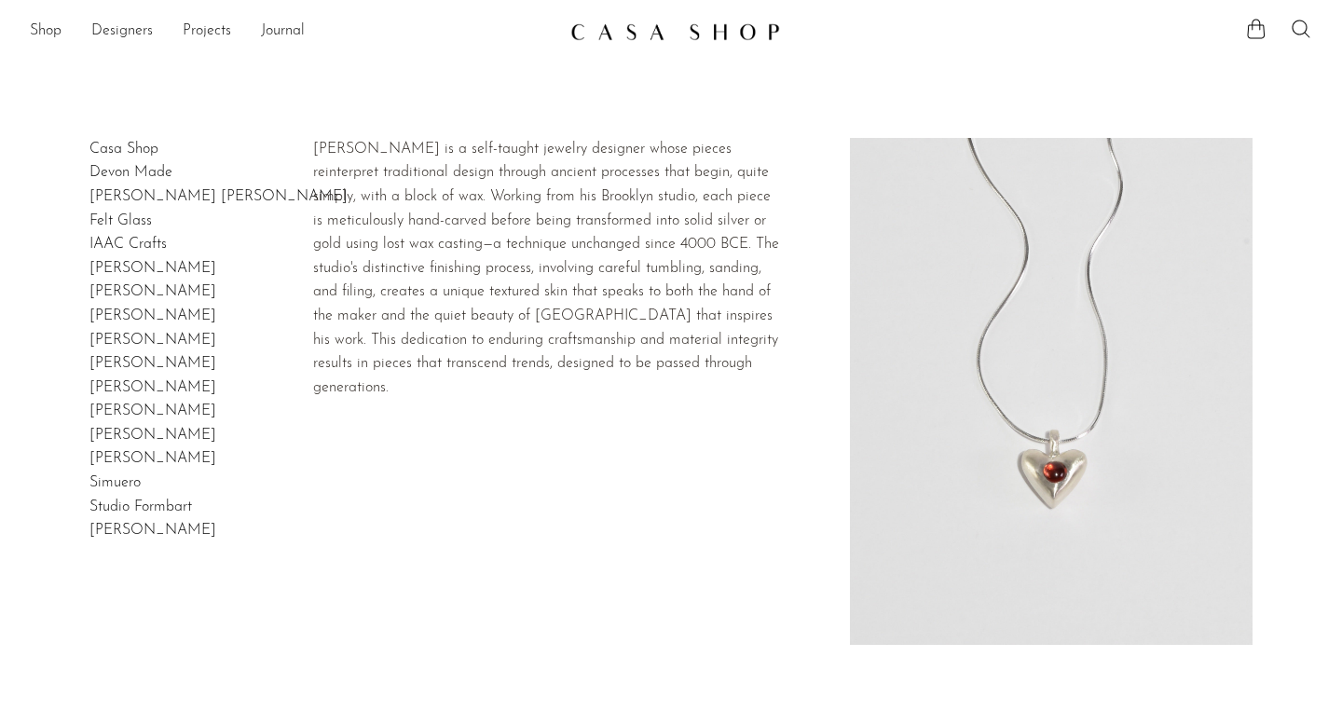
click at [132, 195] on link "[PERSON_NAME] [PERSON_NAME]" at bounding box center [218, 196] width 258 height 15
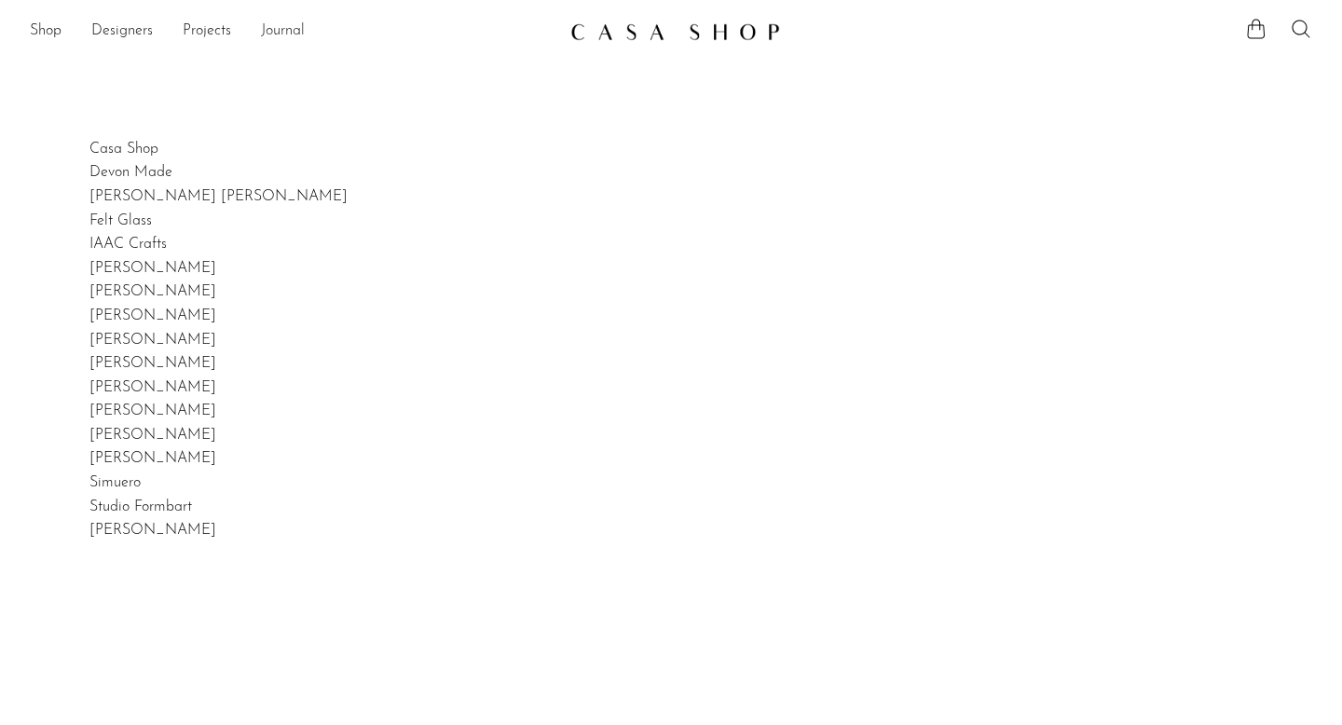
click at [287, 31] on link "Journal" at bounding box center [283, 32] width 44 height 24
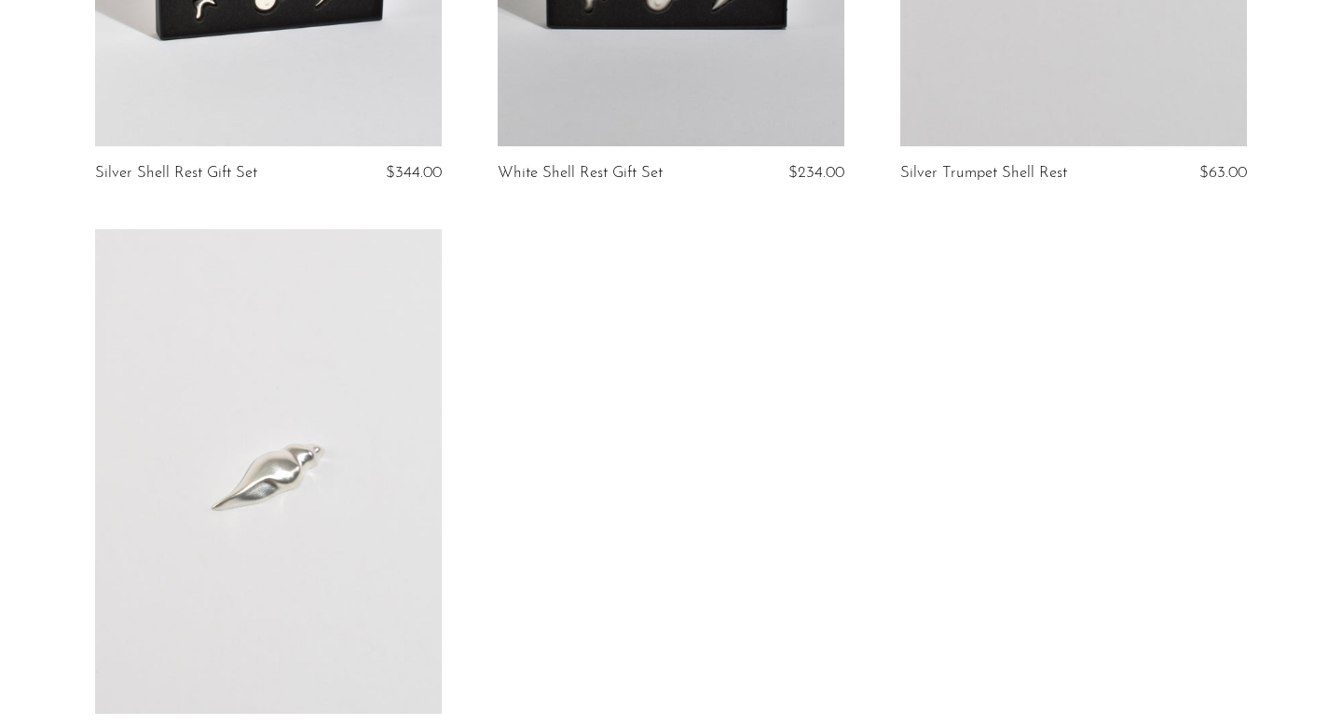
scroll to position [633, 0]
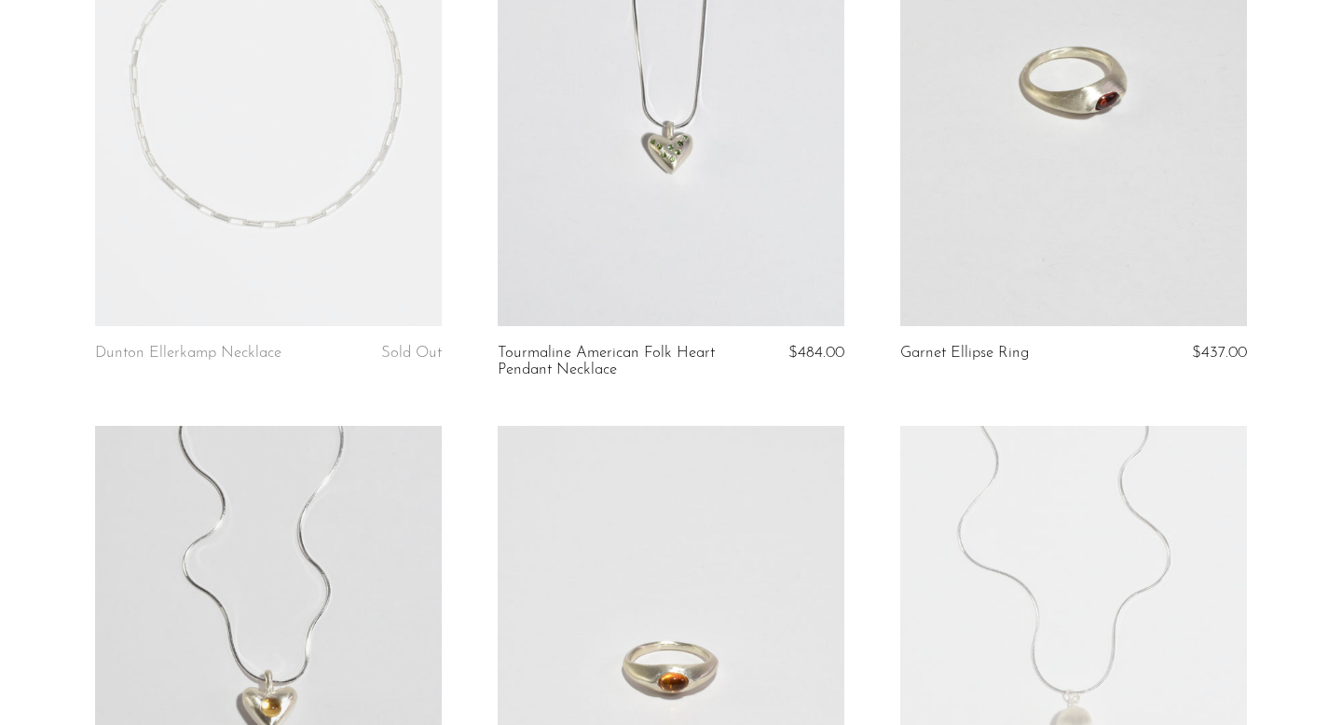
scroll to position [1111, 0]
click at [655, 109] on link at bounding box center [671, 87] width 347 height 486
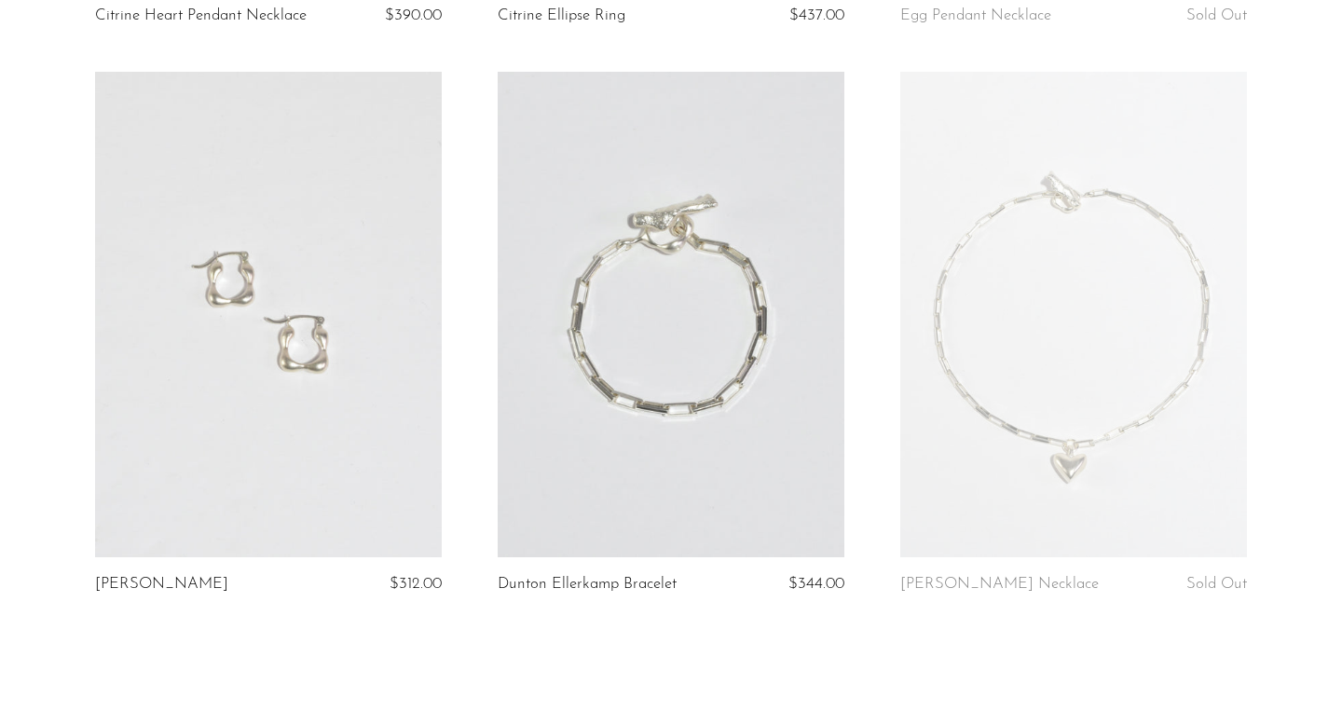
scroll to position [2038, 0]
click at [590, 352] on link at bounding box center [671, 314] width 347 height 486
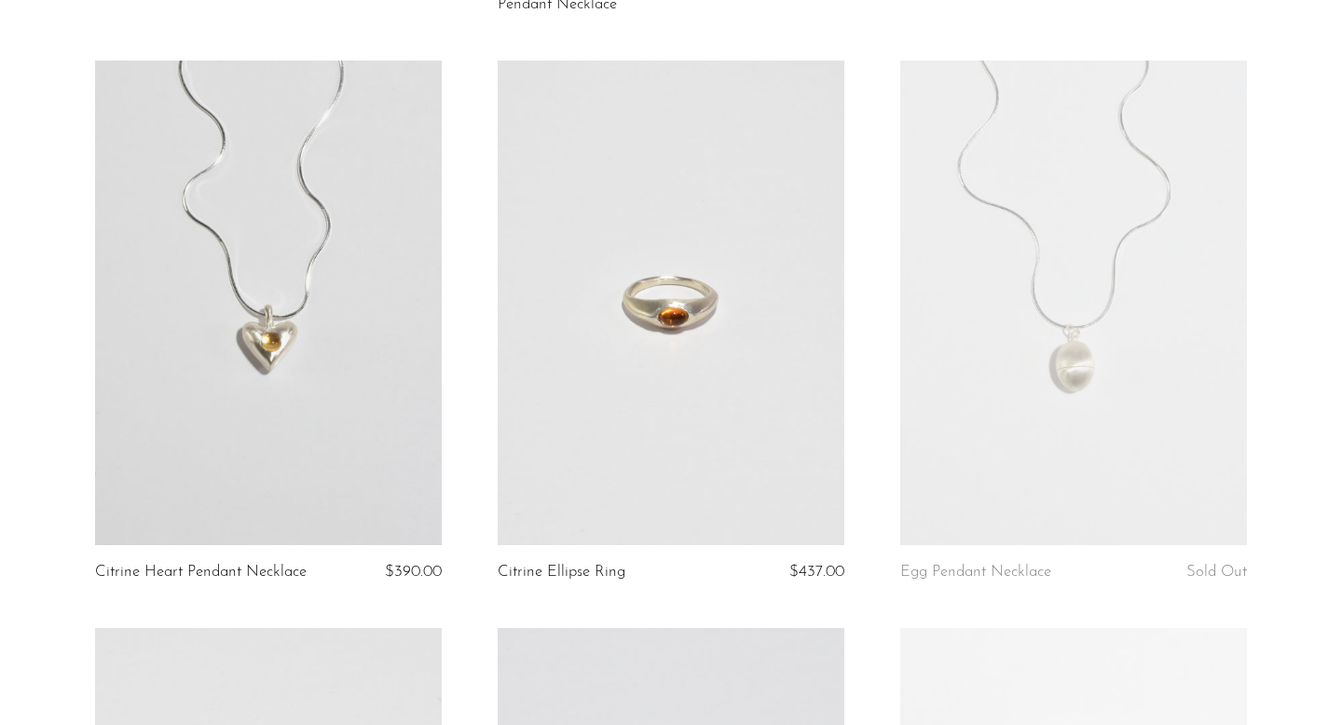
scroll to position [1413, 0]
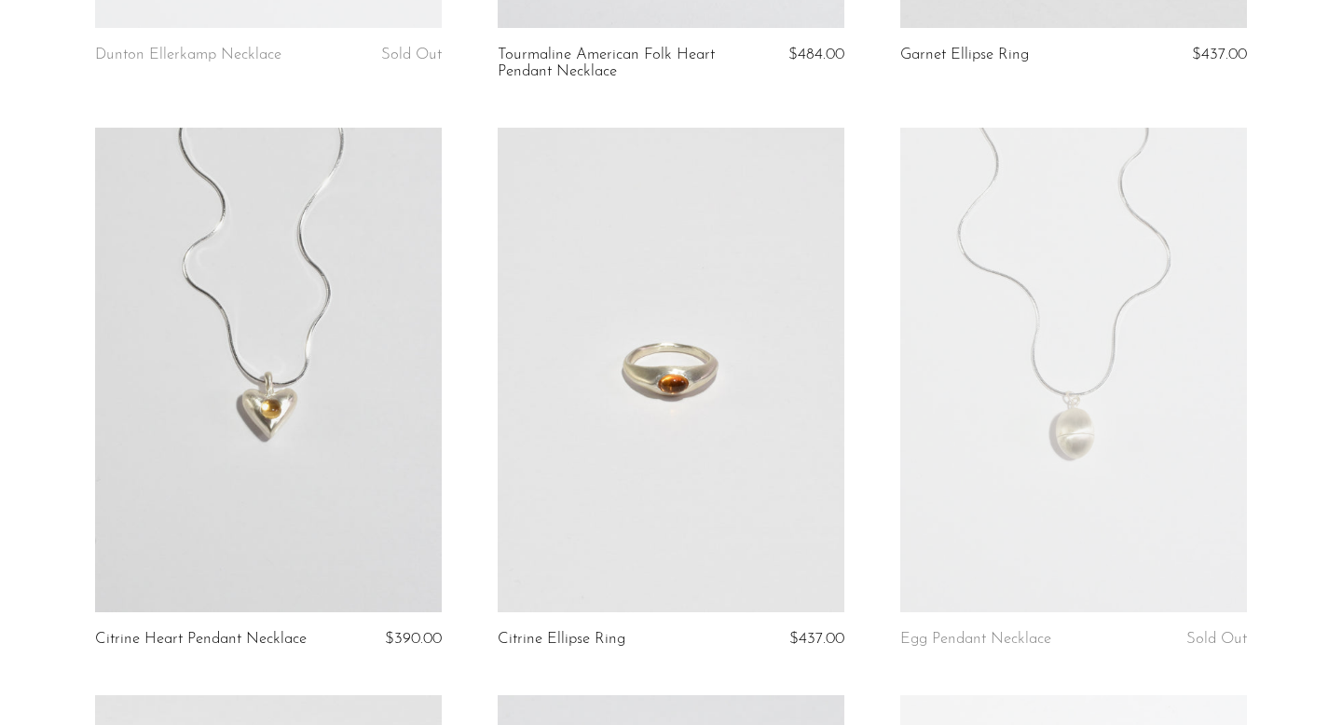
click at [612, 439] on link at bounding box center [671, 371] width 347 height 486
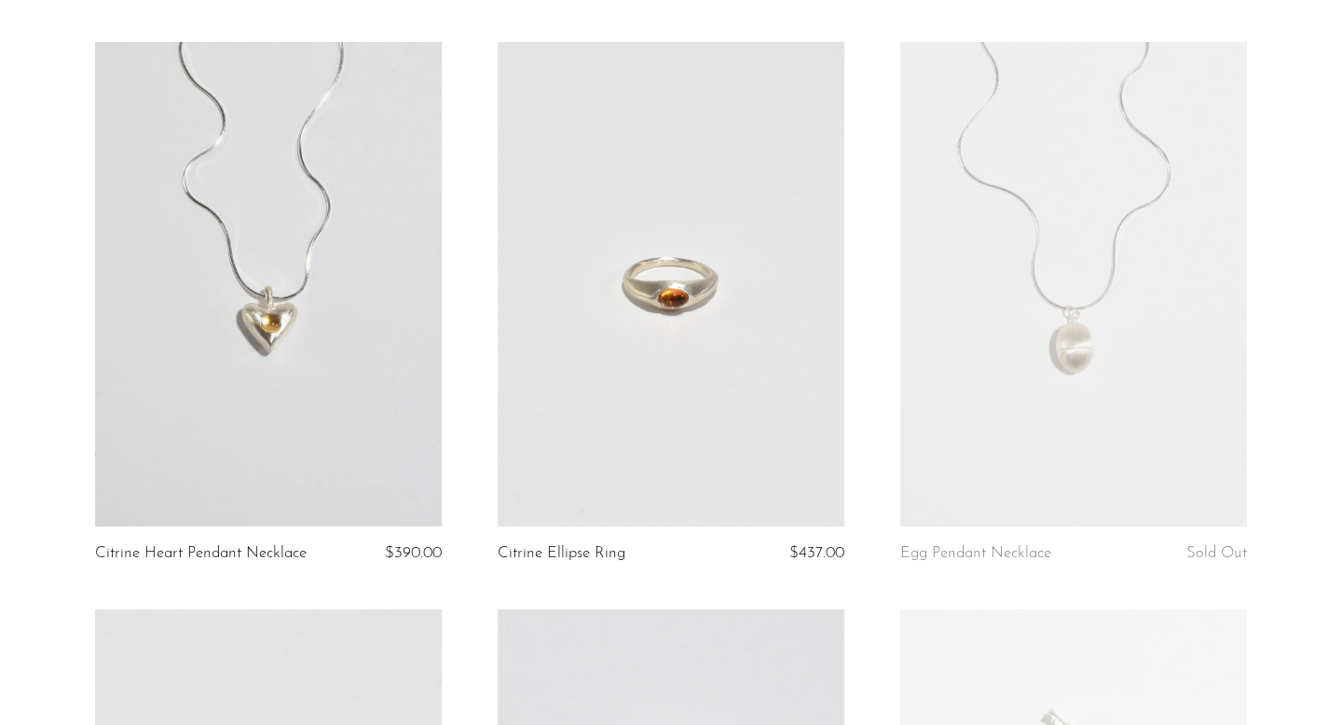
scroll to position [1496, 0]
click at [1065, 349] on link at bounding box center [1074, 288] width 347 height 486
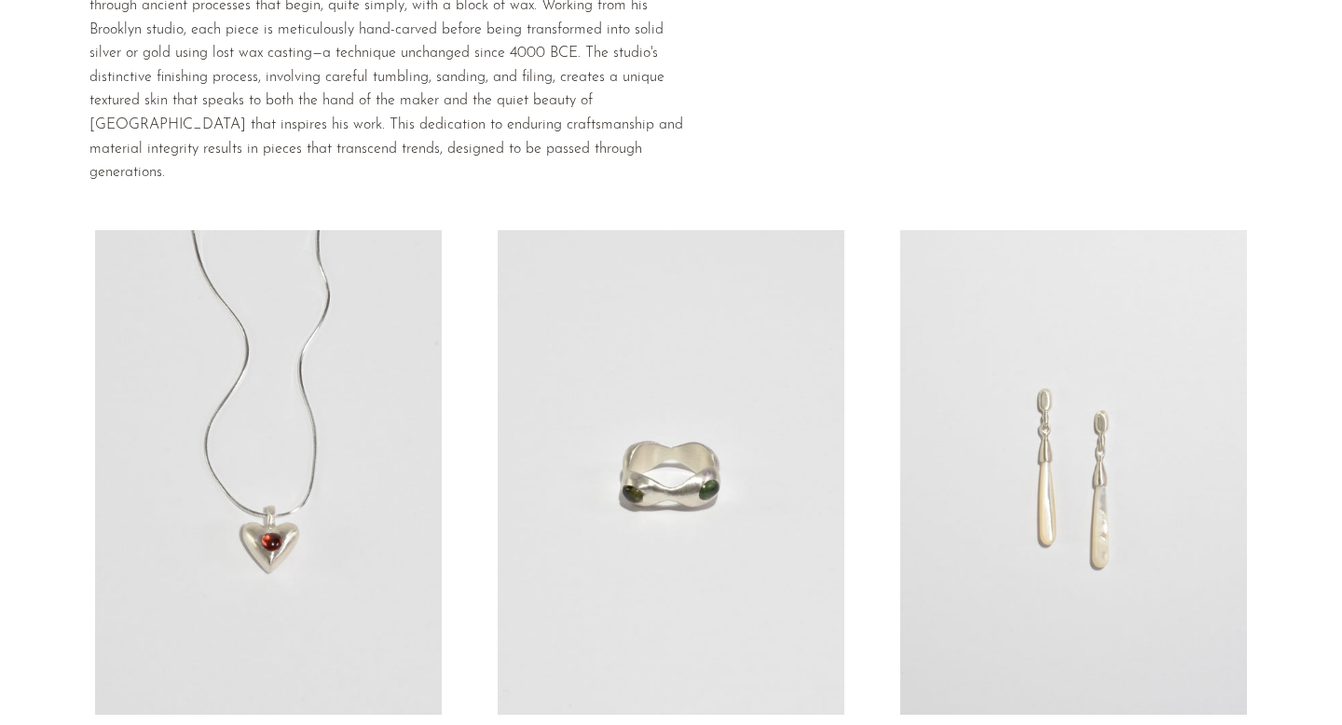
scroll to position [0, 0]
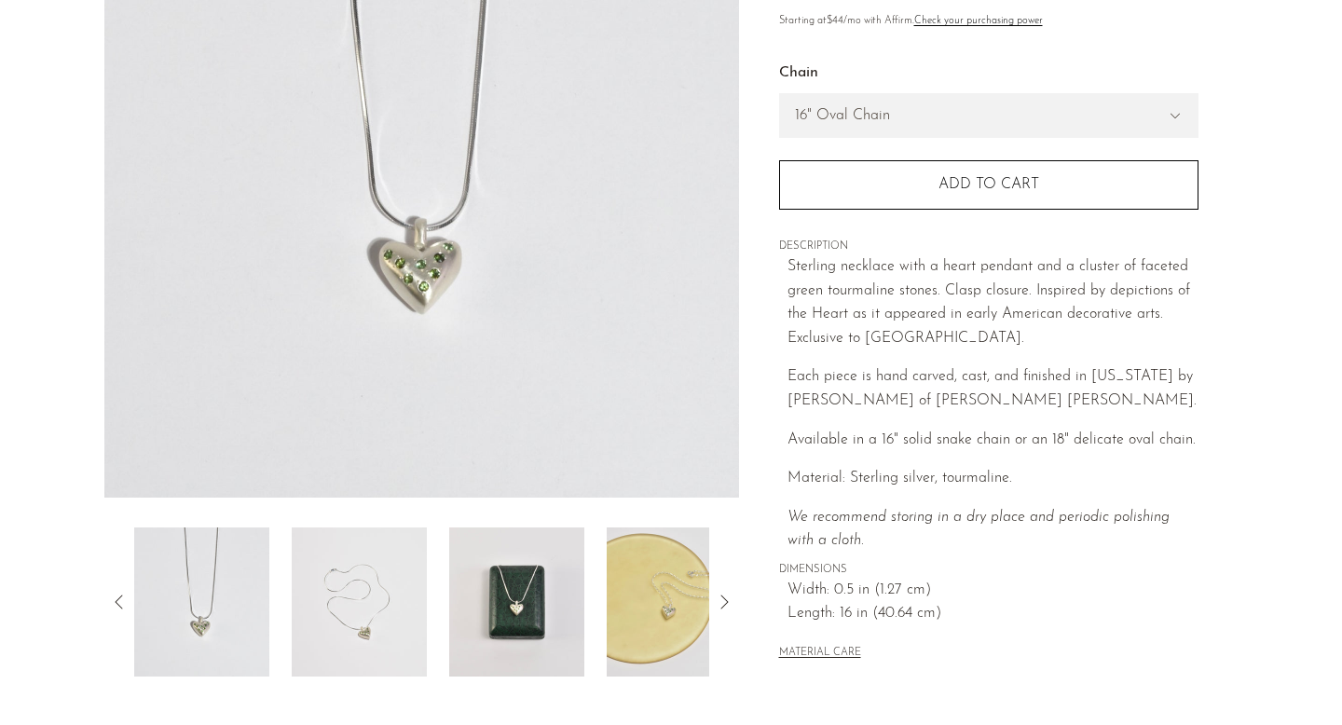
scroll to position [345, 0]
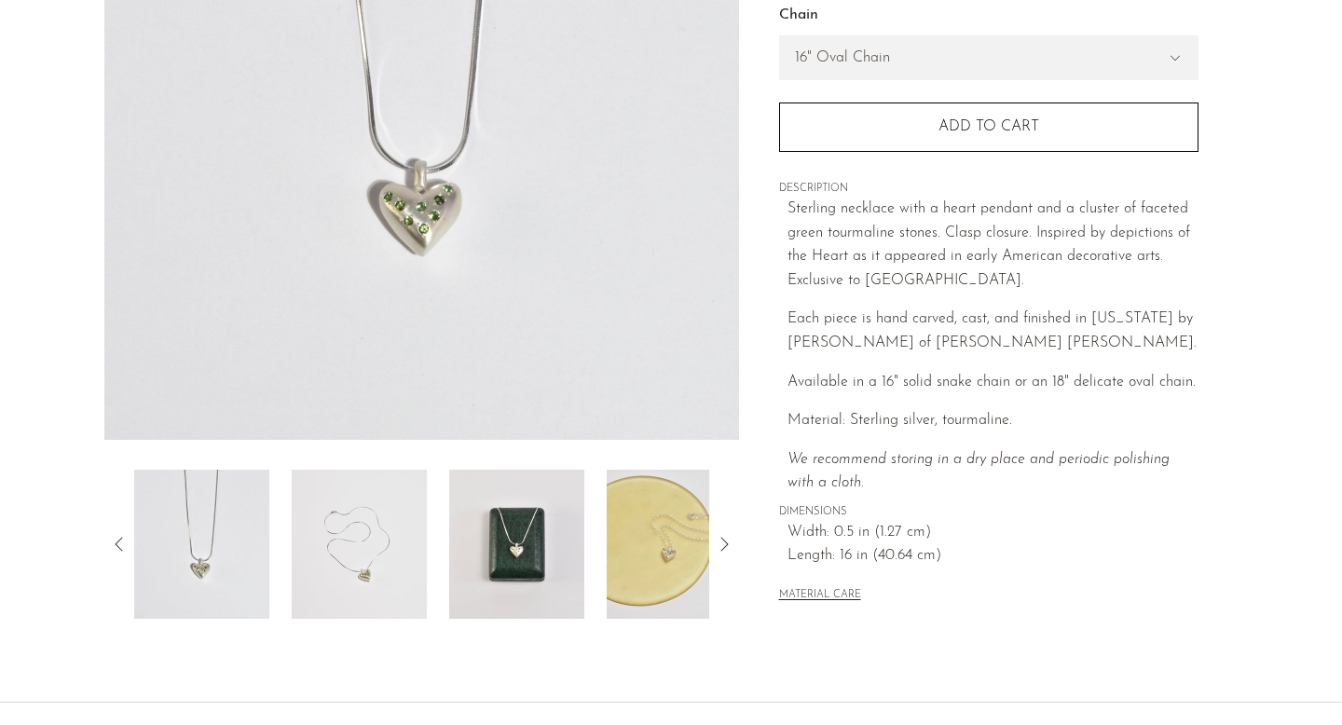
click at [541, 512] on img at bounding box center [516, 544] width 135 height 149
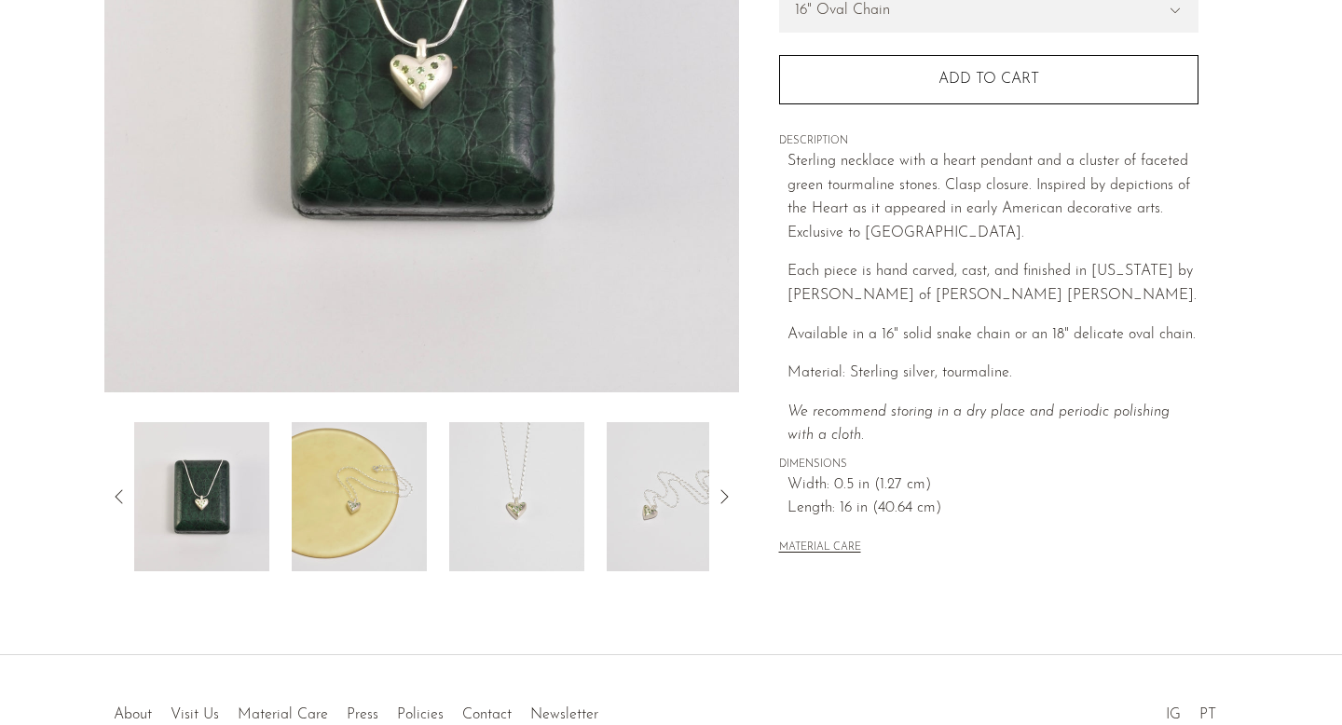
scroll to position [392, 0]
click at [348, 506] on img at bounding box center [359, 497] width 135 height 149
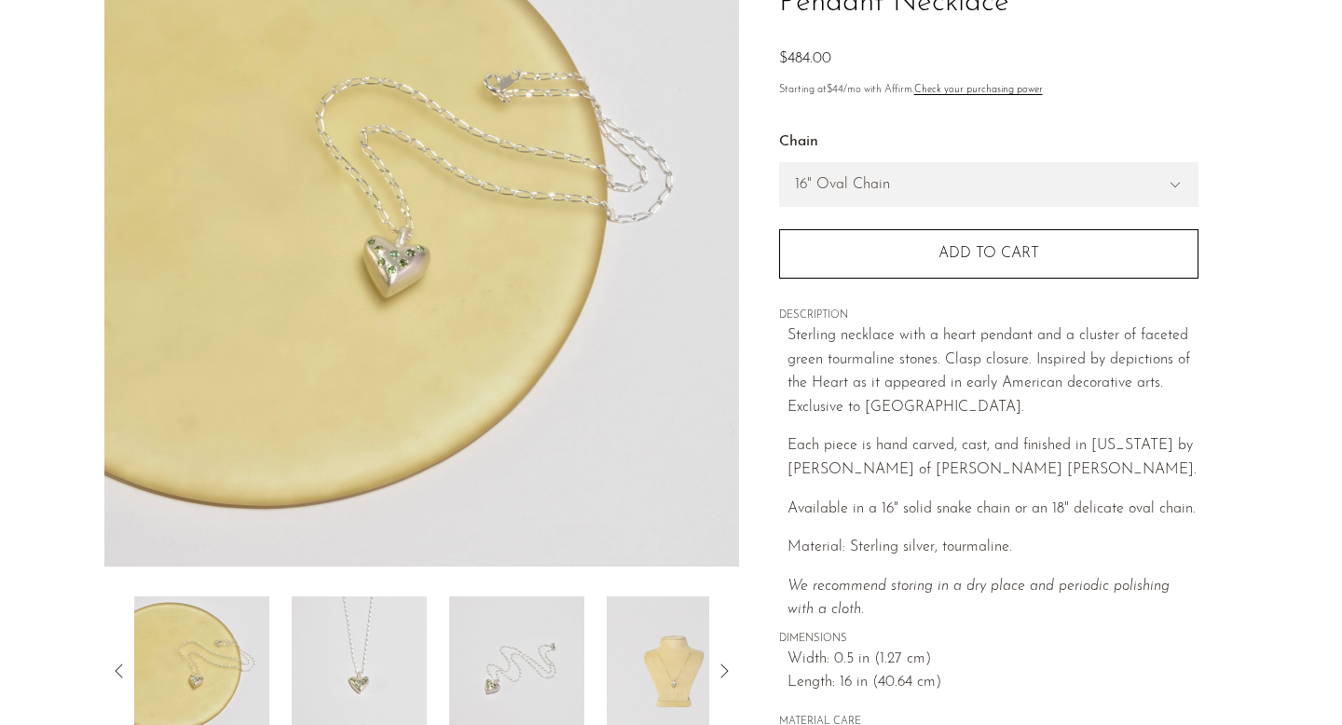
scroll to position [221, 0]
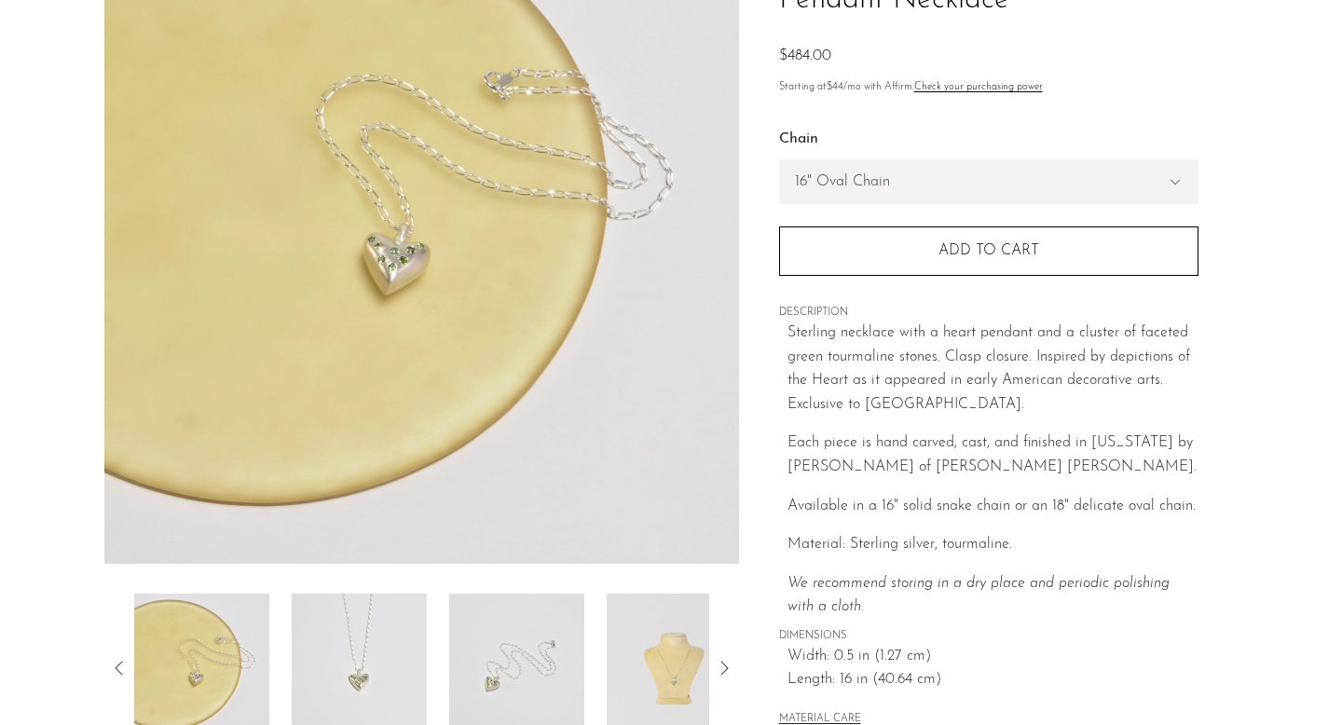
click at [474, 656] on img at bounding box center [516, 668] width 135 height 149
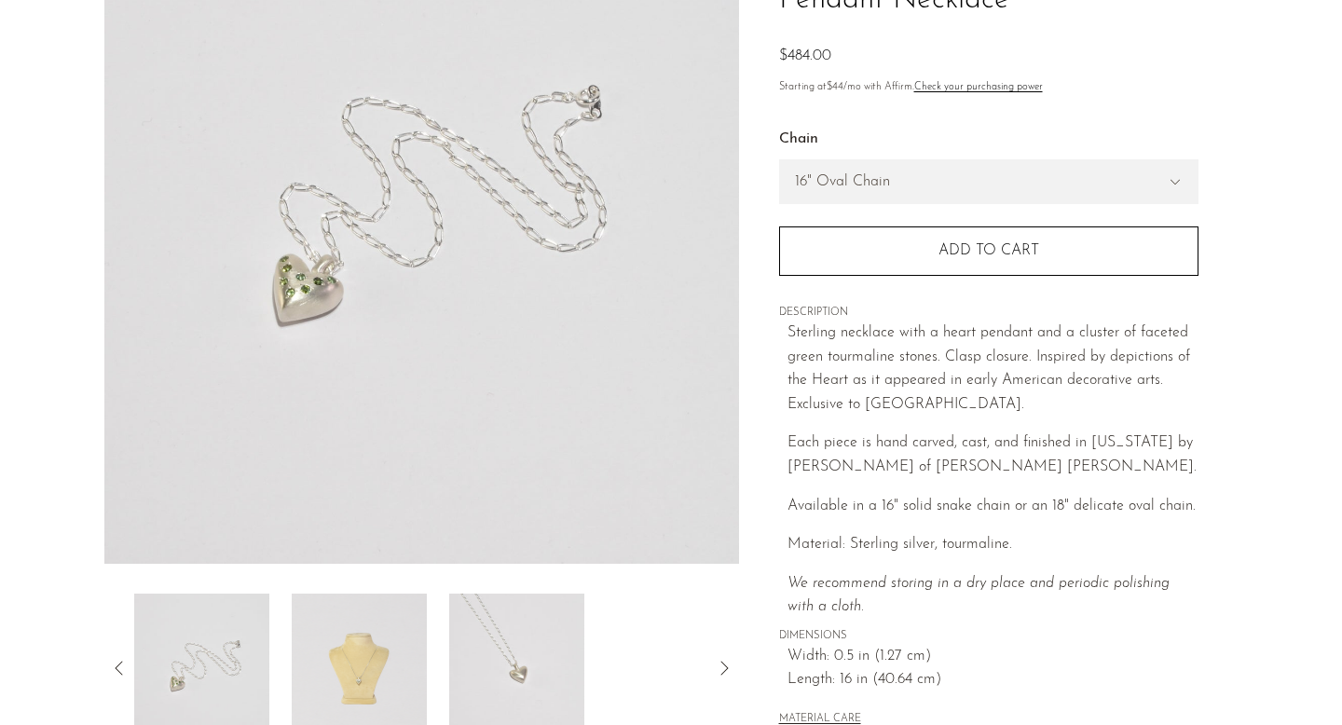
click at [344, 659] on img at bounding box center [359, 668] width 135 height 149
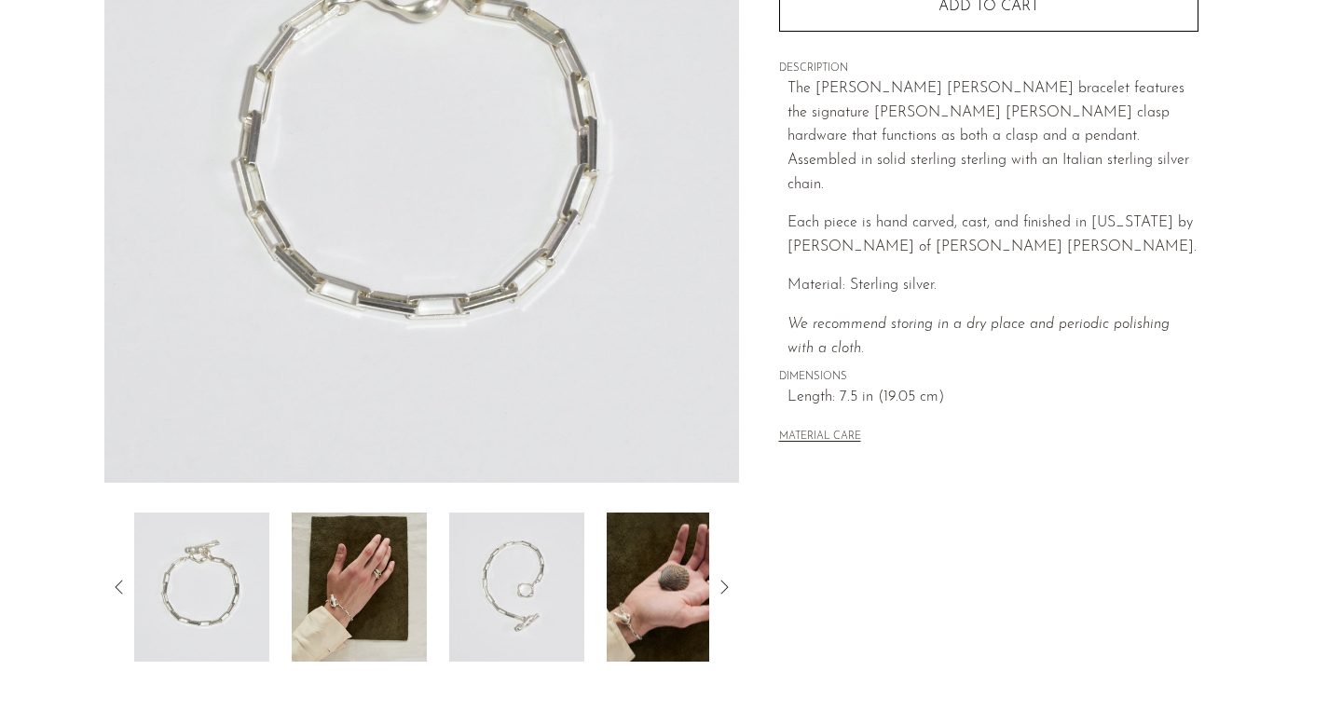
scroll to position [305, 0]
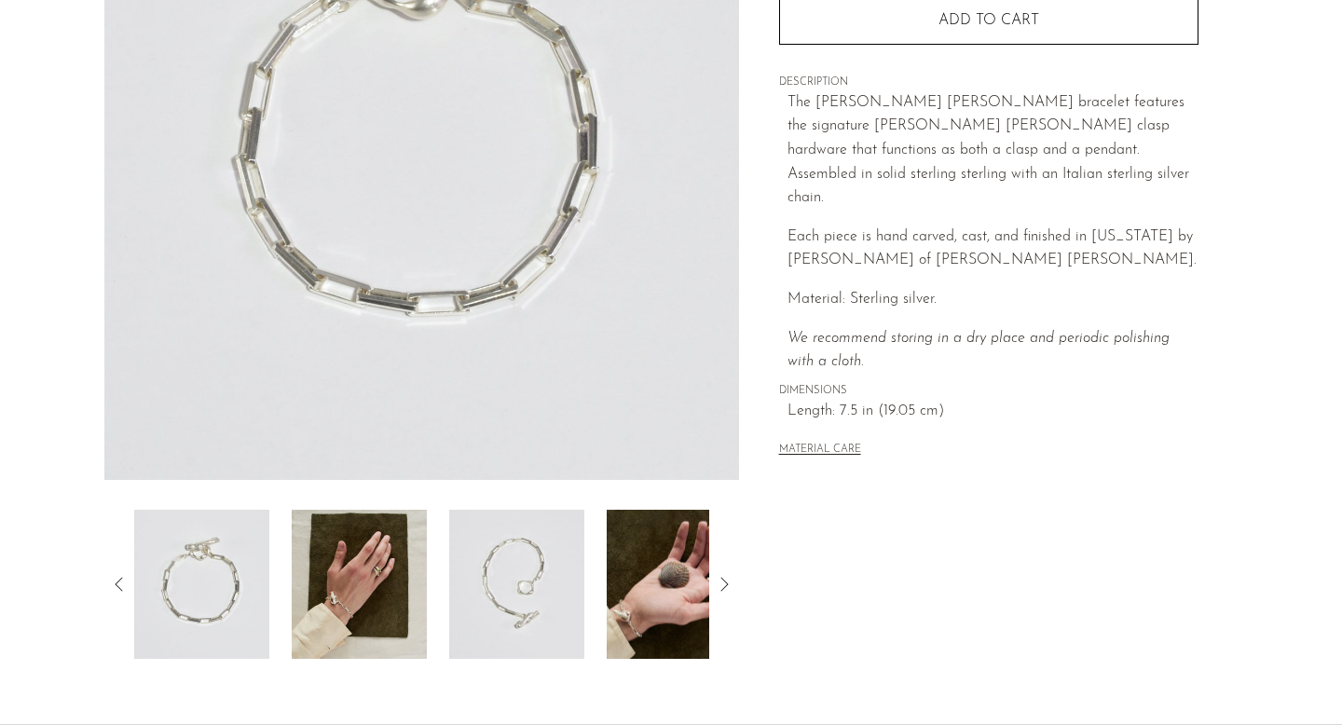
click at [341, 602] on img at bounding box center [359, 584] width 135 height 149
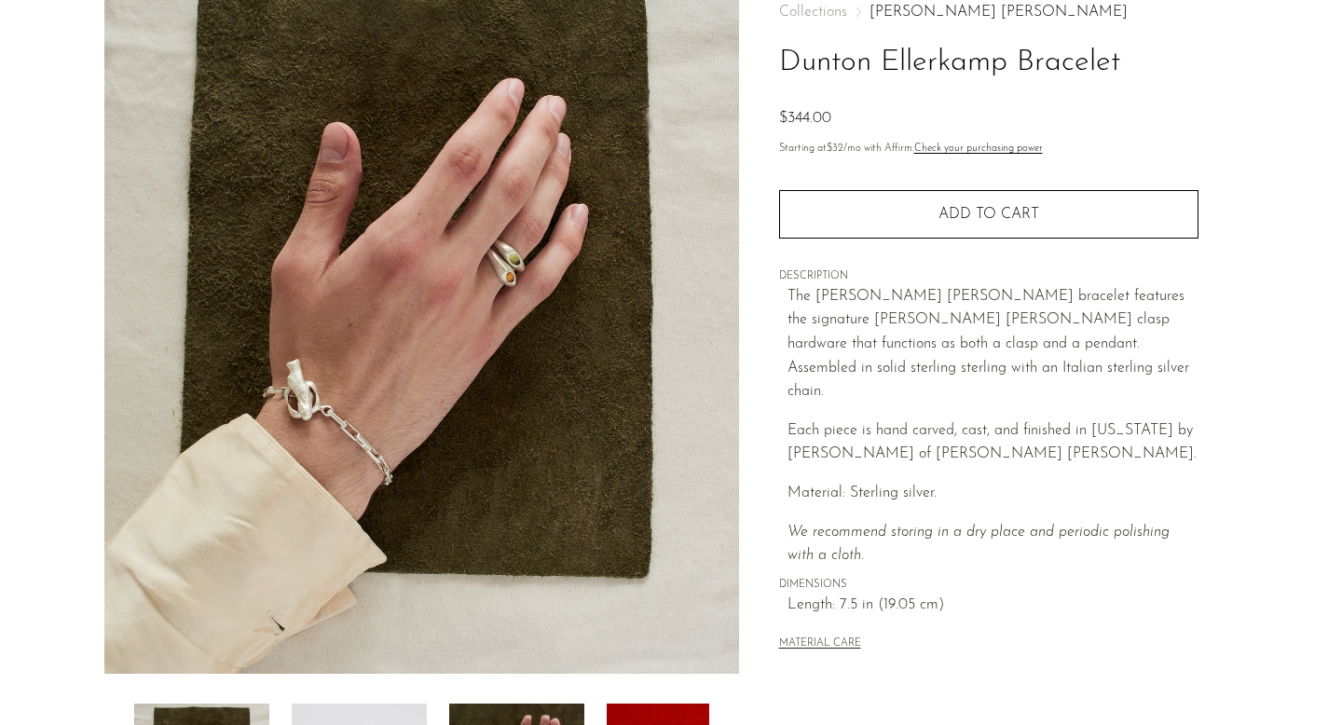
scroll to position [109, 0]
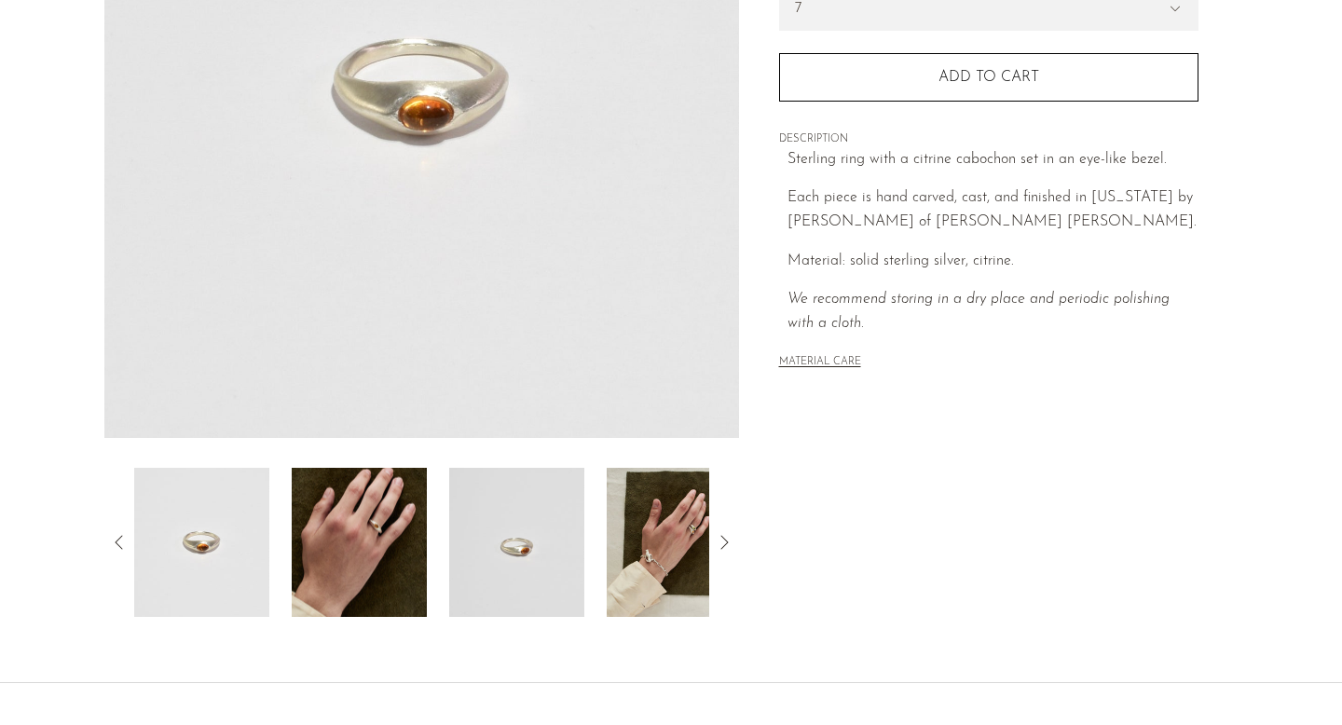
scroll to position [346, 0]
click at [382, 575] on img at bounding box center [359, 543] width 135 height 149
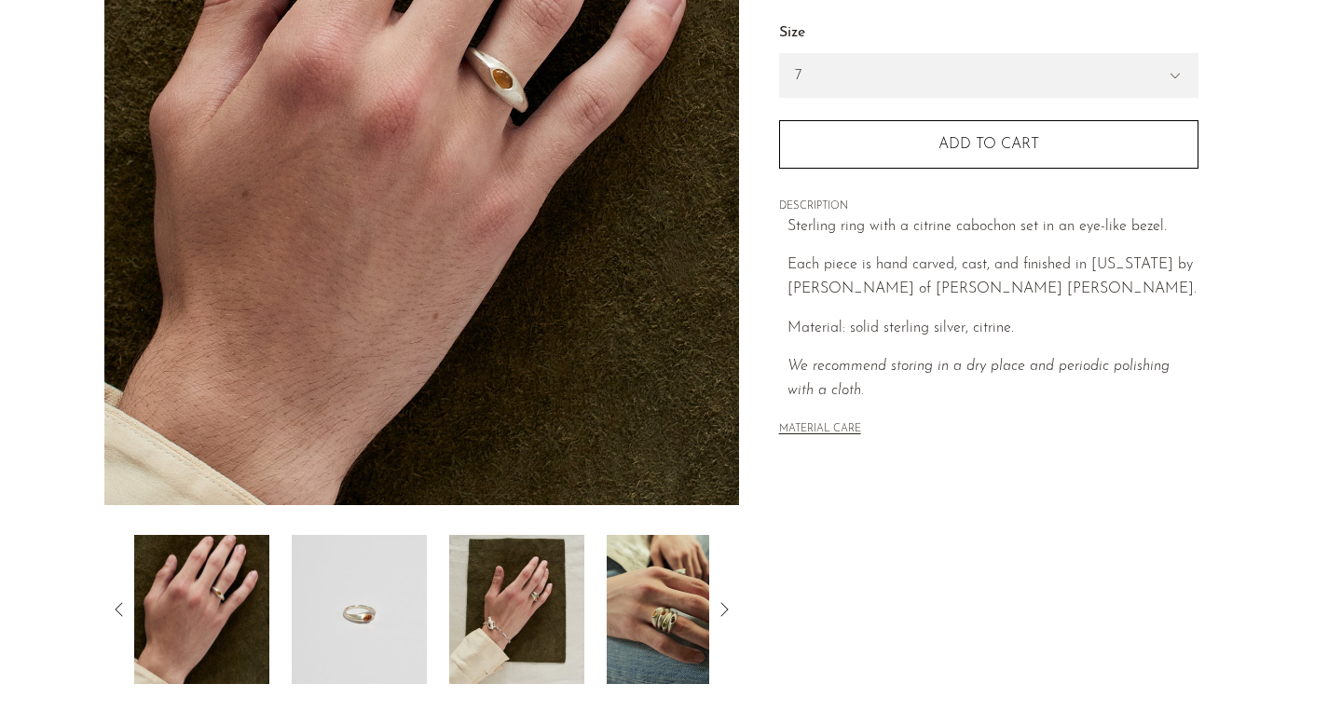
scroll to position [278, 0]
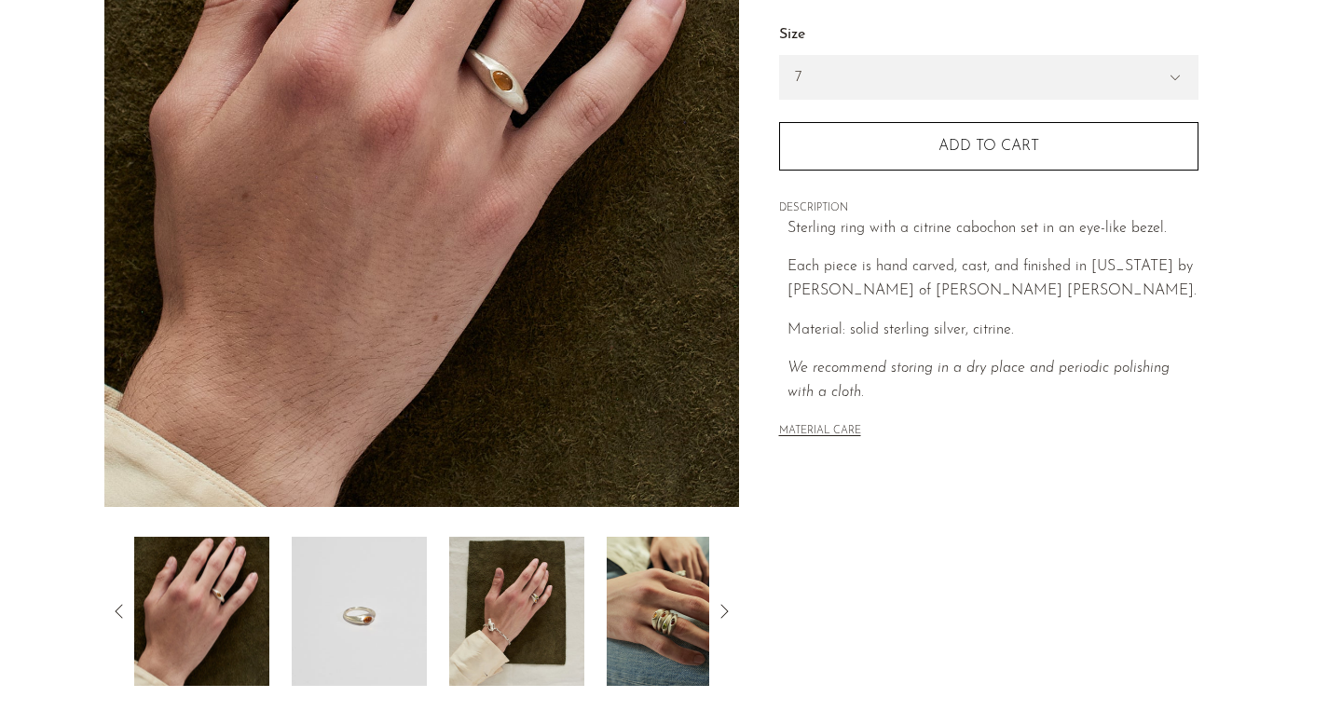
click at [560, 391] on img at bounding box center [421, 157] width 635 height 699
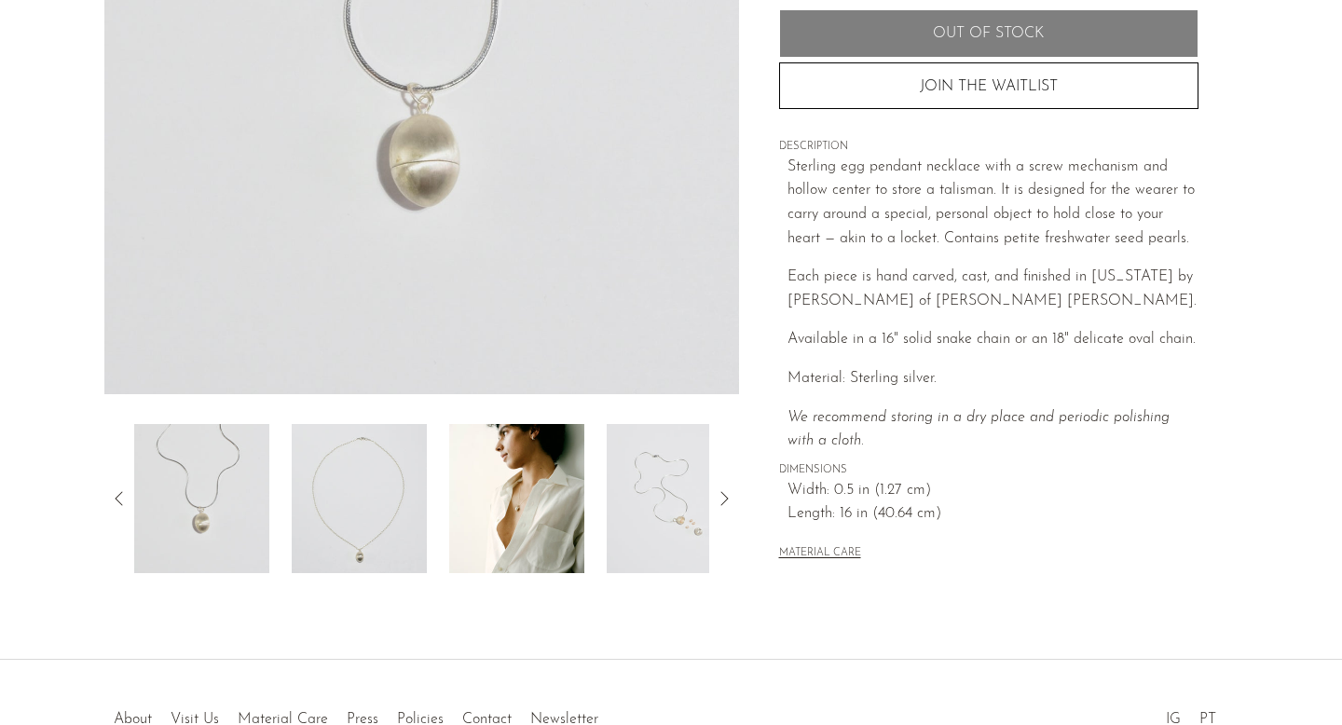
scroll to position [480, 0]
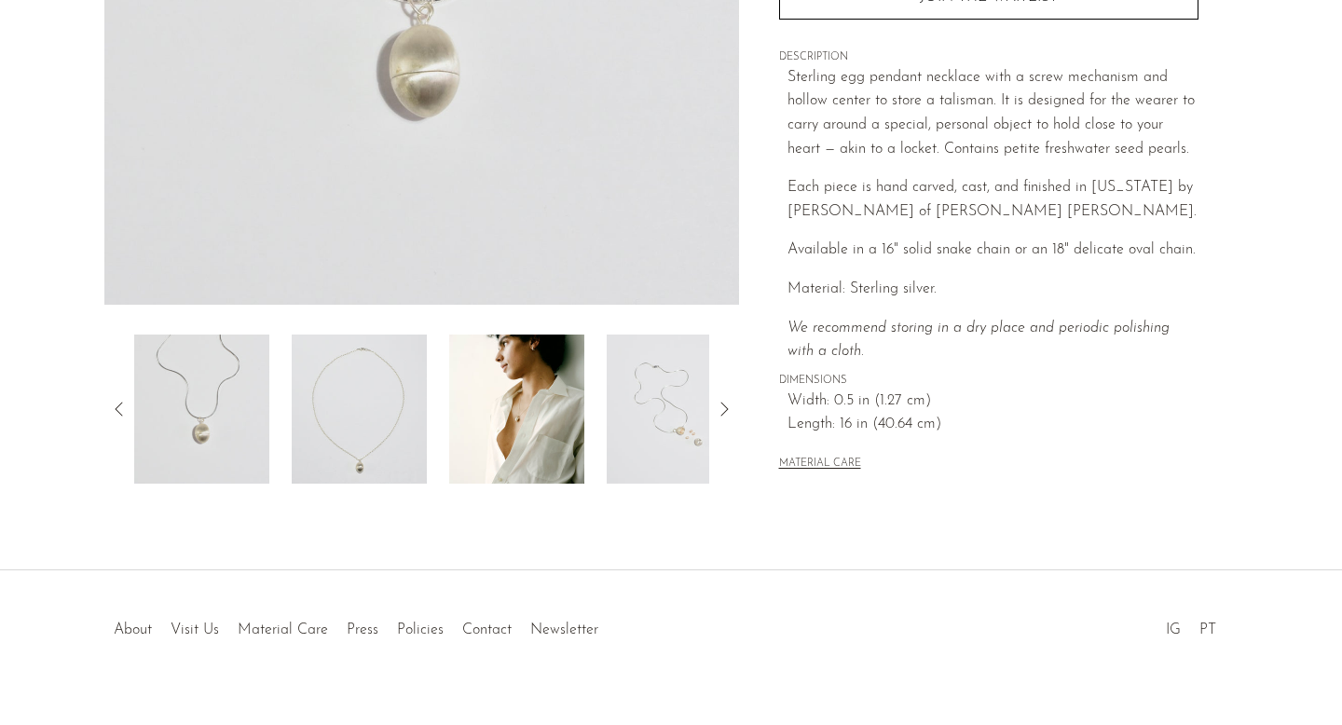
click at [478, 444] on img at bounding box center [516, 409] width 135 height 149
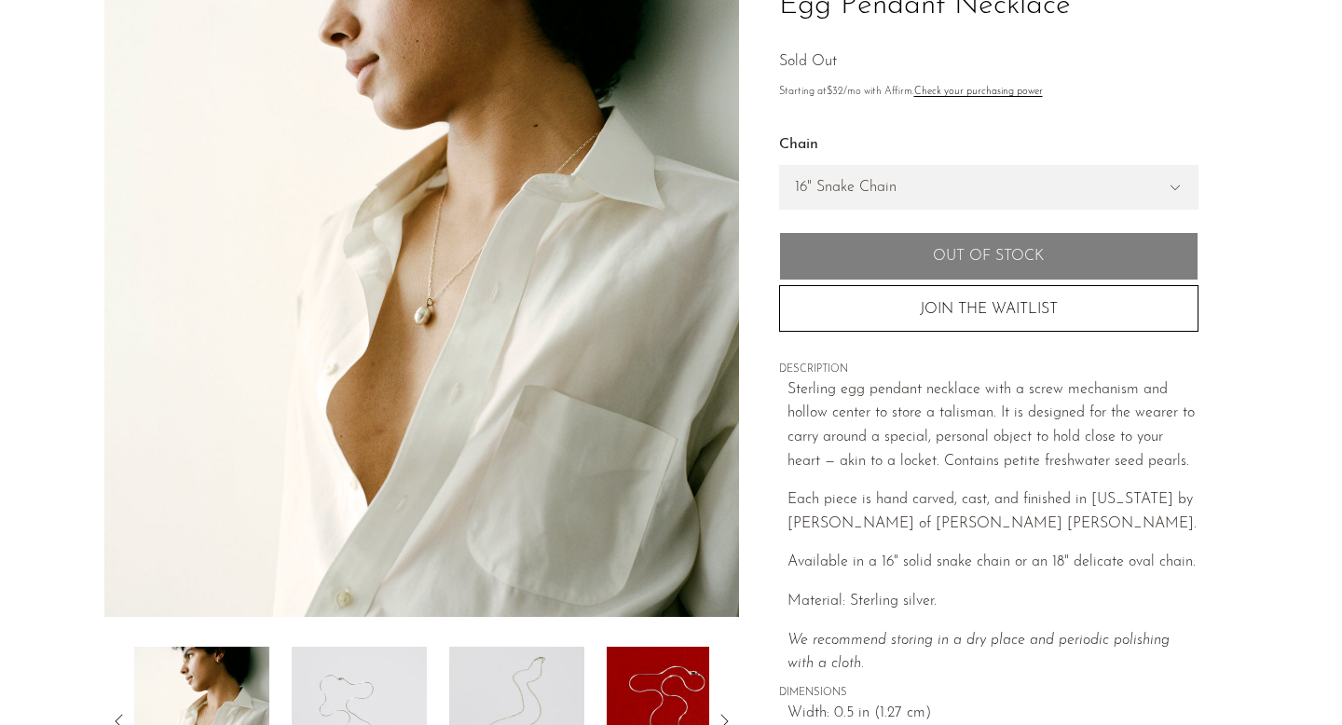
scroll to position [166, 0]
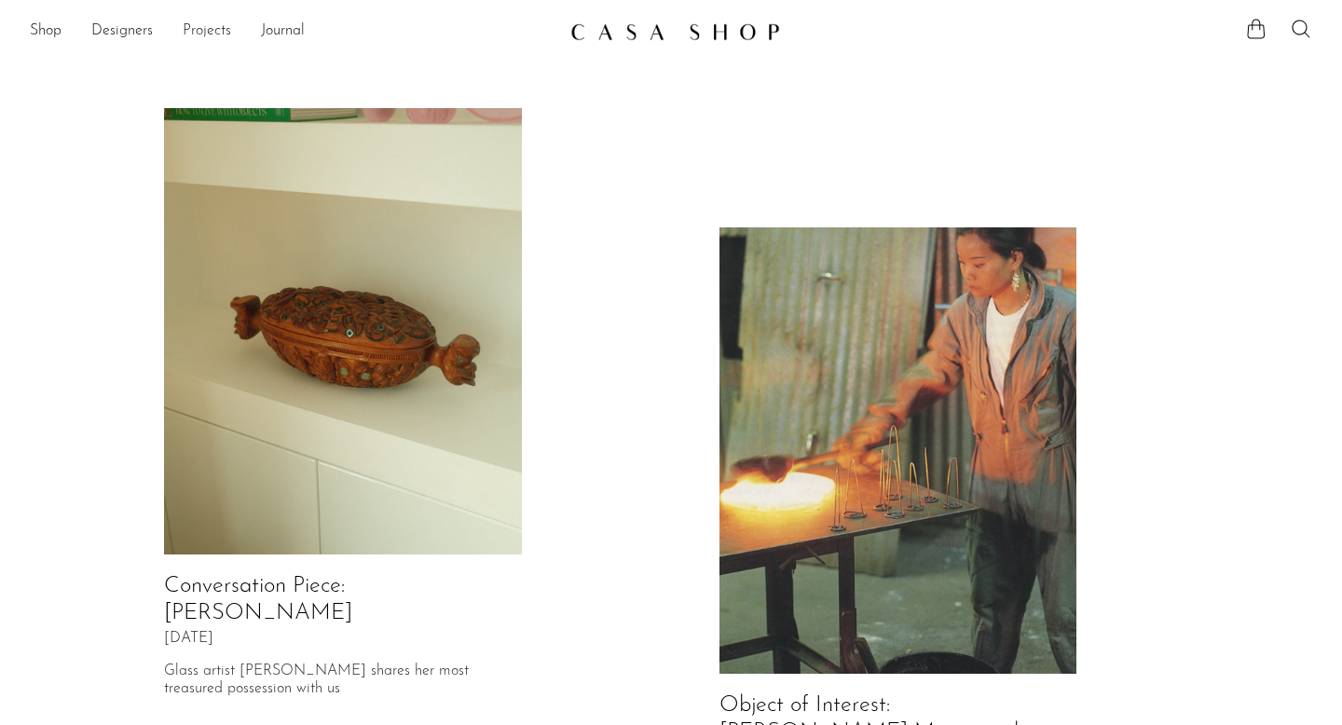
click at [203, 27] on link "Projects" at bounding box center [207, 32] width 48 height 24
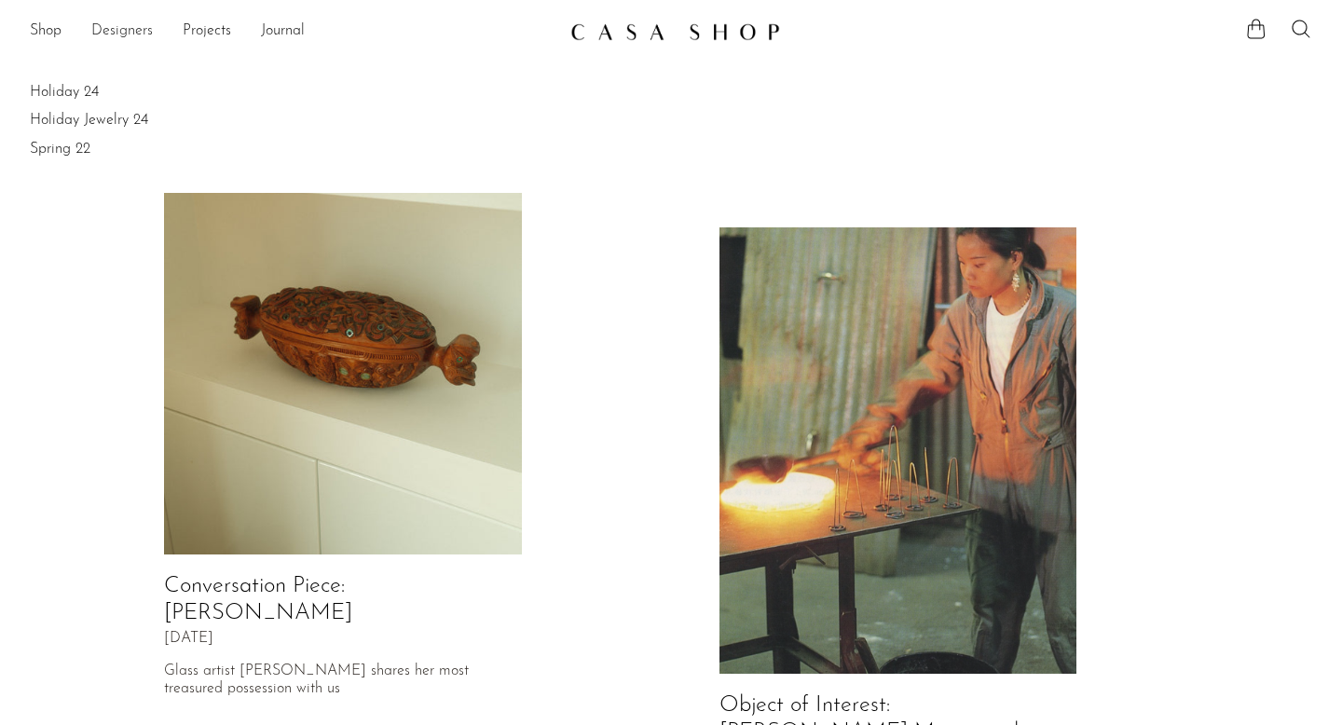
click at [129, 33] on link "Designers" at bounding box center [122, 32] width 62 height 24
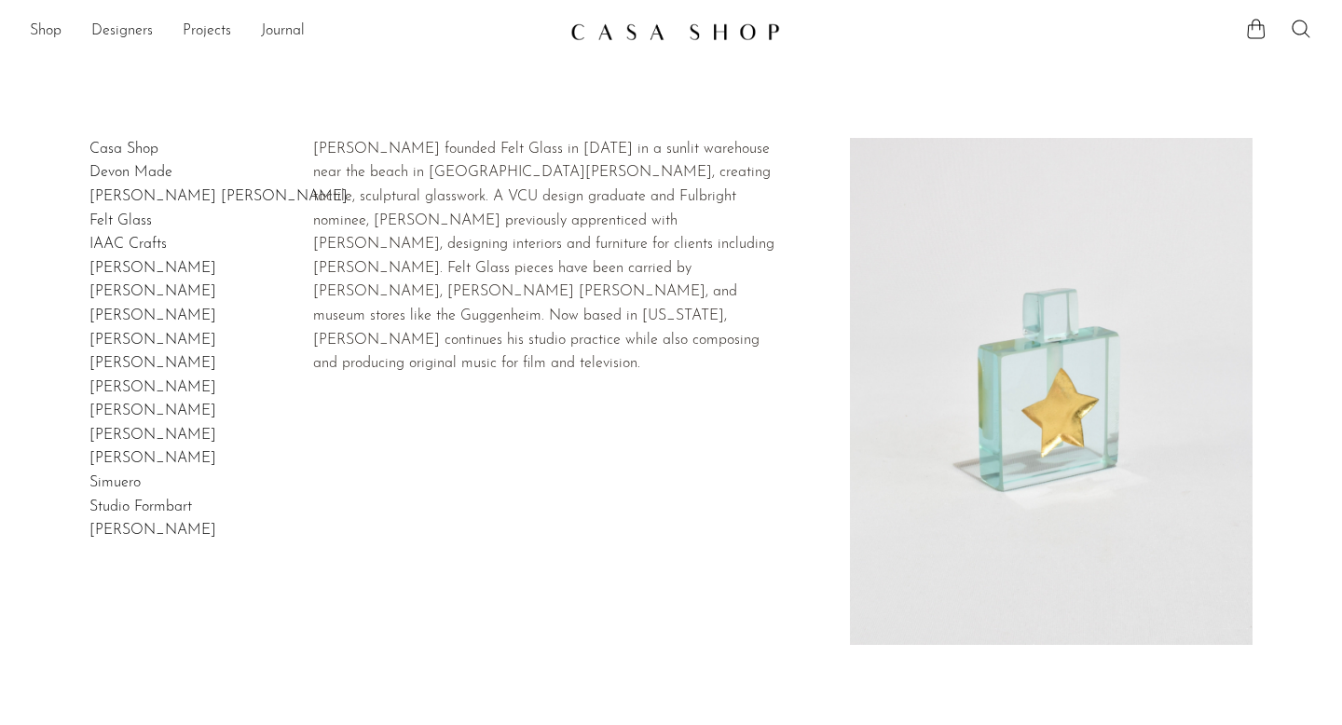
scroll to position [322, 0]
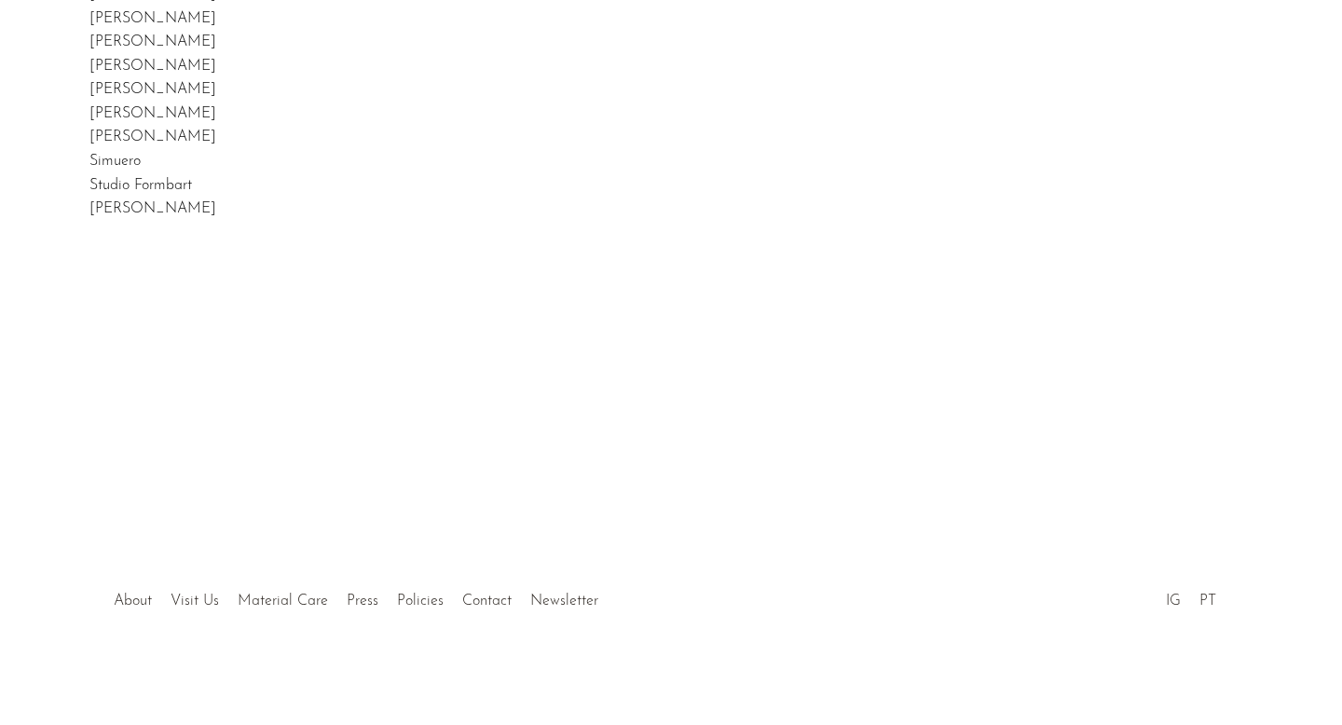
click at [555, 608] on div at bounding box center [671, 581] width 358 height 65
click at [200, 604] on link "Visit Us" at bounding box center [195, 601] width 48 height 15
